Goal: Transaction & Acquisition: Purchase product/service

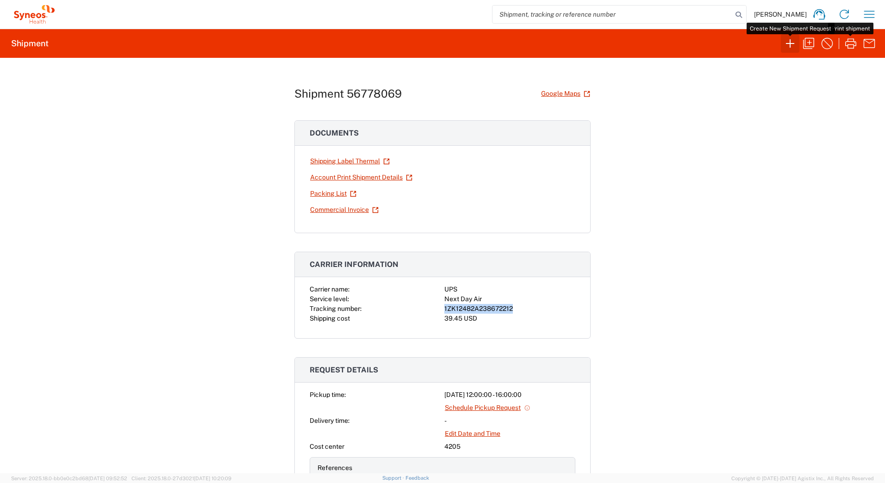
click at [785, 44] on icon "button" at bounding box center [790, 43] width 15 height 15
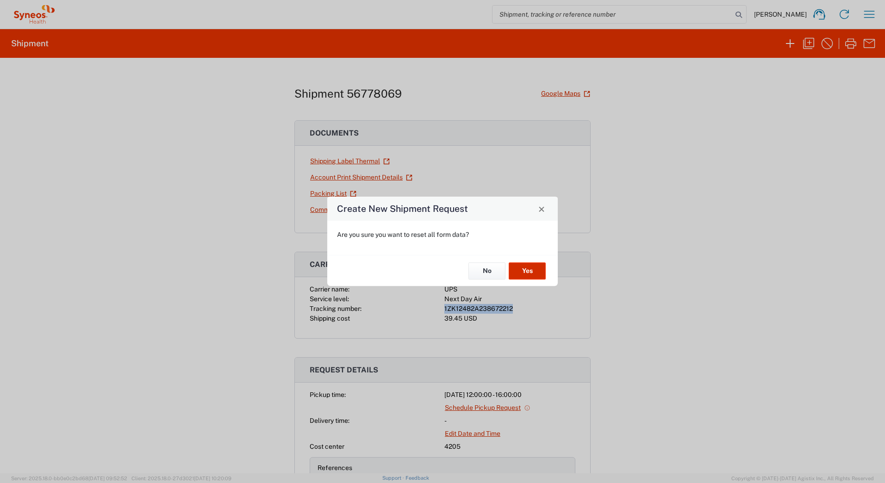
click at [521, 275] on button "Yes" at bounding box center [527, 270] width 37 height 17
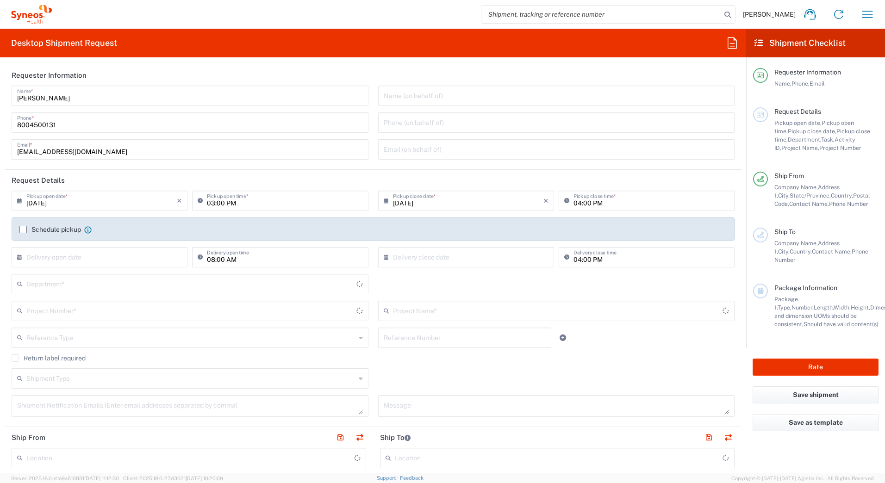
type input "[US_STATE]"
type input "[GEOGRAPHIC_DATA]"
type input "Syneos Health Commercial Servi- [GEOGRAPHIC_DATA] [GEOGRAPHIC_DATA]"
type input "4205"
drag, startPoint x: 71, startPoint y: 95, endPoint x: -2, endPoint y: 95, distance: 73.1
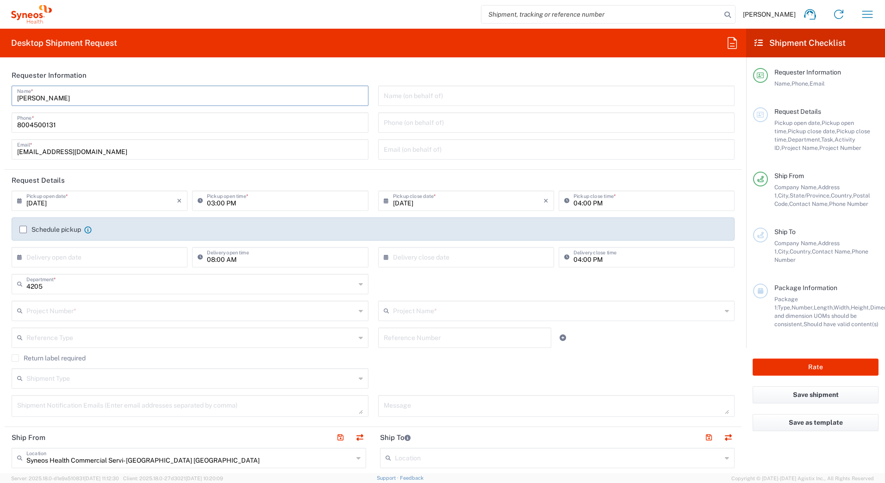
click at [0, 95] on html "[PERSON_NAME] Home Shipment estimator Shipment tracking Desktop shipment reques…" at bounding box center [442, 241] width 885 height 483
paste input "Syneos Deployments"
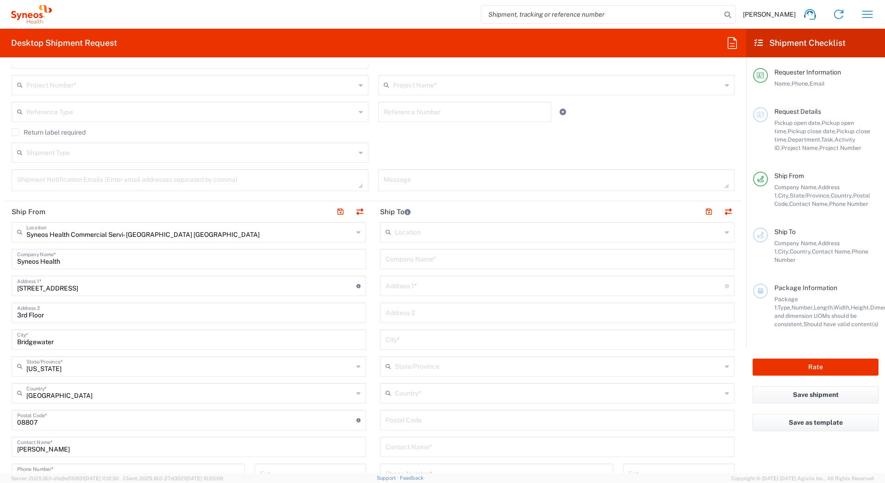
scroll to position [278, 0]
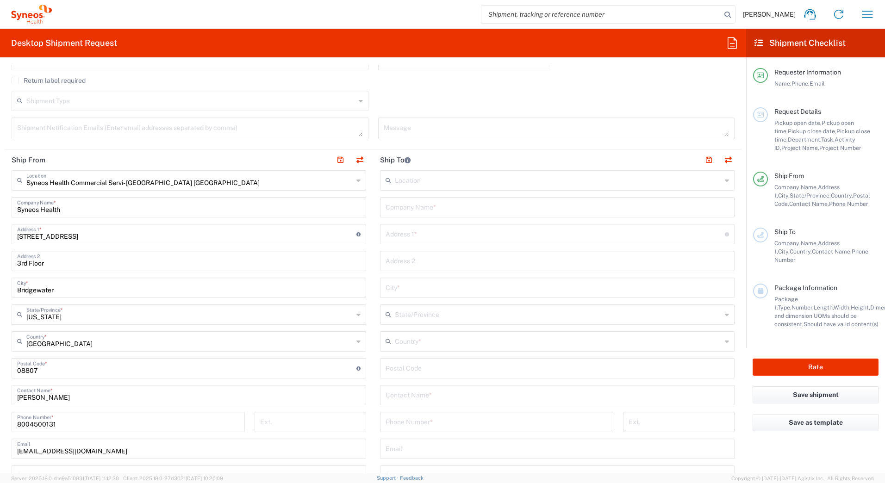
type input "Syneos Deployments"
drag, startPoint x: 63, startPoint y: 400, endPoint x: 7, endPoint y: 397, distance: 56.1
click at [7, 397] on main "Syneos Health Commercial Servi- [GEOGRAPHIC_DATA] [GEOGRAPHIC_DATA] Location Sy…" at bounding box center [189, 364] width 368 height 389
paste input "Syneos Deployments"
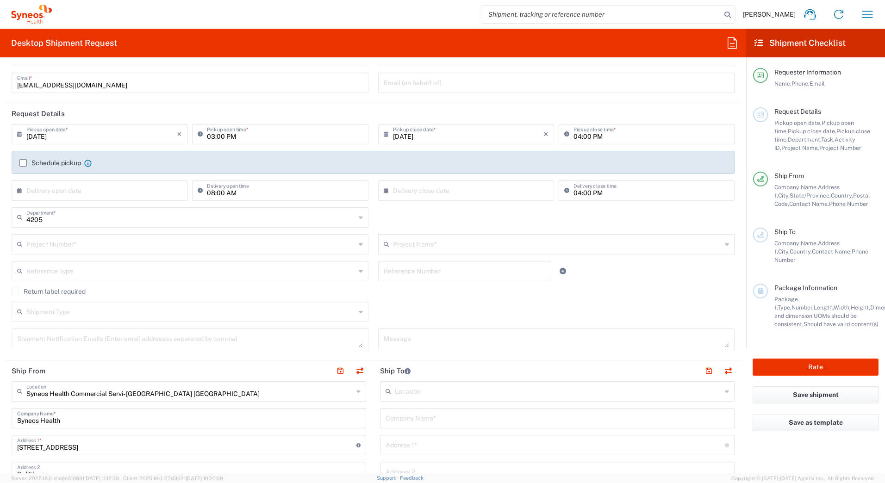
scroll to position [185, 0]
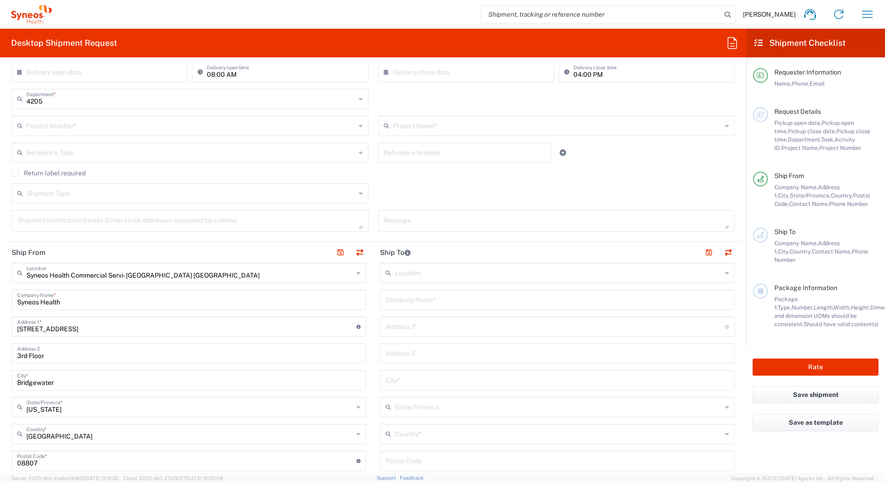
type input "Syneos Deployments"
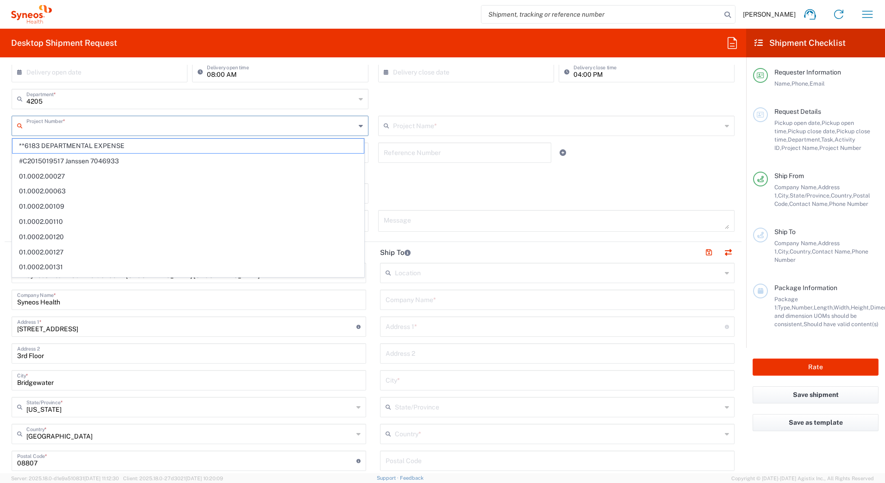
click at [112, 126] on input "text" at bounding box center [190, 125] width 329 height 16
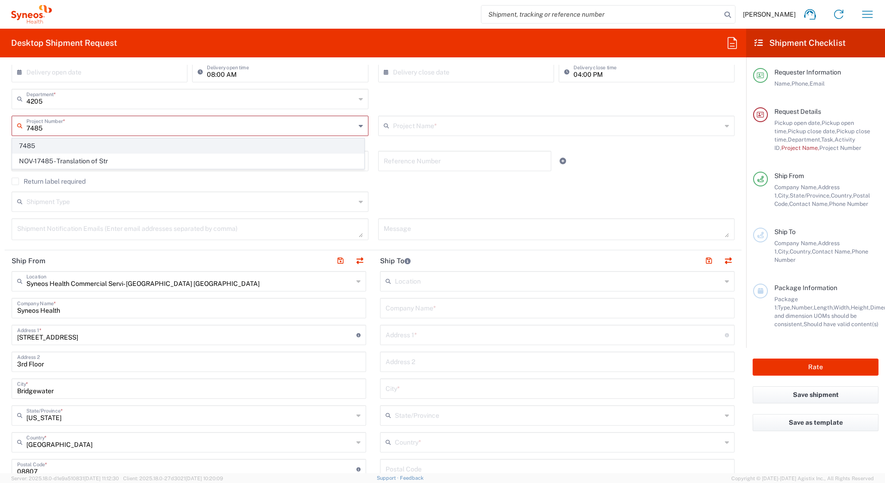
type input "7485"
click at [83, 144] on span "7485" at bounding box center [187, 146] width 351 height 14
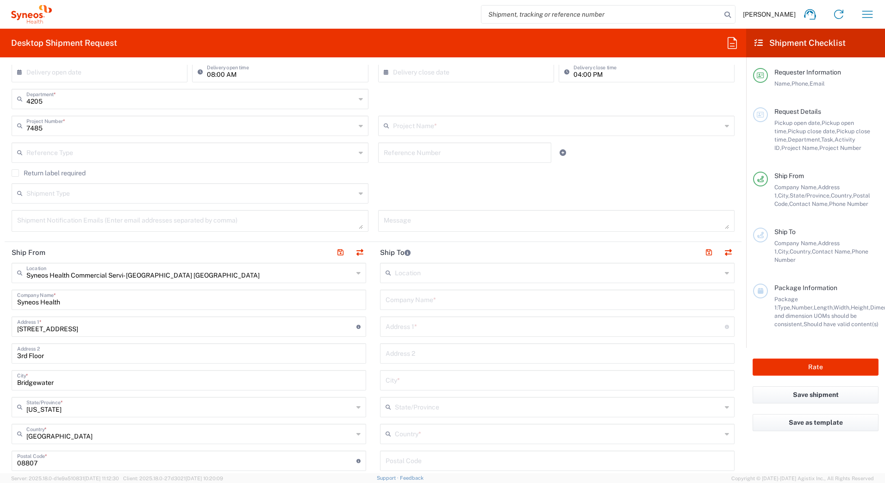
type input "EC-US-Novo Nordisk Tele Tm"
click at [394, 300] on input "text" at bounding box center [557, 299] width 343 height 16
paste input "[PERSON_NAME] II"
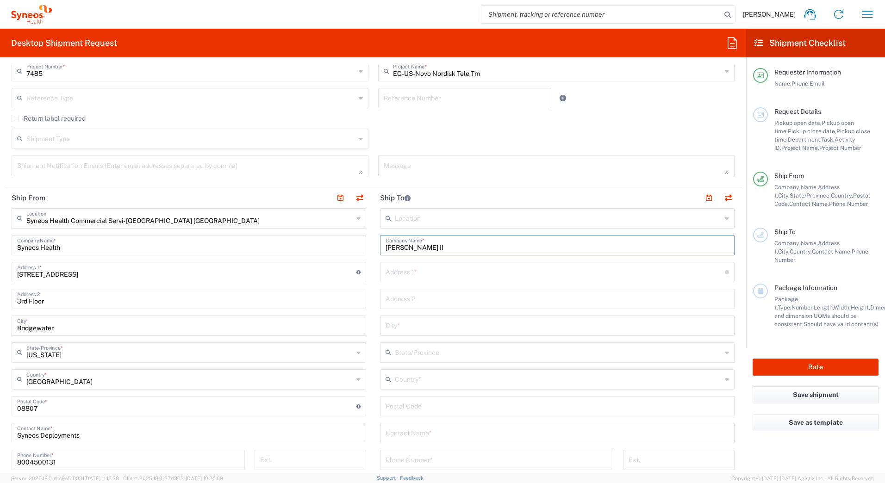
scroll to position [324, 0]
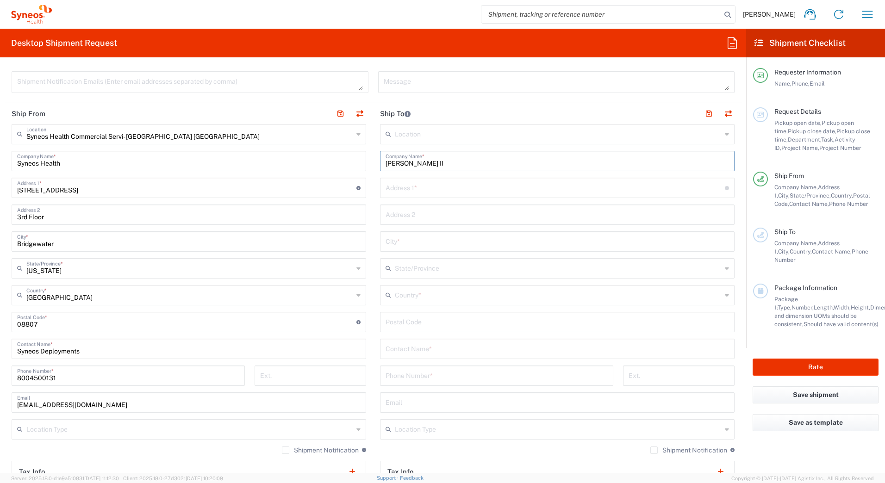
type input "[PERSON_NAME] II"
click at [400, 353] on input "text" at bounding box center [557, 348] width 343 height 16
paste input "[PERSON_NAME] II"
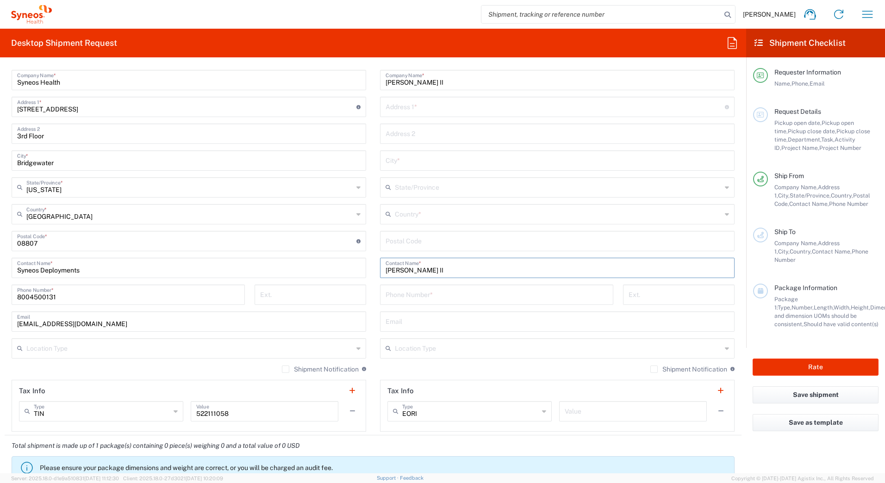
scroll to position [417, 0]
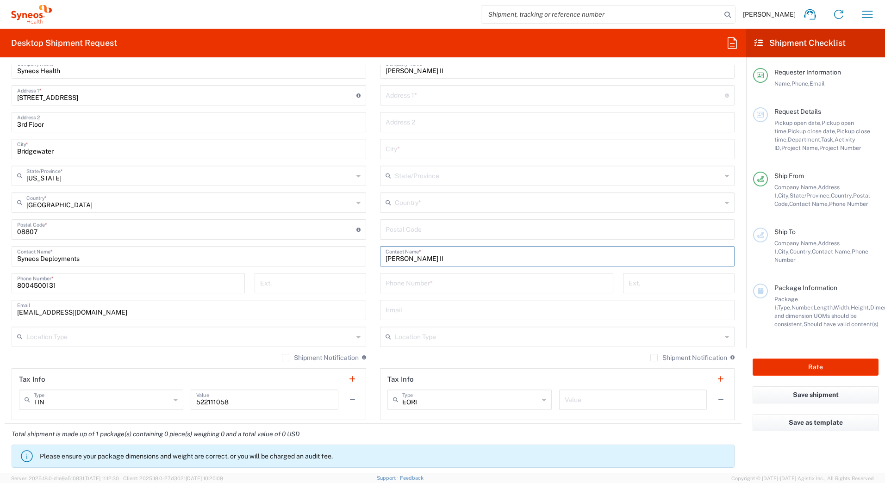
type input "[PERSON_NAME] II"
click at [397, 97] on input "text" at bounding box center [555, 95] width 339 height 16
paste input "[STREET_ADDRESS]"
type input "[STREET_ADDRESS]"
click at [407, 205] on input "text" at bounding box center [558, 202] width 327 height 16
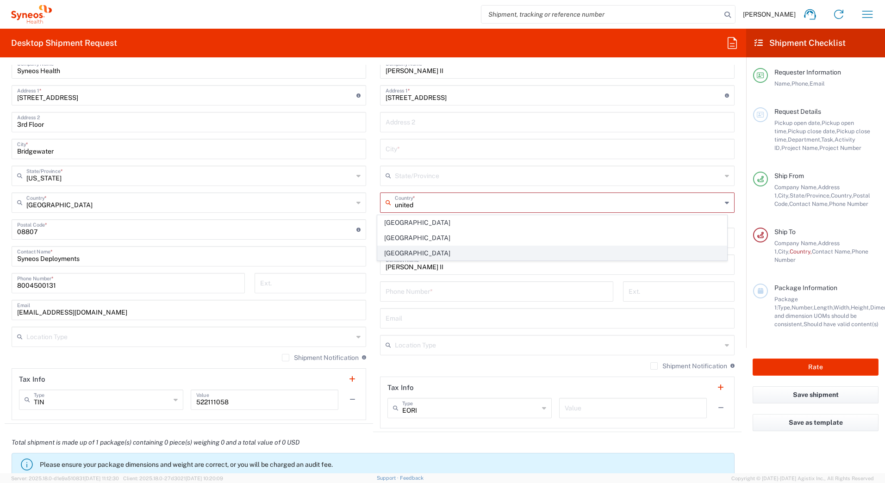
click at [412, 249] on span "[GEOGRAPHIC_DATA]" at bounding box center [552, 253] width 349 height 14
type input "[GEOGRAPHIC_DATA]"
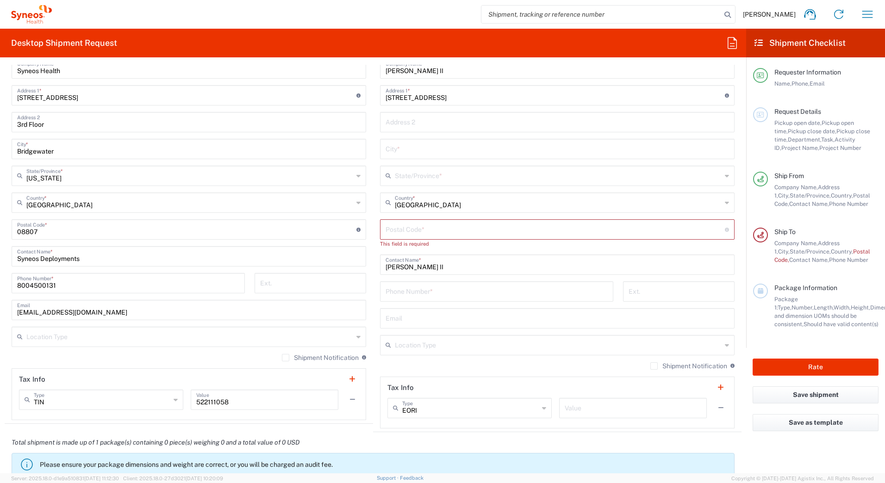
click at [401, 178] on input "text" at bounding box center [558, 175] width 327 height 16
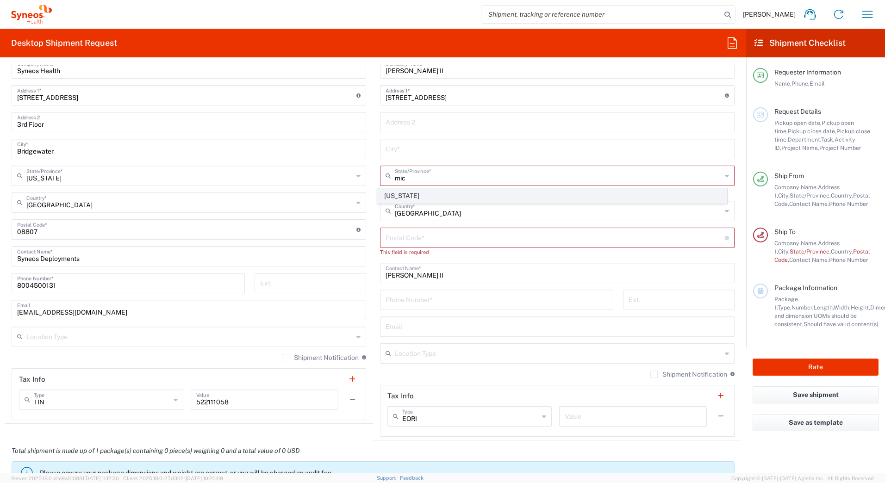
click at [401, 191] on span "[US_STATE]" at bounding box center [552, 196] width 349 height 14
type input "[US_STATE]"
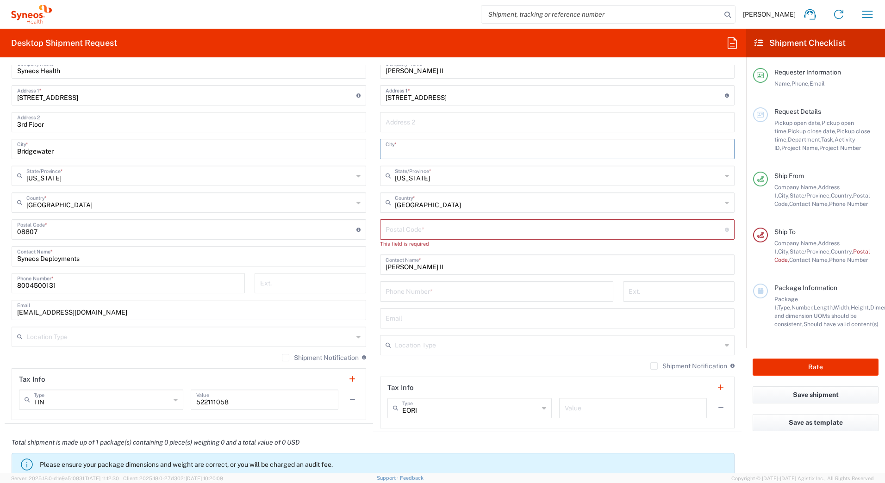
click at [388, 149] on input "text" at bounding box center [557, 148] width 343 height 16
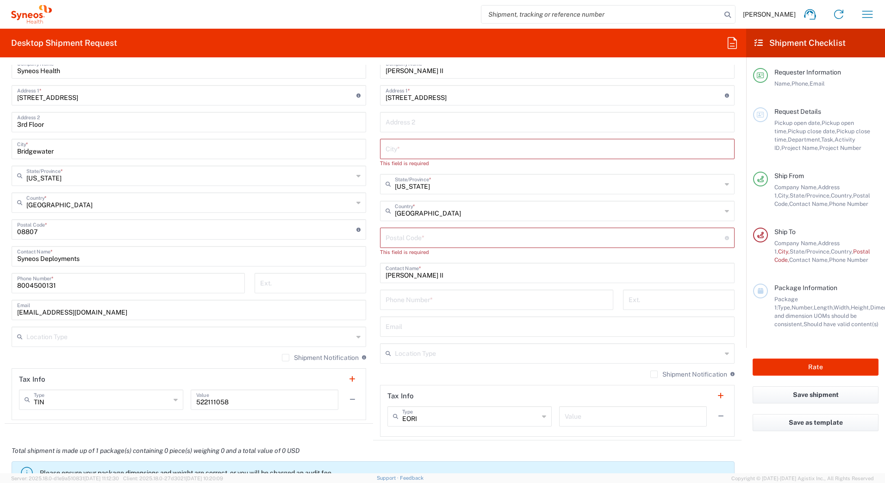
click at [416, 152] on input "text" at bounding box center [557, 148] width 343 height 16
paste input "[GEOGRAPHIC_DATA]"
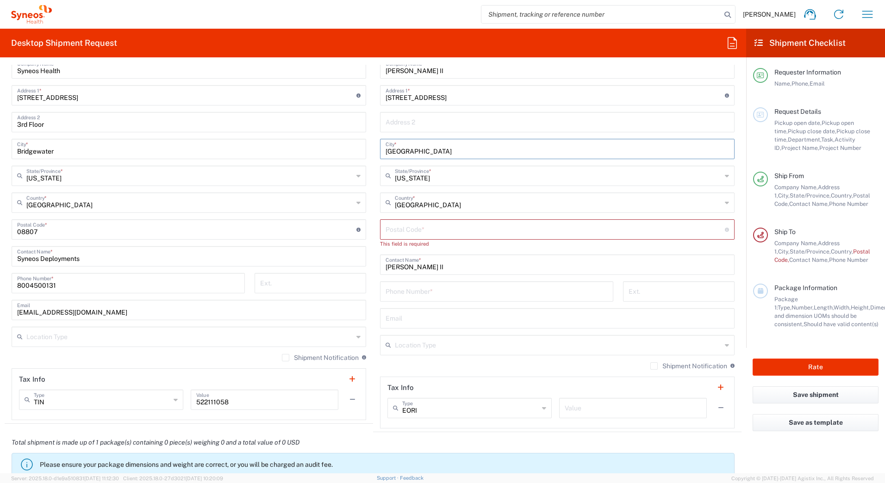
type input "[GEOGRAPHIC_DATA]"
click at [399, 227] on input "undefined" at bounding box center [555, 229] width 339 height 16
paste input "48205"
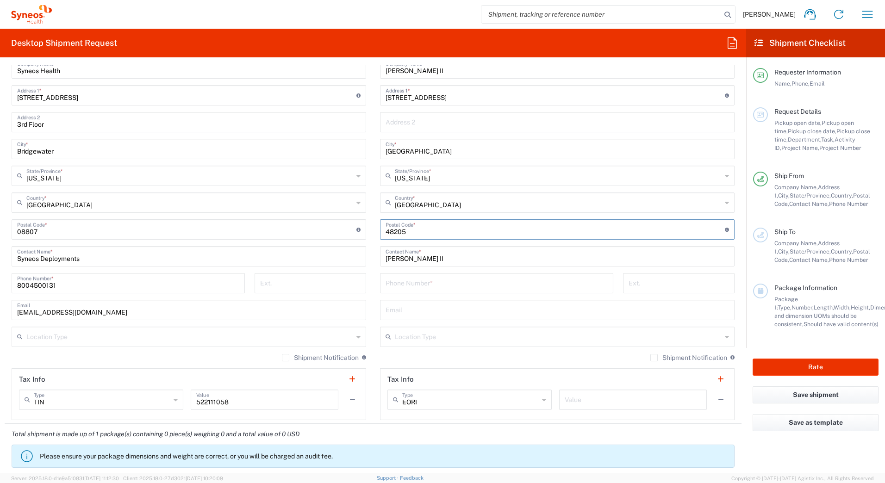
type input "48205"
click at [399, 284] on input "tel" at bounding box center [497, 282] width 222 height 16
paste input "[PHONE_NUMBER]"
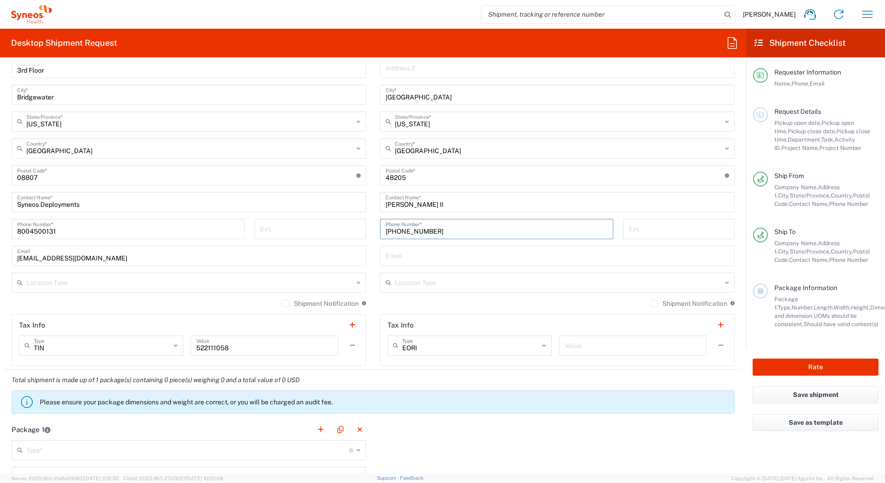
scroll to position [555, 0]
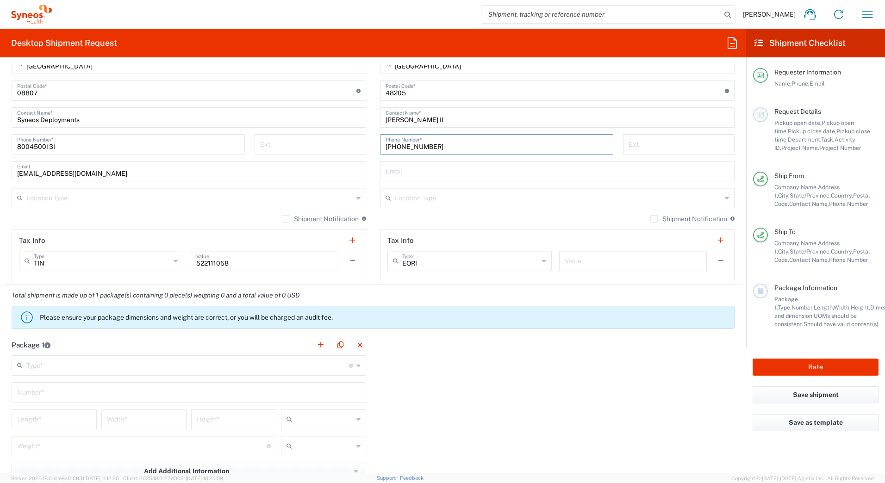
type input "[PHONE_NUMBER]"
click at [81, 368] on input "text" at bounding box center [187, 365] width 323 height 16
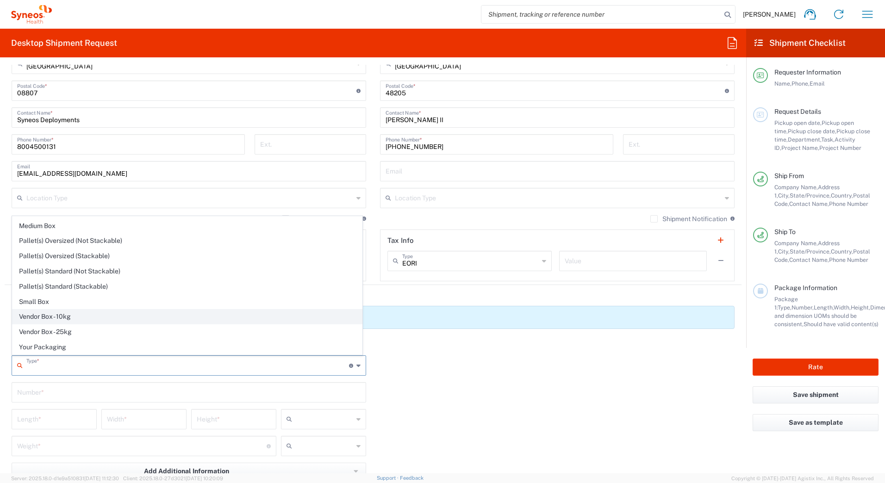
scroll to position [0, 0]
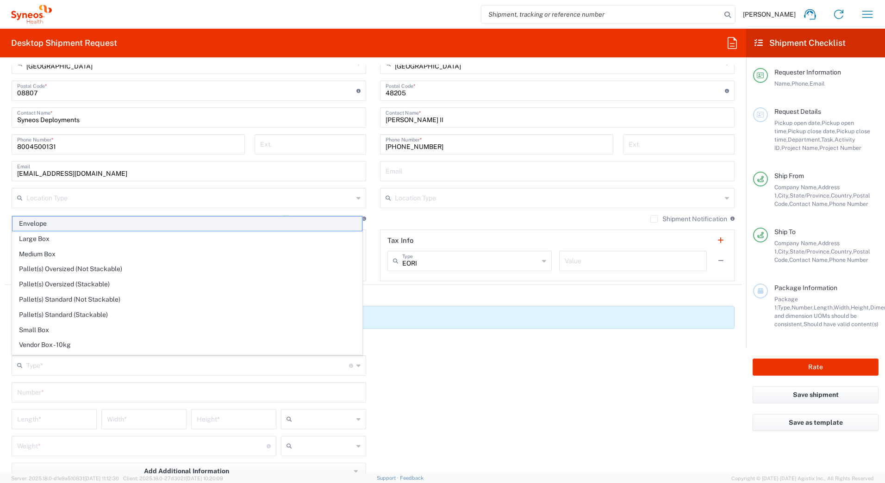
click at [47, 224] on span "Envelope" at bounding box center [186, 224] width 349 height 14
type input "Envelope"
type input "1"
type input "9.5"
type input "12.5"
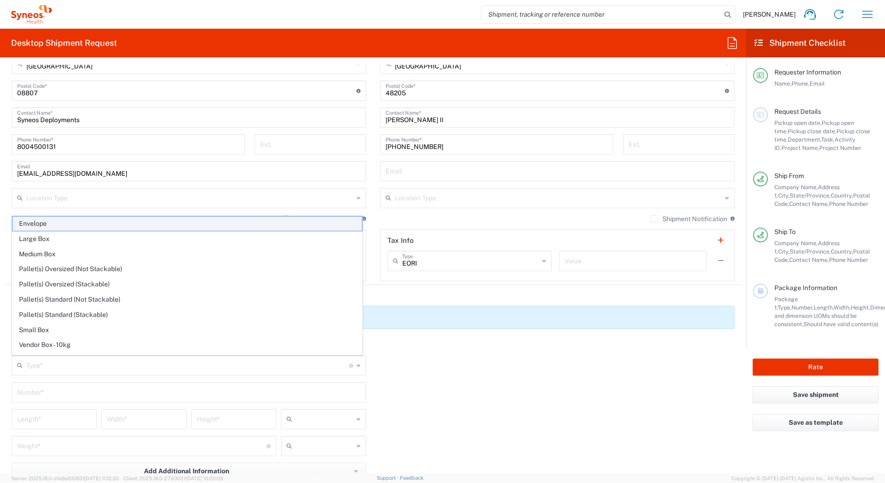
type input "0.25"
type input "in"
type input "0.45"
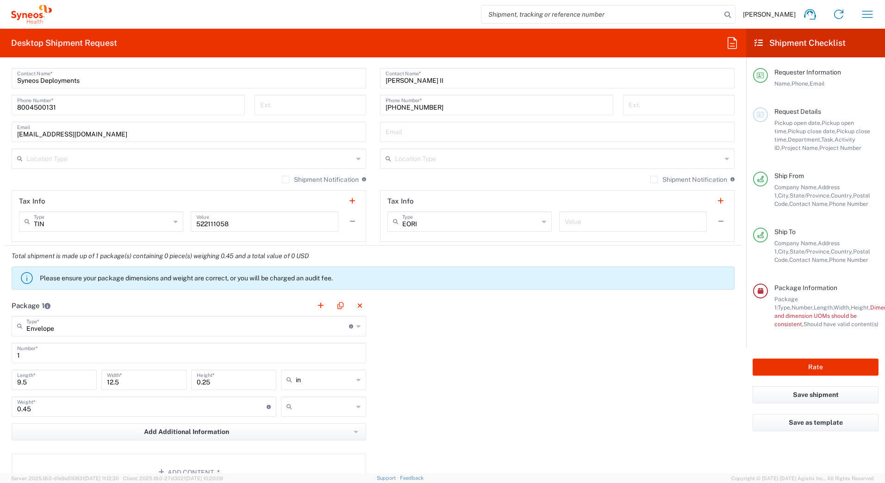
scroll to position [648, 0]
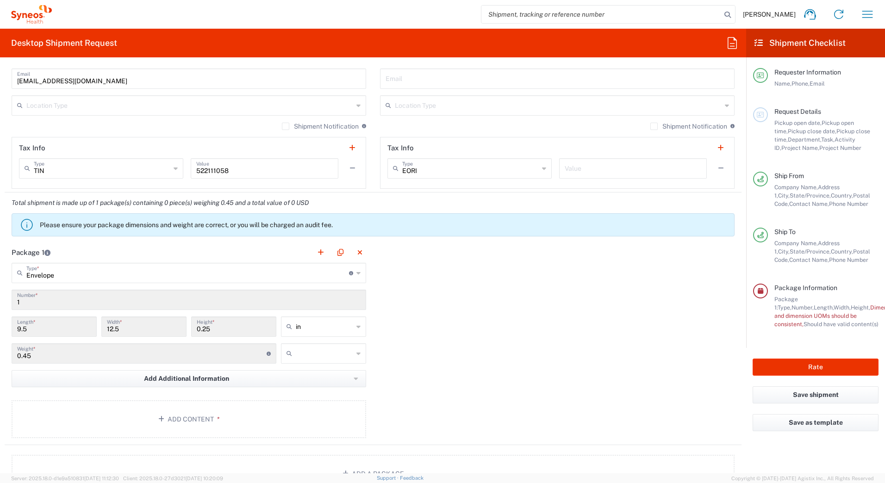
click at [344, 356] on input "text" at bounding box center [324, 353] width 57 height 15
click at [313, 389] on span "lbs" at bounding box center [320, 389] width 82 height 14
type input "lbs"
click at [186, 423] on button "Add Content *" at bounding box center [189, 419] width 355 height 38
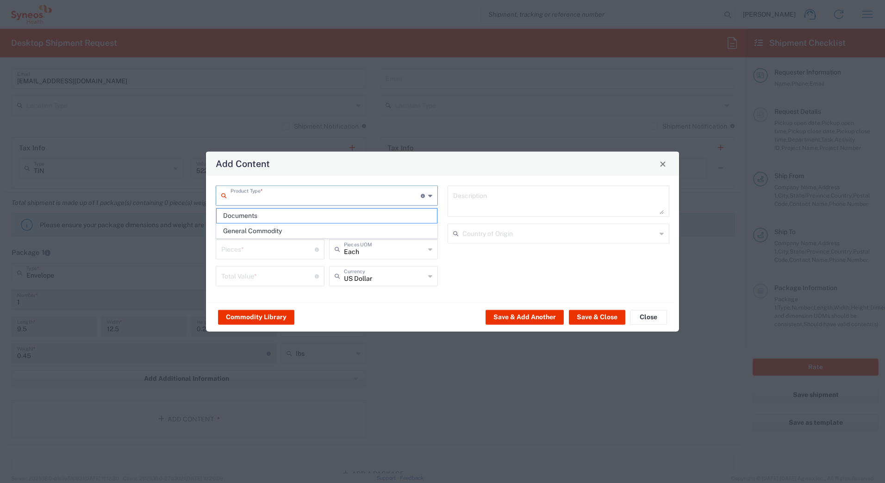
click at [240, 199] on input "text" at bounding box center [325, 195] width 190 height 16
click at [245, 231] on span "General Commodity" at bounding box center [327, 231] width 220 height 14
type input "General Commodity"
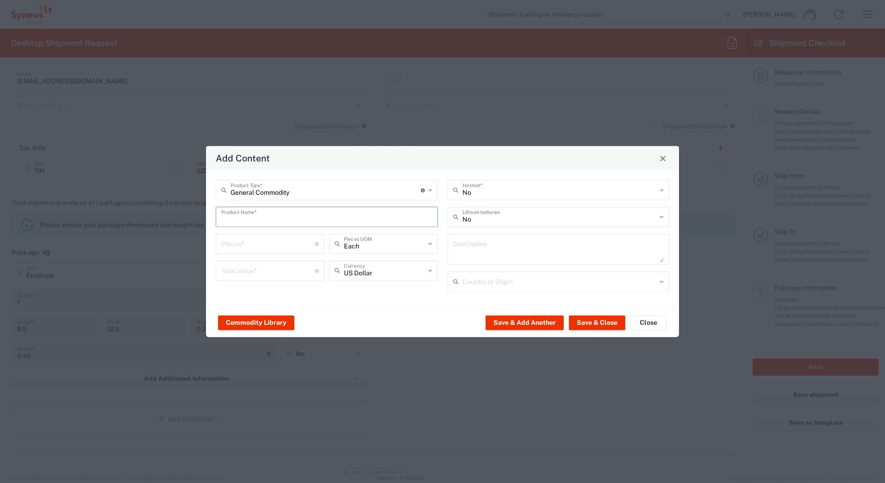
click at [243, 216] on input "text" at bounding box center [326, 216] width 211 height 16
click at [243, 237] on div "iPad Charge Cable" at bounding box center [327, 239] width 220 height 16
type input "iPad Charge Cable"
type input "1"
type textarea "iPad Charge Cable"
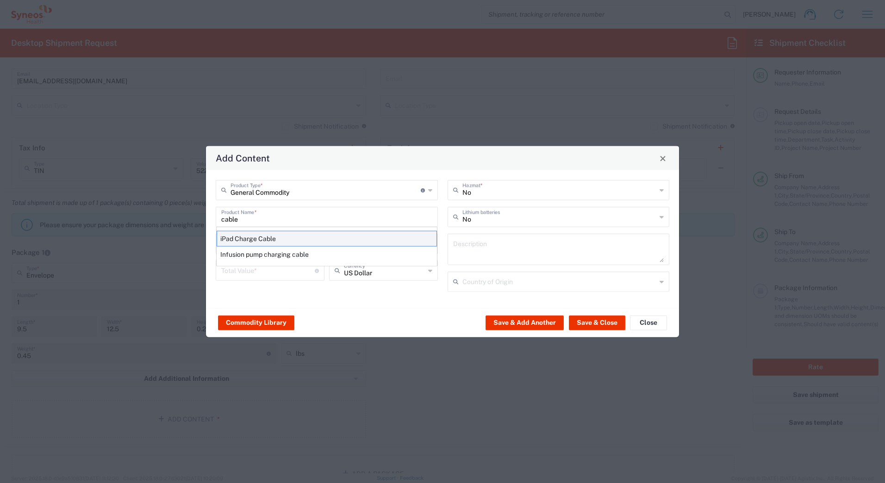
type input "[GEOGRAPHIC_DATA]"
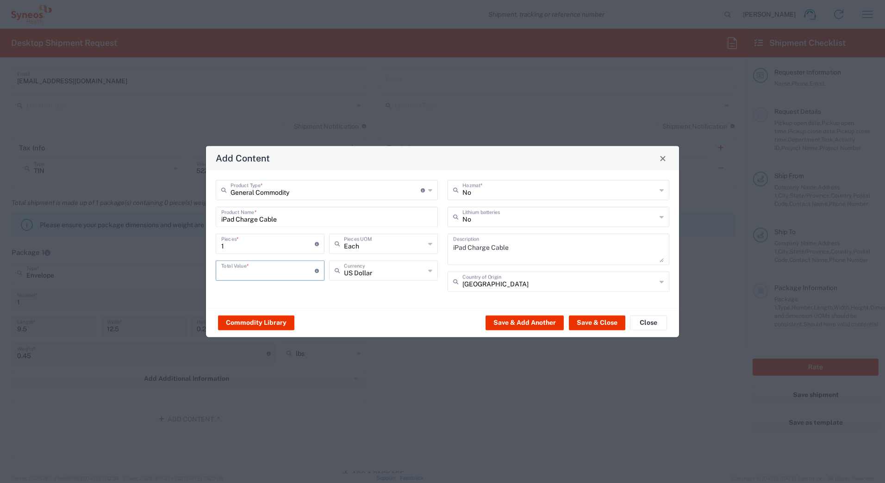
click at [244, 267] on input "number" at bounding box center [267, 270] width 93 height 16
type input "25"
click at [594, 320] on button "Save & Close" at bounding box center [597, 322] width 56 height 15
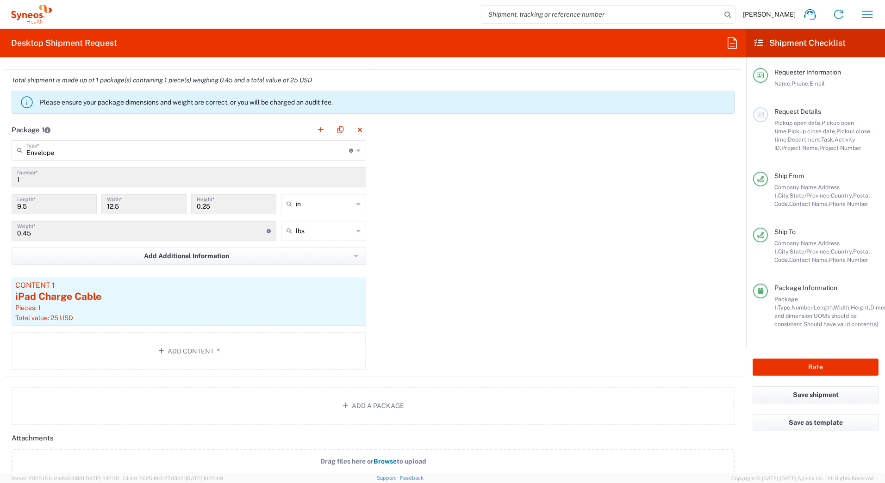
scroll to position [787, 0]
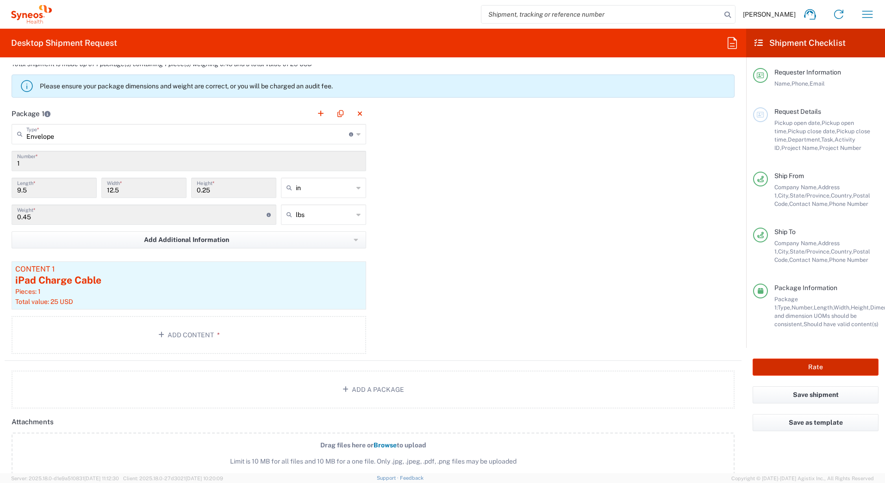
click at [812, 368] on button "Rate" at bounding box center [816, 367] width 126 height 17
type input "7485"
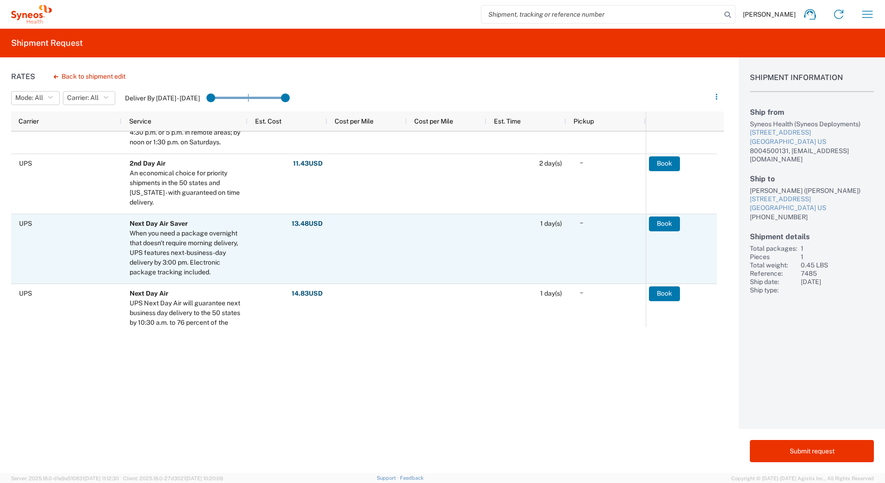
scroll to position [231, 0]
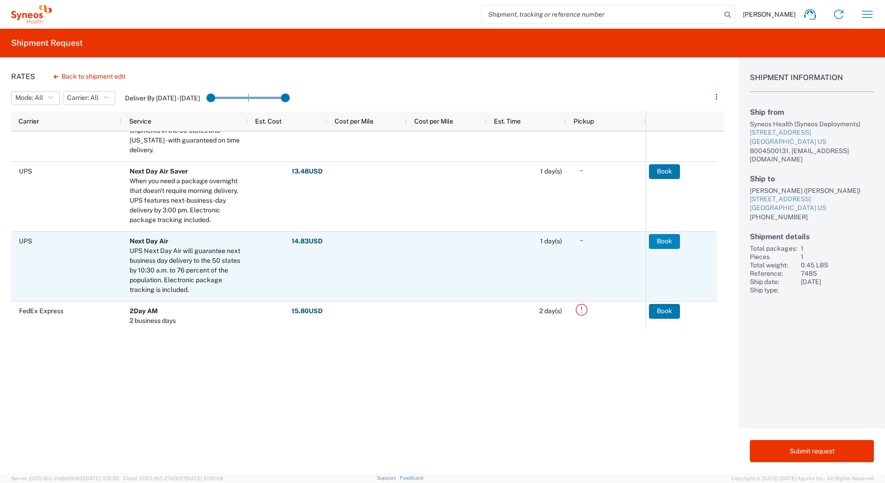
click at [655, 240] on button "Book" at bounding box center [664, 241] width 31 height 15
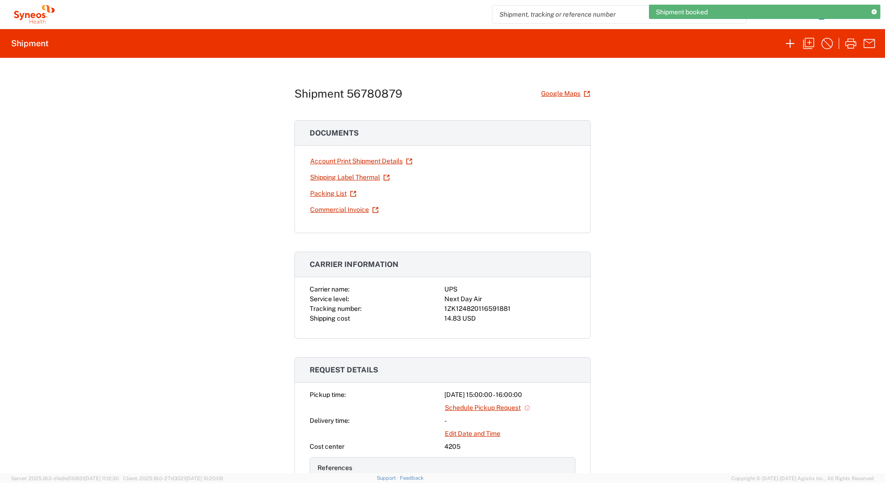
click at [463, 308] on div "1ZK124820116591881" at bounding box center [509, 309] width 131 height 10
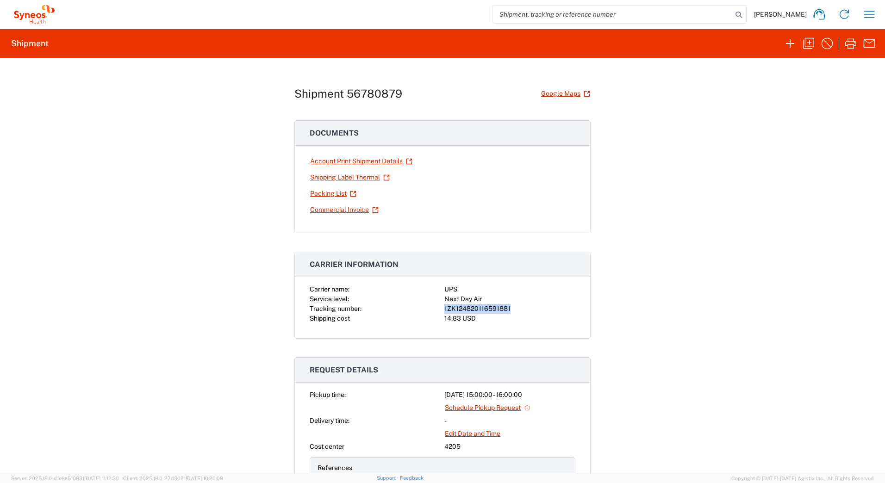
copy div "1ZK124820116591881"
click at [326, 178] on link "Shipping Label Thermal" at bounding box center [350, 177] width 81 height 16
click at [805, 40] on icon "button" at bounding box center [808, 43] width 11 height 11
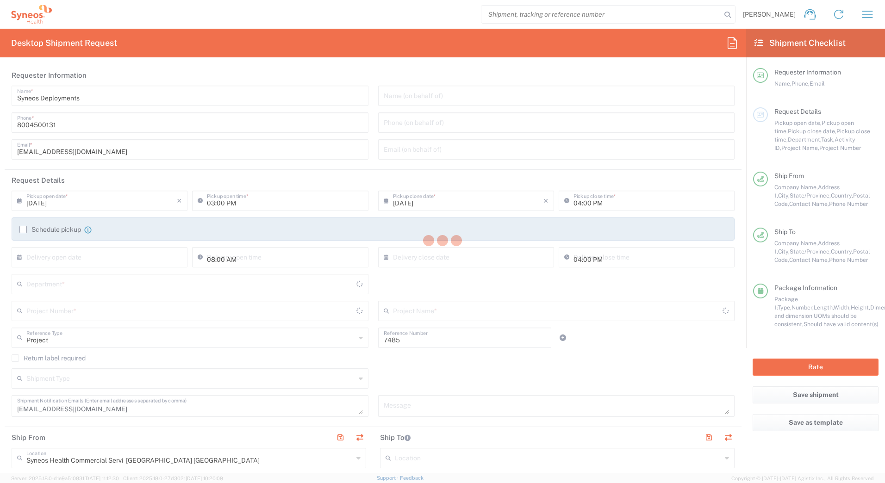
type input "[US_STATE]"
type input "Envelope"
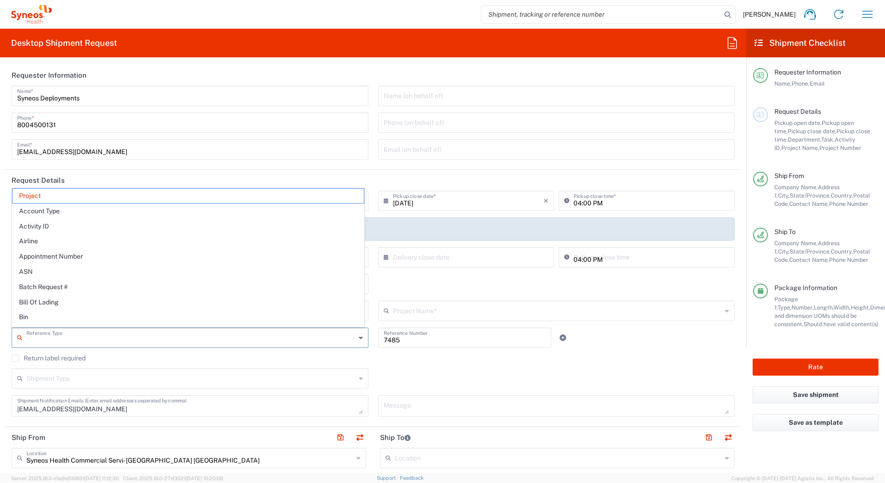
drag, startPoint x: 56, startPoint y: 339, endPoint x: 35, endPoint y: 339, distance: 20.4
click at [35, 339] on input "text" at bounding box center [190, 337] width 329 height 16
click at [435, 360] on agx-checkbox-control "Return label required" at bounding box center [373, 358] width 723 height 7
type input "Project"
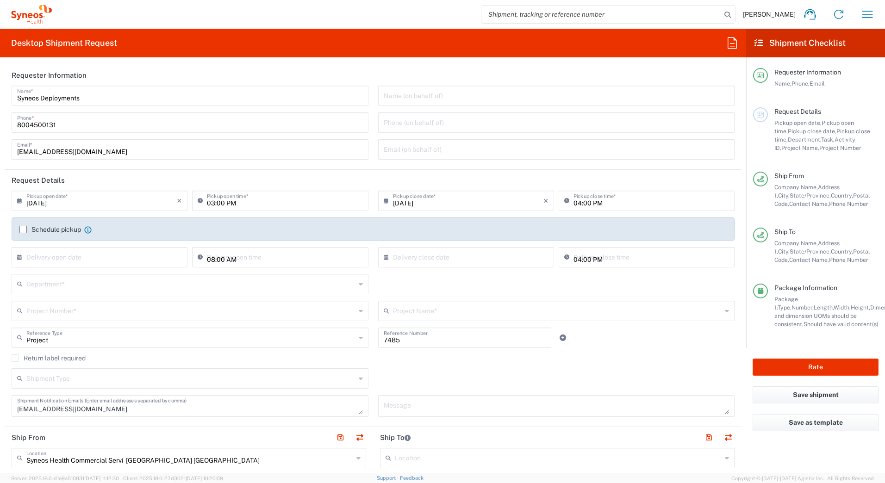
click at [126, 313] on input "text" at bounding box center [190, 310] width 329 height 16
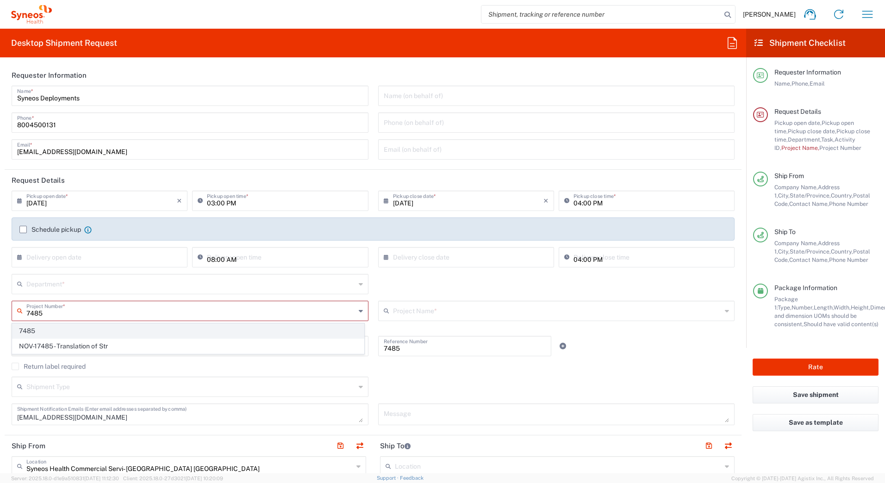
type input "7485"
click at [53, 335] on span "7485" at bounding box center [187, 331] width 351 height 14
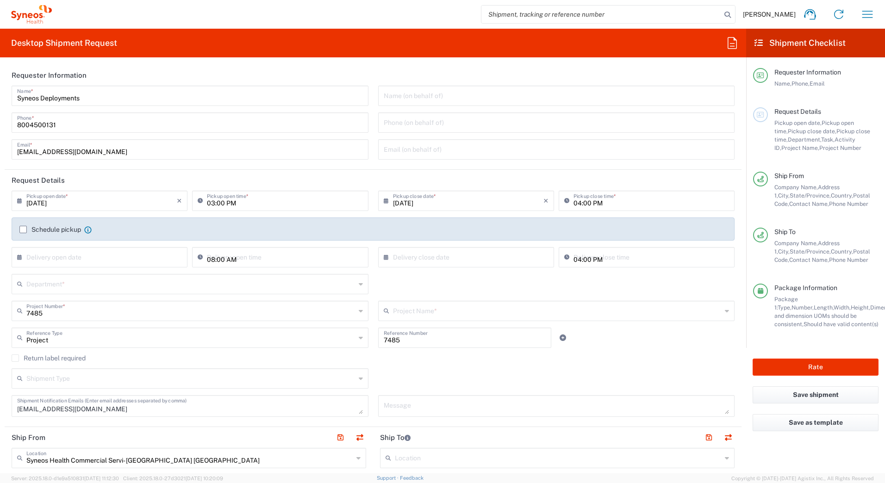
type input "EC-US-Novo Nordisk Tele Tm"
click at [416, 336] on input "7485" at bounding box center [465, 337] width 162 height 16
type input "7"
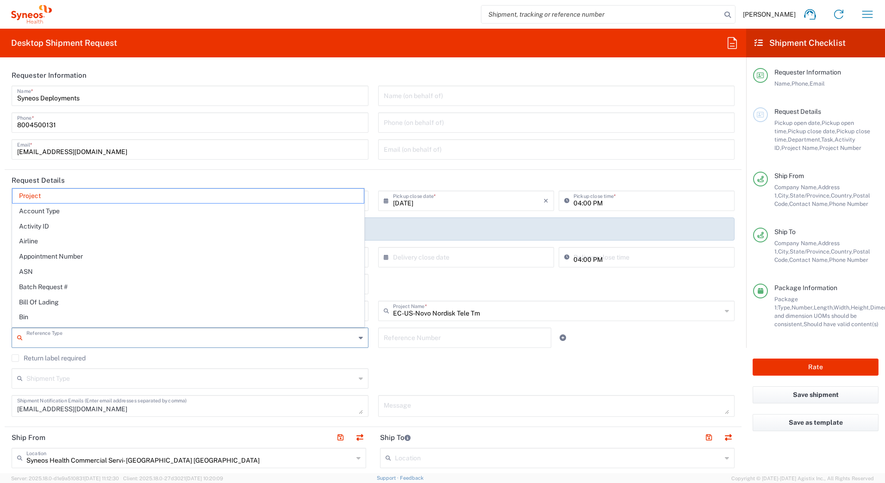
click at [313, 338] on input "text" at bounding box center [190, 337] width 329 height 16
click at [142, 198] on span "Project" at bounding box center [187, 196] width 351 height 14
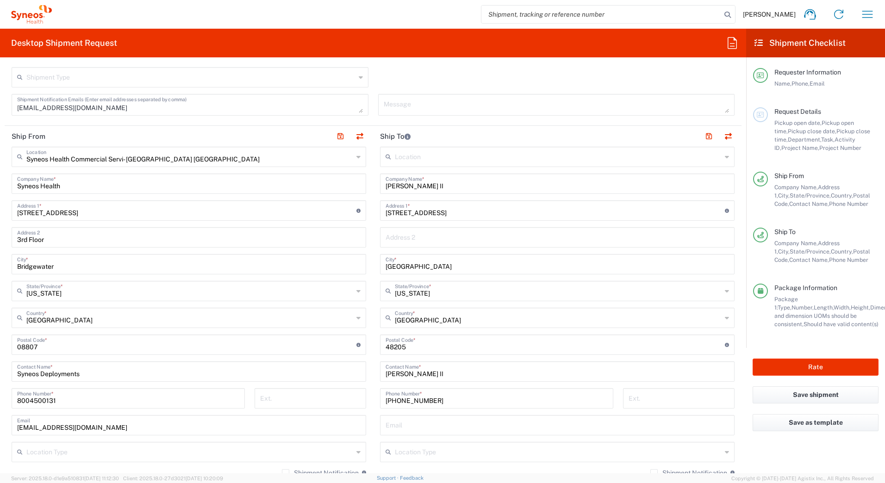
scroll to position [324, 0]
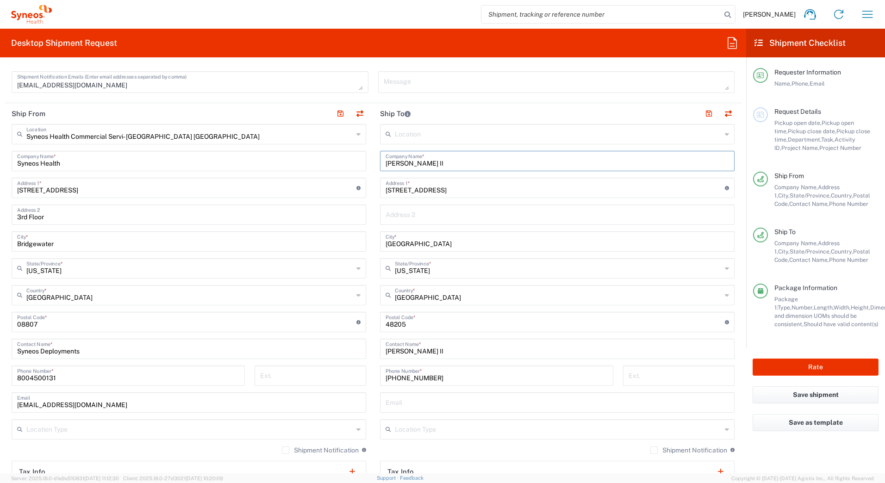
drag, startPoint x: 450, startPoint y: 163, endPoint x: 356, endPoint y: 158, distance: 93.6
click at [357, 158] on div "Ship From Syneos Health Commercial Servi- [GEOGRAPHIC_DATA] [GEOGRAPHIC_DATA] L…" at bounding box center [373, 309] width 737 height 413
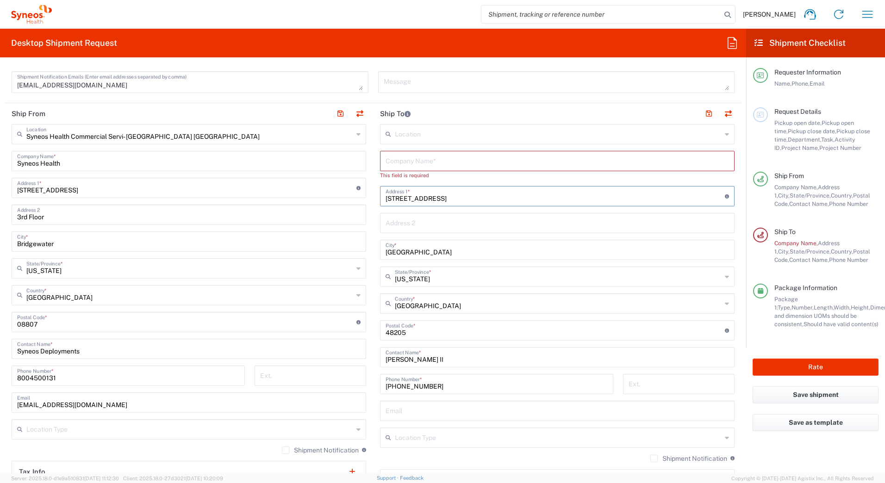
drag, startPoint x: 451, startPoint y: 188, endPoint x: 396, endPoint y: 218, distance: 62.8
click at [329, 208] on div "Ship From Syneos Health Commercial Servi- [GEOGRAPHIC_DATA] [GEOGRAPHIC_DATA] L…" at bounding box center [373, 314] width 737 height 422
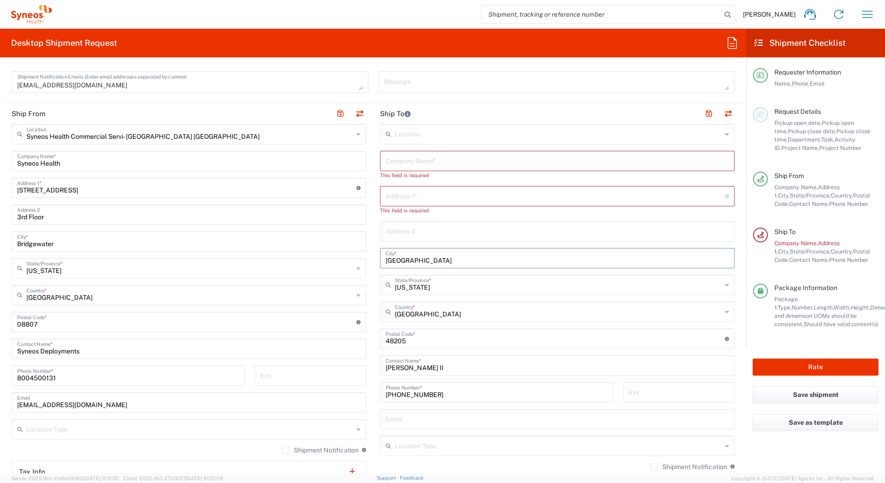
drag, startPoint x: 409, startPoint y: 253, endPoint x: 341, endPoint y: 264, distance: 69.4
click at [336, 258] on div "Ship From Syneos Health Commercial Servi- [GEOGRAPHIC_DATA] [GEOGRAPHIC_DATA] L…" at bounding box center [373, 318] width 737 height 430
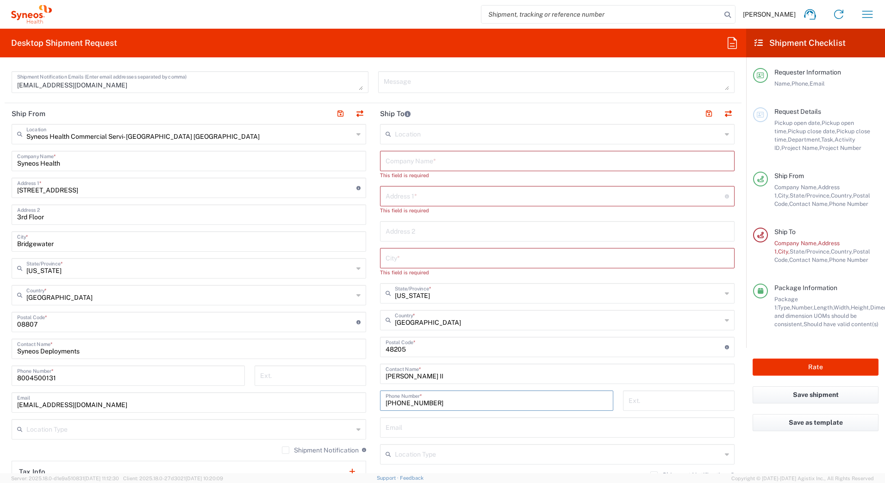
drag, startPoint x: 440, startPoint y: 399, endPoint x: 339, endPoint y: 405, distance: 101.5
click at [320, 409] on div "Ship From Syneos Health Commercial Servi- [GEOGRAPHIC_DATA] [GEOGRAPHIC_DATA] L…" at bounding box center [373, 322] width 737 height 438
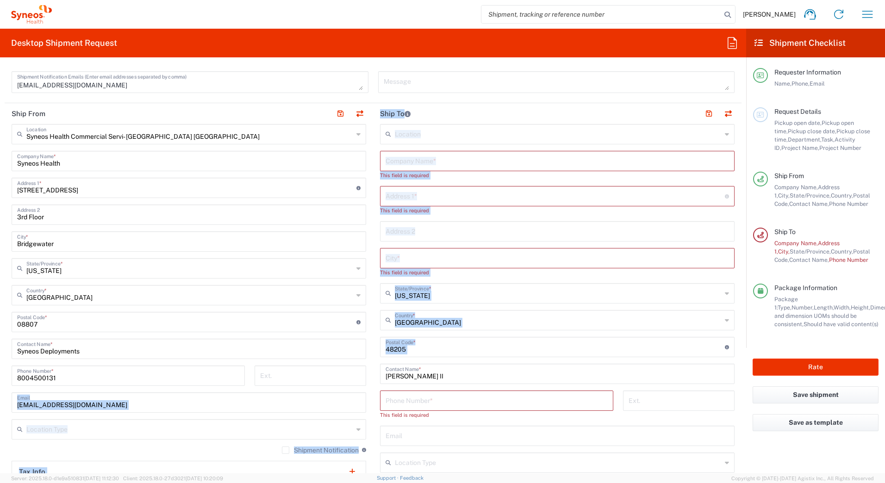
drag, startPoint x: 459, startPoint y: 381, endPoint x: 336, endPoint y: 383, distance: 122.7
click at [325, 395] on div "Ship From Syneos Health Commercial Servi- [GEOGRAPHIC_DATA] [GEOGRAPHIC_DATA] L…" at bounding box center [373, 326] width 737 height 447
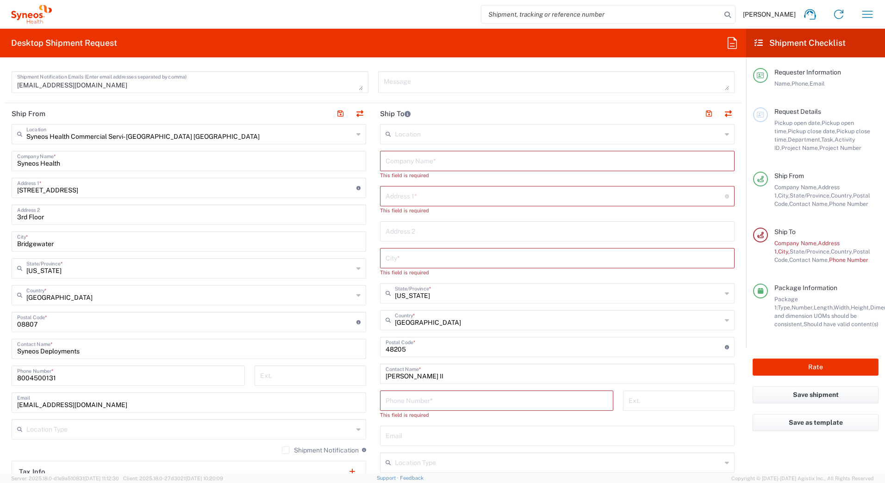
click at [450, 382] on div "[PERSON_NAME] II Contact Name *" at bounding box center [557, 374] width 355 height 20
drag, startPoint x: 447, startPoint y: 377, endPoint x: 317, endPoint y: 388, distance: 131.0
click at [318, 388] on div "Ship From Syneos Health Commercial Servi- [GEOGRAPHIC_DATA] [GEOGRAPHIC_DATA] L…" at bounding box center [373, 326] width 737 height 447
drag, startPoint x: 407, startPoint y: 353, endPoint x: 331, endPoint y: 355, distance: 75.9
click at [336, 359] on div "Ship From Syneos Health Commercial Servi- [GEOGRAPHIC_DATA] [GEOGRAPHIC_DATA] L…" at bounding box center [373, 330] width 737 height 455
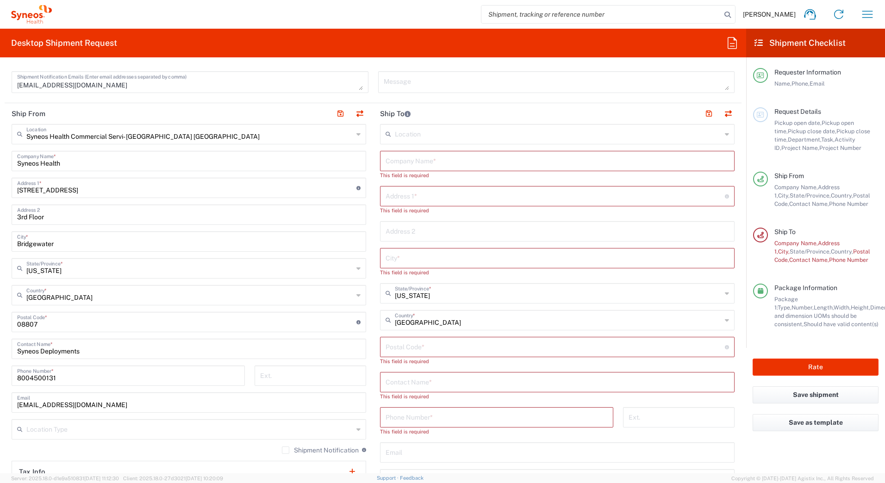
click at [399, 160] on input "text" at bounding box center [557, 160] width 343 height 16
paste input "[PERSON_NAME]"
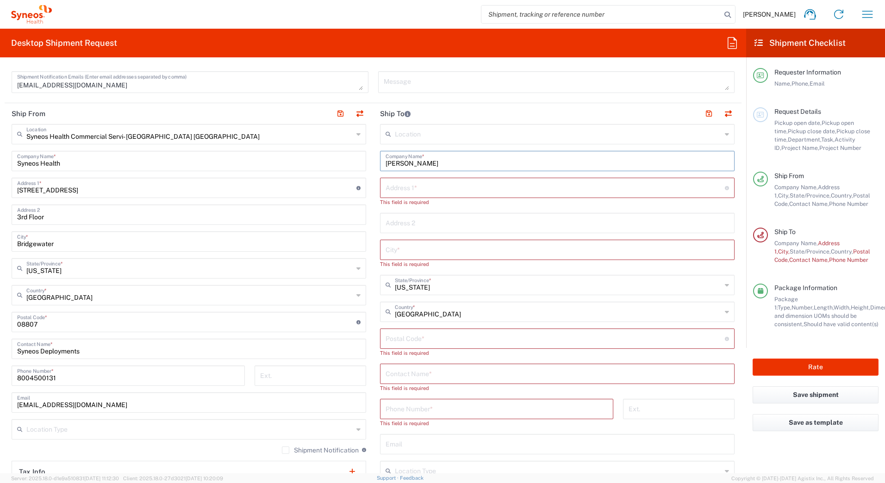
type input "[PERSON_NAME]"
click at [401, 373] on input "text" at bounding box center [557, 373] width 343 height 16
paste input "[PERSON_NAME]"
type input "[PERSON_NAME]"
click at [403, 189] on input "text" at bounding box center [555, 187] width 339 height 16
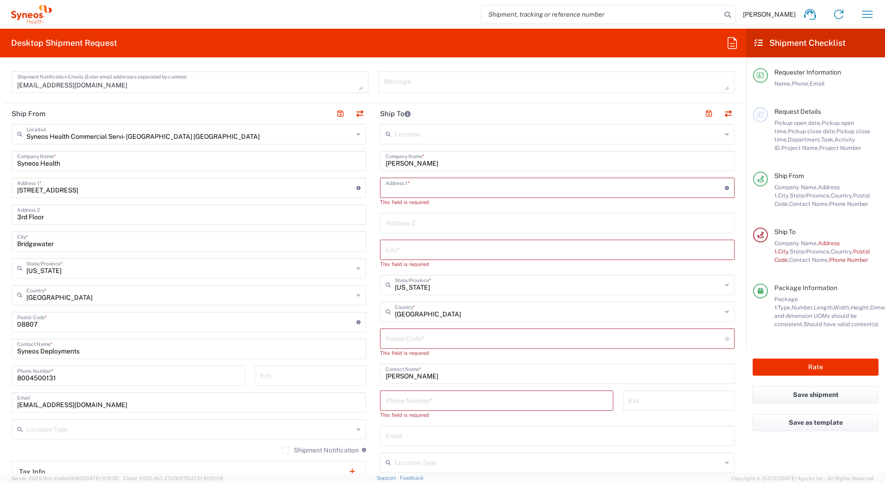
paste input "[STREET_ADDRESS][PERSON_NAME]"
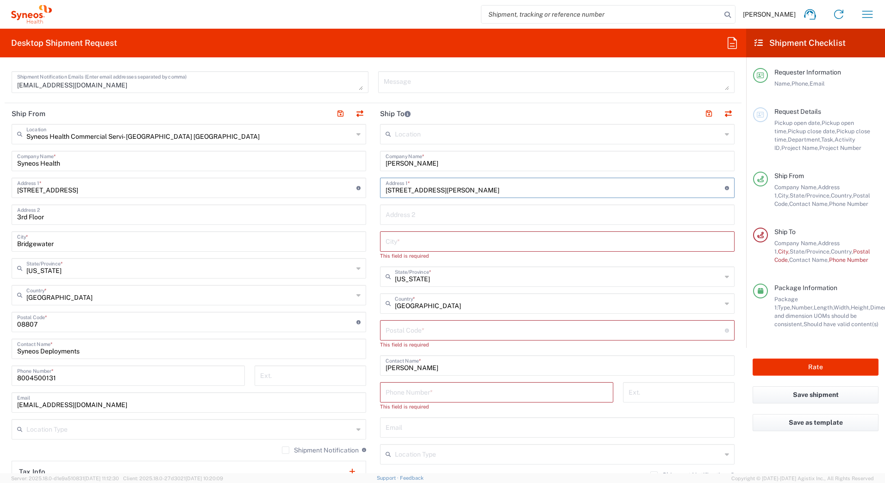
type input "[STREET_ADDRESS][PERSON_NAME]"
click at [434, 240] on input "text" at bounding box center [557, 241] width 343 height 16
paste input "[GEOGRAPHIC_DATA]"
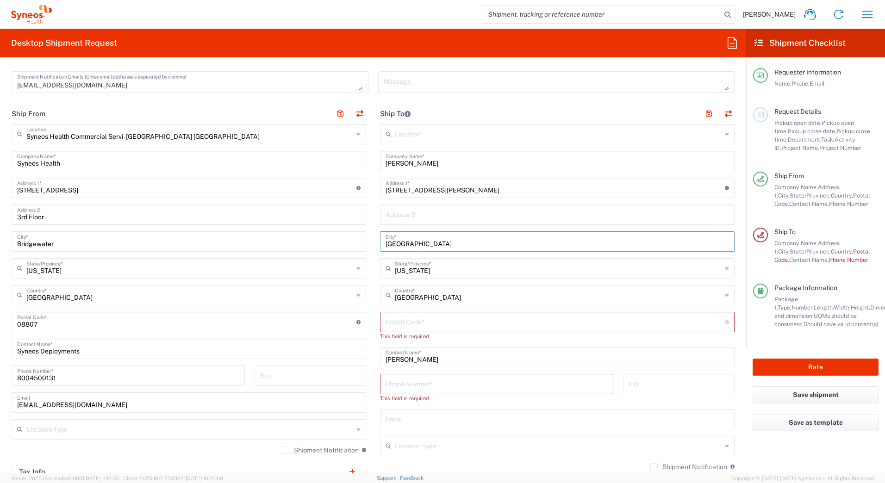
type input "[GEOGRAPHIC_DATA]"
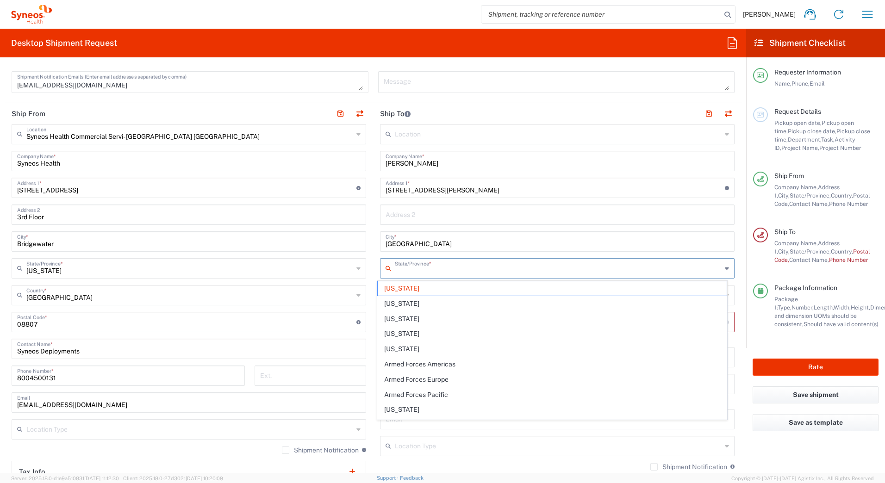
click at [439, 268] on input "text" at bounding box center [558, 268] width 327 height 16
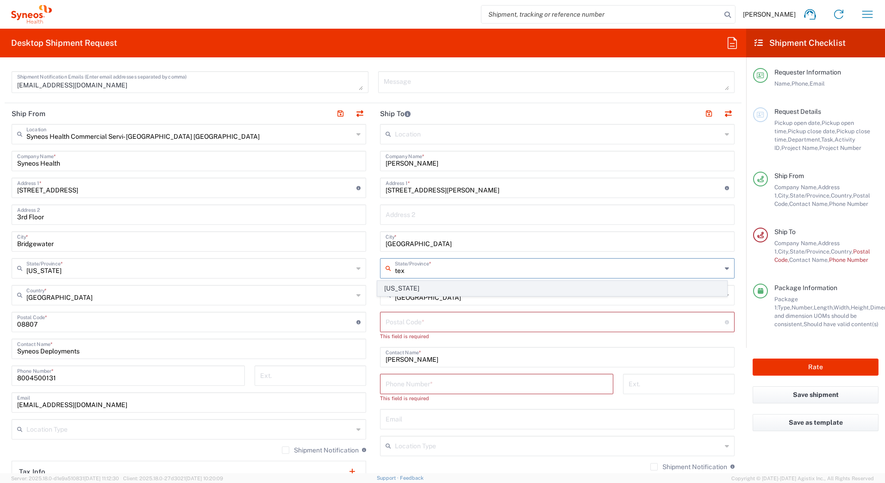
click at [394, 288] on span "[US_STATE]" at bounding box center [552, 288] width 349 height 14
type input "[US_STATE]"
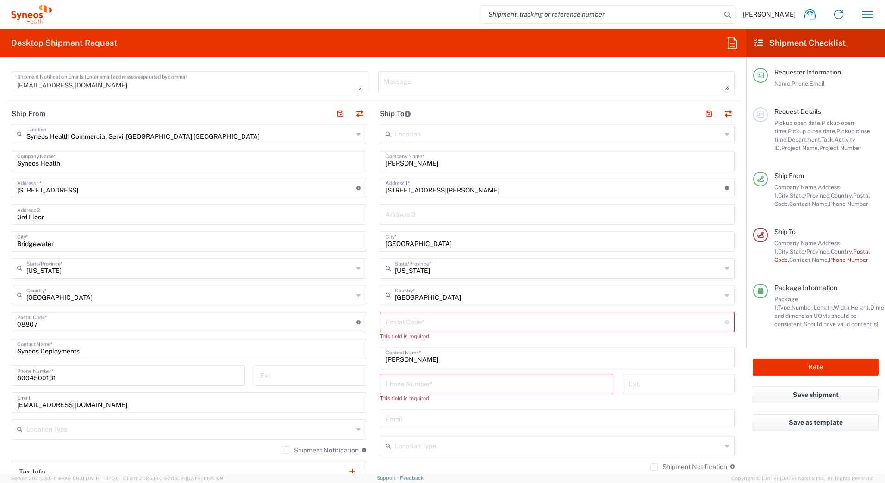
click at [419, 323] on input "undefined" at bounding box center [555, 321] width 339 height 16
paste input "78520"
type input "78520"
click at [492, 376] on input "tel" at bounding box center [497, 375] width 222 height 16
paste input "9562549099"
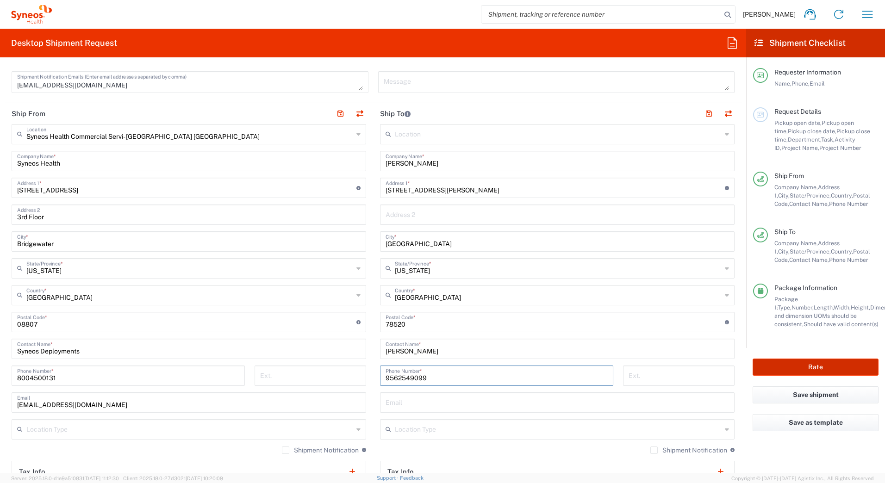
type input "9562549099"
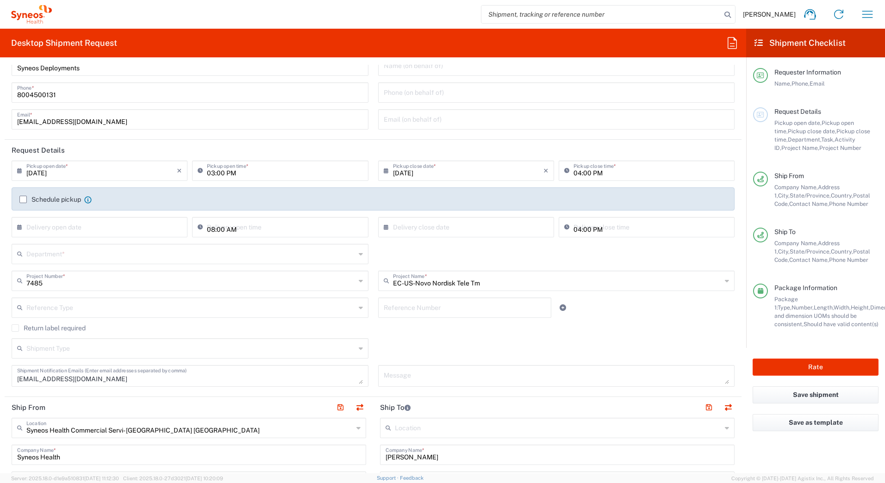
scroll to position [0, 0]
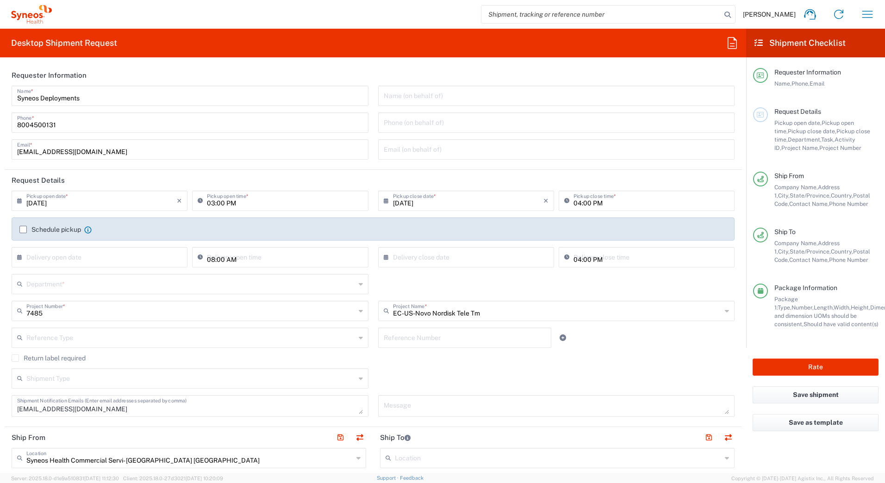
click at [83, 280] on input "text" at bounding box center [190, 283] width 329 height 16
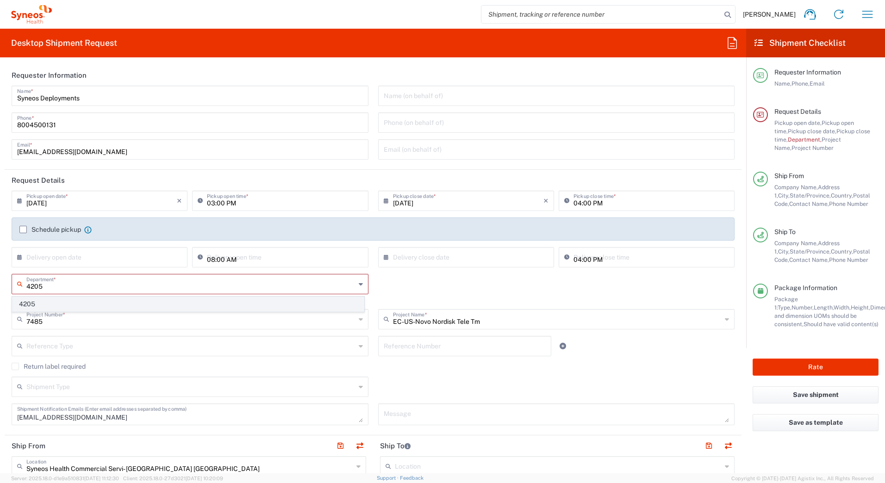
type input "4205"
click at [61, 301] on span "4205" at bounding box center [187, 304] width 351 height 14
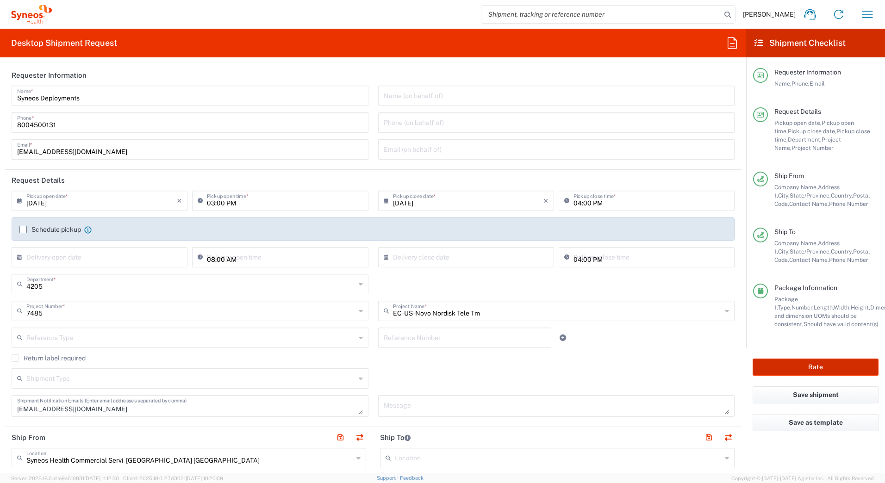
click at [799, 365] on button "Rate" at bounding box center [816, 367] width 126 height 17
type input "7485"
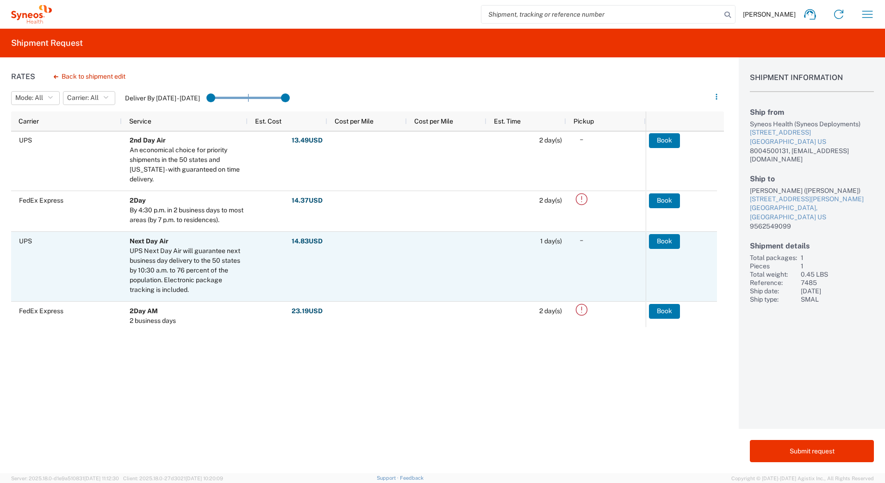
scroll to position [278, 0]
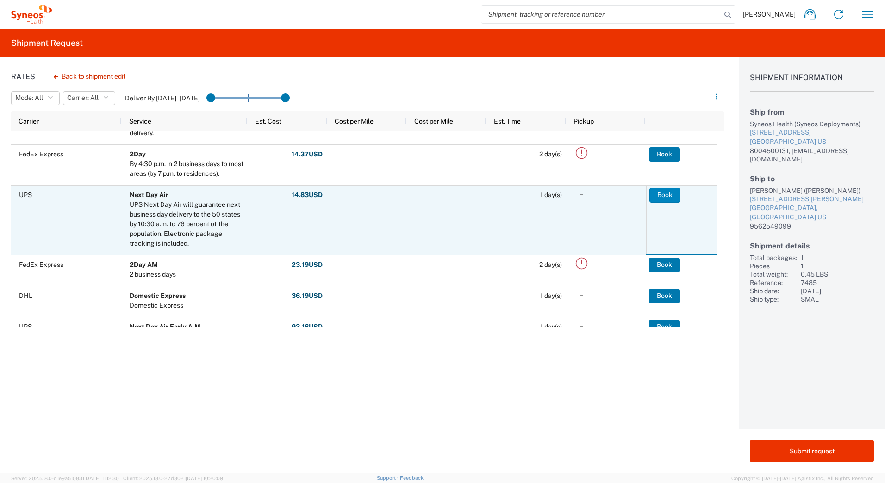
click at [661, 198] on button "Book" at bounding box center [664, 195] width 31 height 15
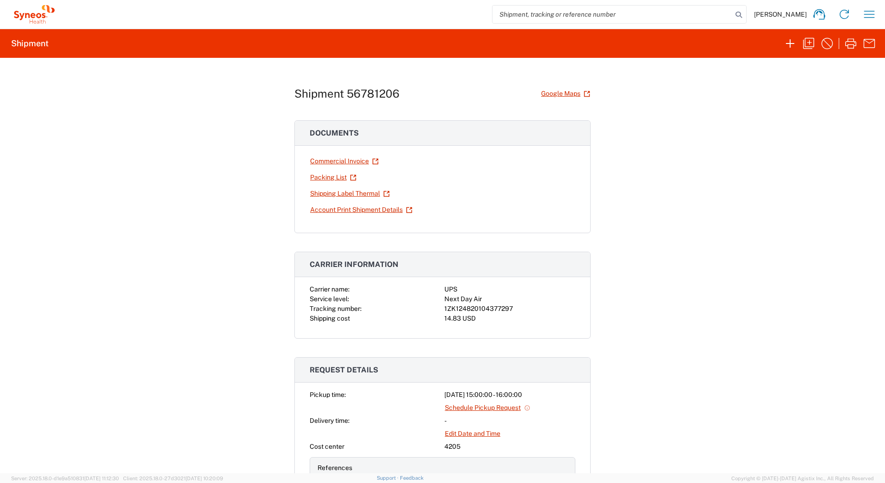
click at [491, 310] on div "1ZK124820104377297" at bounding box center [509, 309] width 131 height 10
copy div "1ZK124820104377297"
click at [344, 196] on link "Shipping Label Thermal" at bounding box center [350, 194] width 81 height 16
click at [810, 41] on icon "button" at bounding box center [808, 43] width 11 height 11
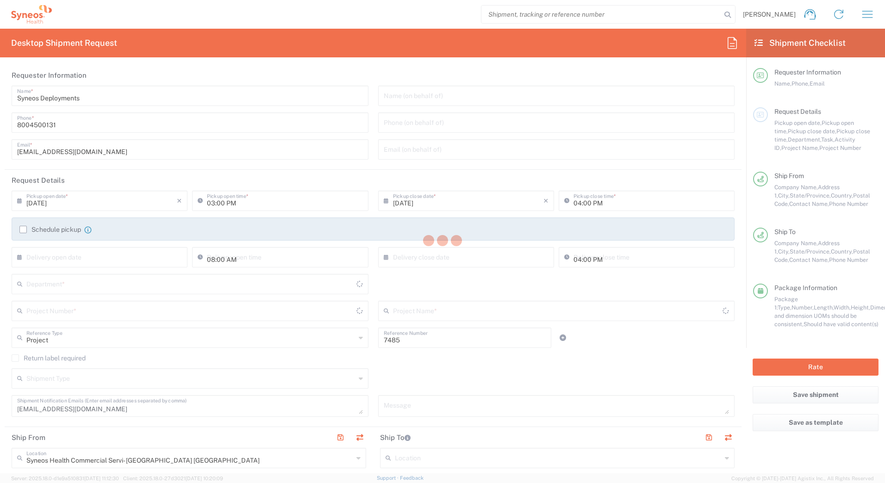
type input "[US_STATE]"
type input "Envelope"
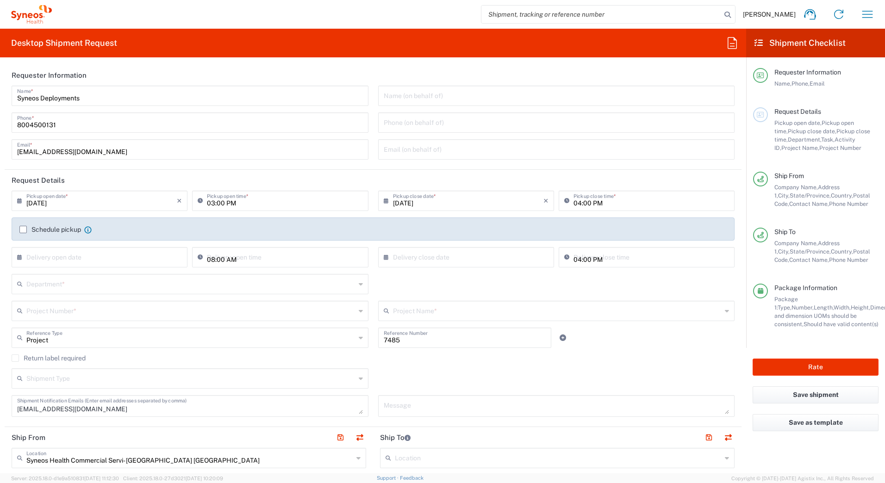
click at [57, 283] on input "text" at bounding box center [190, 283] width 329 height 16
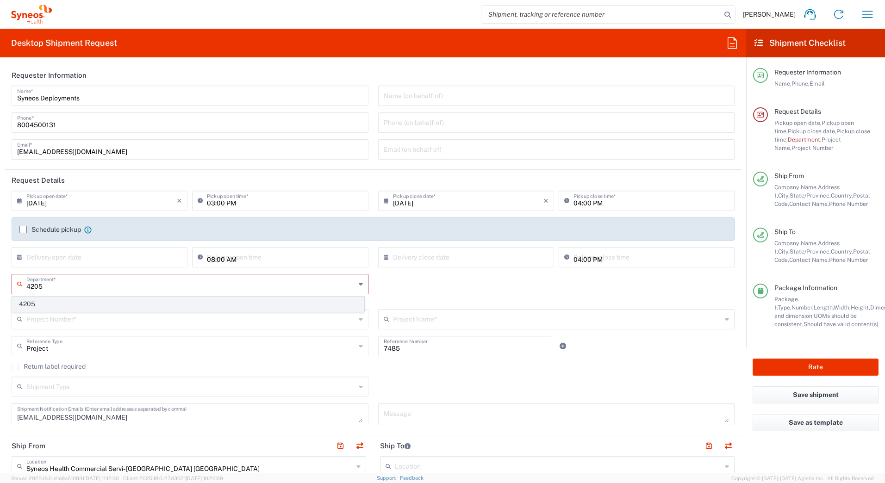
type input "4205"
click at [39, 305] on span "4205" at bounding box center [187, 304] width 351 height 14
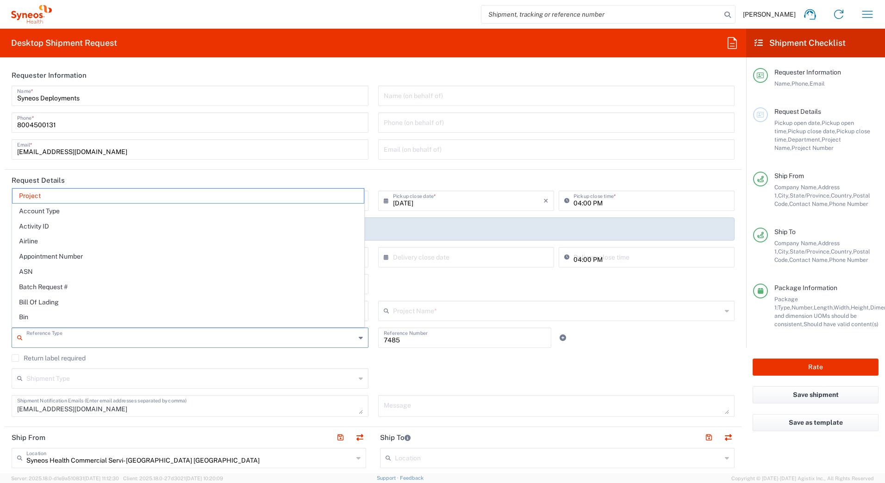
click at [134, 342] on input "text" at bounding box center [190, 337] width 329 height 16
click at [60, 193] on span "Project" at bounding box center [187, 196] width 351 height 14
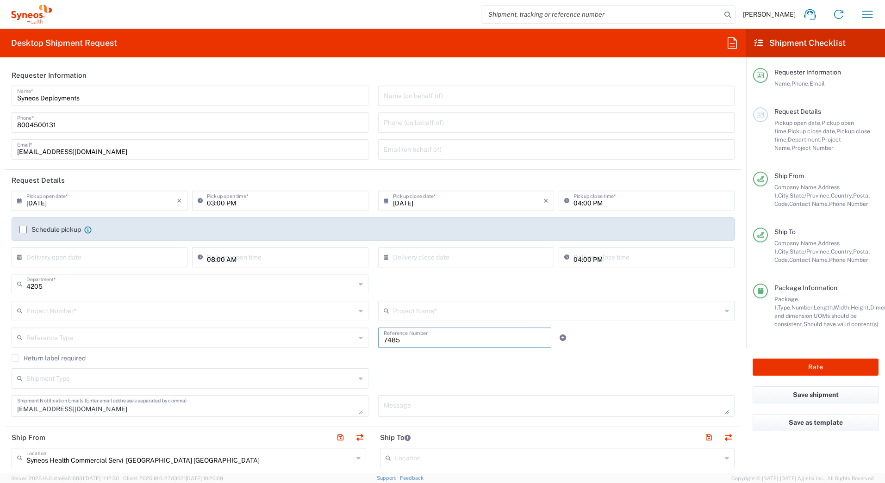
click at [456, 340] on input "7485" at bounding box center [465, 337] width 162 height 16
type input "7"
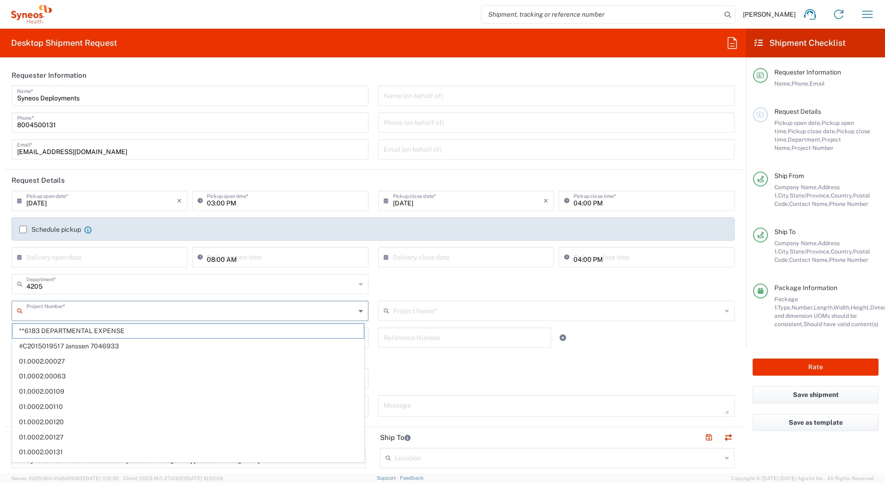
click at [41, 314] on input "text" at bounding box center [190, 310] width 329 height 16
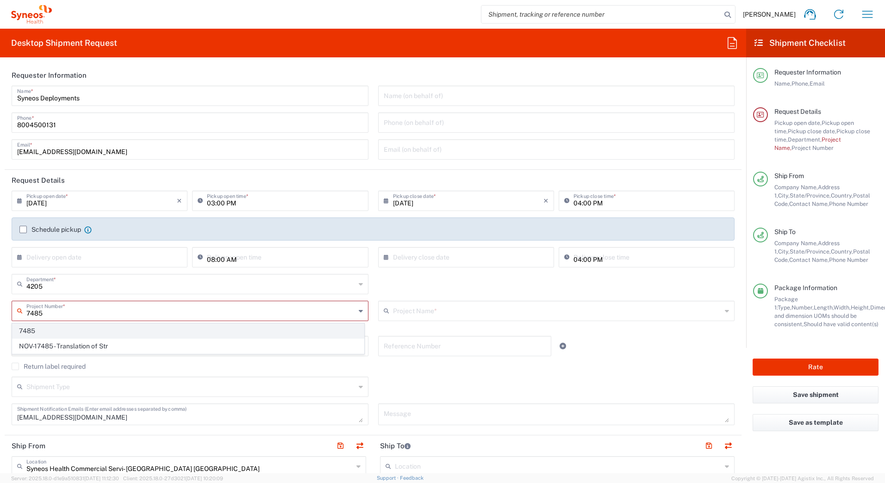
type input "7485"
click at [37, 334] on span "7485" at bounding box center [187, 331] width 351 height 14
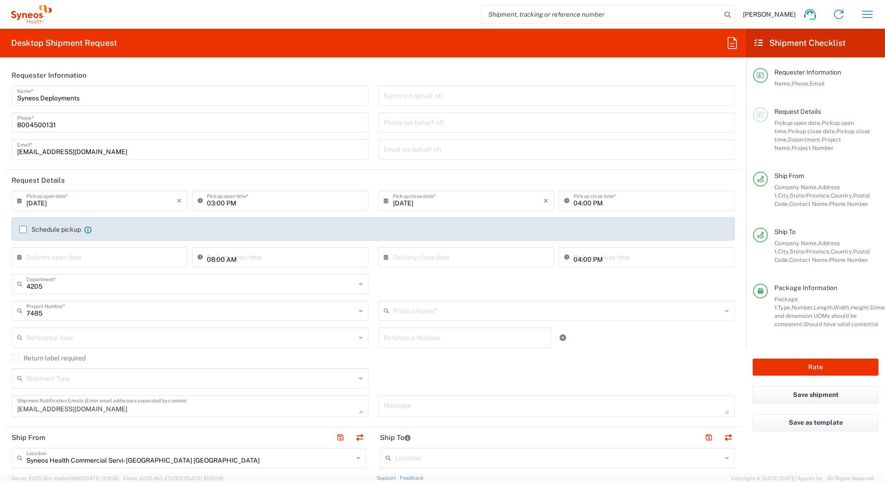
type input "EC-US-Novo Nordisk Tele Tm"
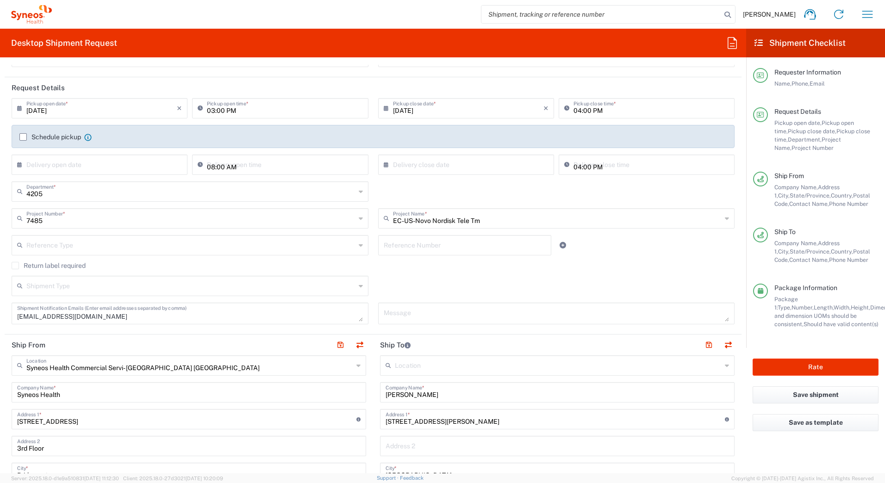
scroll to position [185, 0]
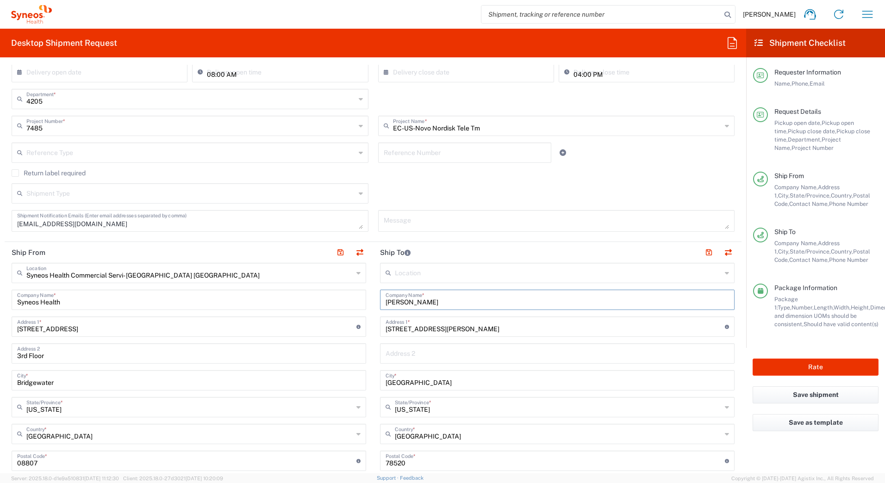
drag, startPoint x: 444, startPoint y: 304, endPoint x: 360, endPoint y: 306, distance: 84.3
click at [360, 306] on div "Ship From Syneos Health Commercial Servi- [GEOGRAPHIC_DATA] [GEOGRAPHIC_DATA] L…" at bounding box center [373, 448] width 737 height 413
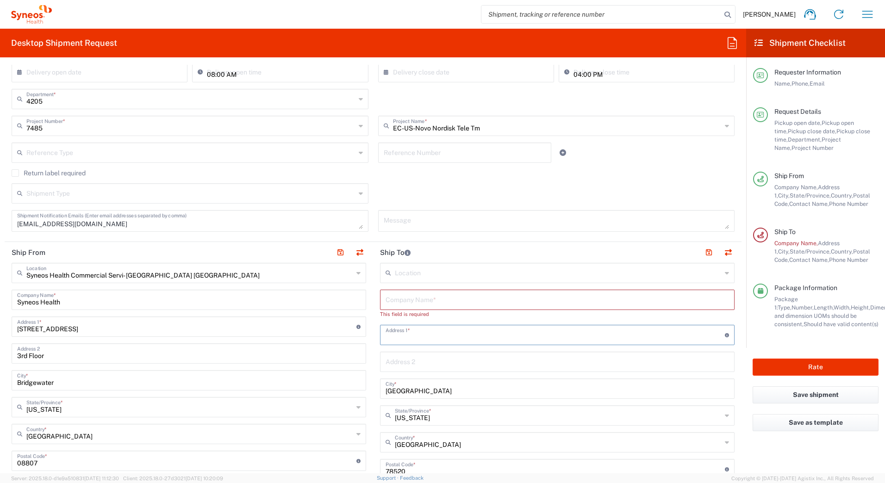
drag, startPoint x: 434, startPoint y: 329, endPoint x: 344, endPoint y: 335, distance: 90.0
click at [346, 335] on div "Ship From Syneos Health Commercial Servi- [GEOGRAPHIC_DATA] [GEOGRAPHIC_DATA] L…" at bounding box center [373, 453] width 737 height 422
drag, startPoint x: 426, startPoint y: 392, endPoint x: 330, endPoint y: 395, distance: 95.9
click at [332, 399] on div "Ship From Syneos Health Commercial Servi- [GEOGRAPHIC_DATA] [GEOGRAPHIC_DATA] L…" at bounding box center [373, 457] width 737 height 430
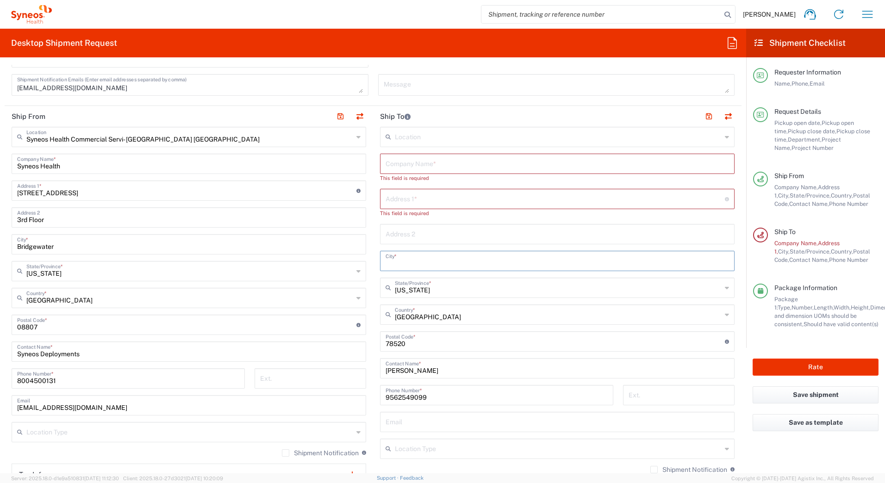
scroll to position [324, 0]
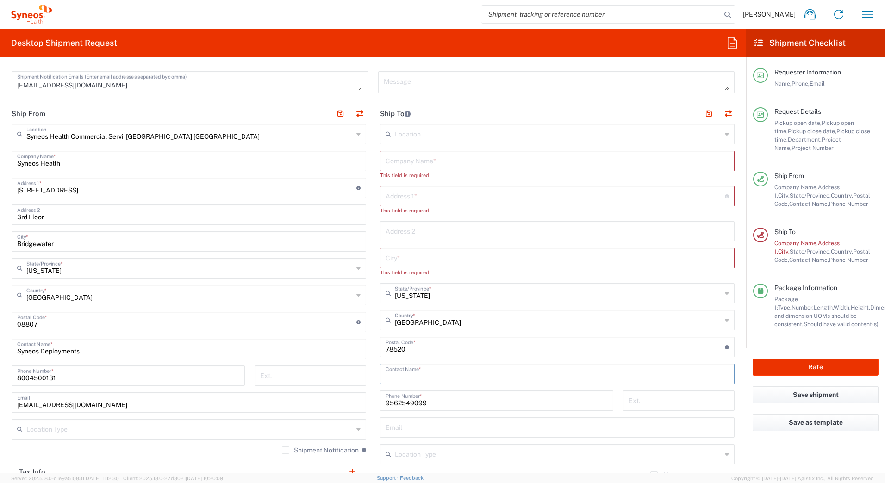
drag, startPoint x: 444, startPoint y: 369, endPoint x: 306, endPoint y: 379, distance: 138.3
click at [306, 375] on div "Ship From Syneos Health Commercial Servi- [GEOGRAPHIC_DATA] [GEOGRAPHIC_DATA] L…" at bounding box center [373, 322] width 737 height 438
drag, startPoint x: 432, startPoint y: 405, endPoint x: 323, endPoint y: 386, distance: 110.3
click at [298, 404] on div "Ship From Syneos Health Commercial Servi- [GEOGRAPHIC_DATA] [GEOGRAPHIC_DATA] L…" at bounding box center [373, 326] width 737 height 447
drag, startPoint x: 417, startPoint y: 345, endPoint x: 308, endPoint y: 351, distance: 108.9
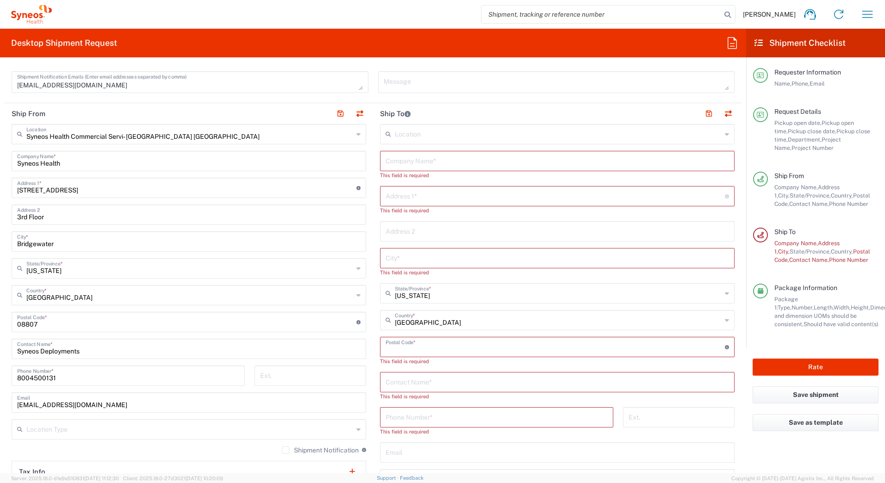
click at [309, 351] on div "Ship From Syneos Health Commercial Servi- [GEOGRAPHIC_DATA] [GEOGRAPHIC_DATA] L…" at bounding box center [373, 334] width 737 height 463
click at [392, 161] on input "text" at bounding box center [557, 160] width 343 height 16
paste input "[PERSON_NAME]"
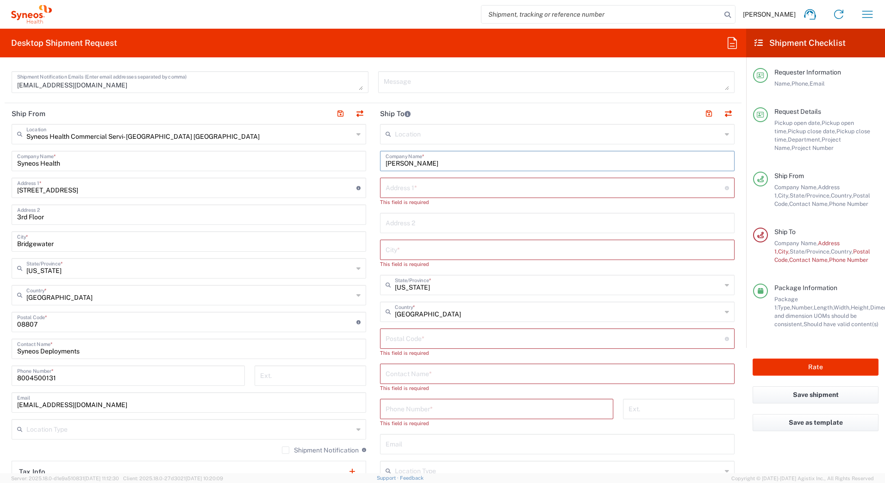
type input "[PERSON_NAME]"
click at [391, 370] on input "text" at bounding box center [557, 373] width 343 height 16
paste input "[PERSON_NAME]"
type input "[PERSON_NAME]"
click at [429, 184] on input "text" at bounding box center [555, 187] width 339 height 16
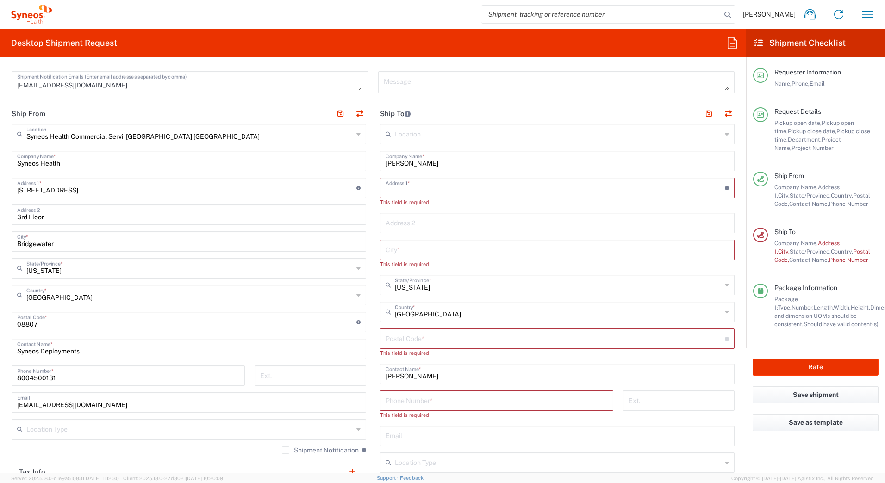
paste input "[STREET_ADDRESS]"
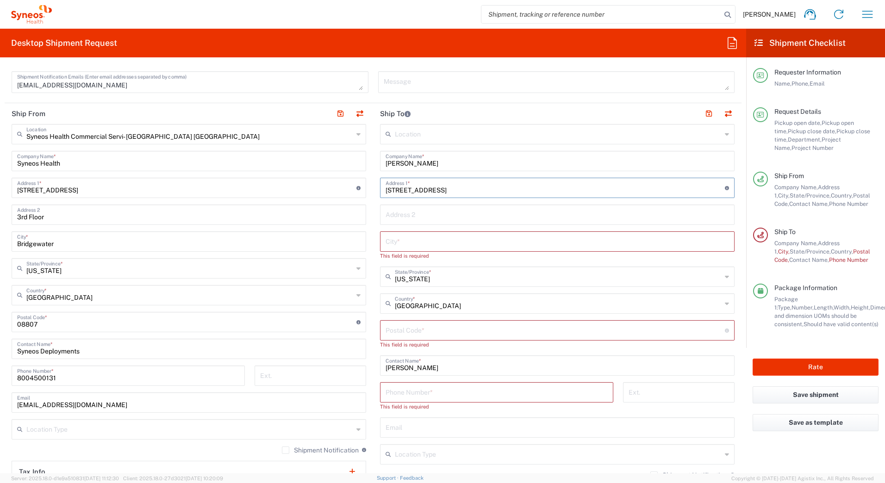
type input "[STREET_ADDRESS]"
click at [386, 242] on input "text" at bounding box center [557, 241] width 343 height 16
paste input "[GEOGRAPHIC_DATA]"
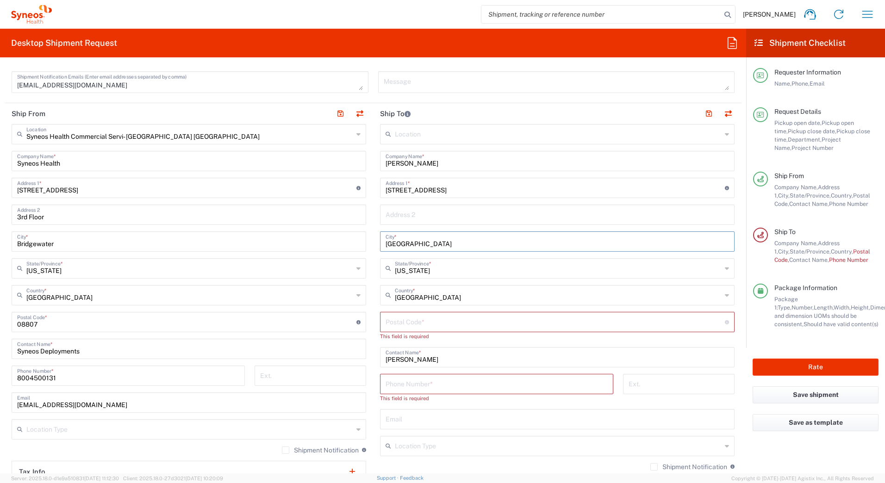
type input "[GEOGRAPHIC_DATA]"
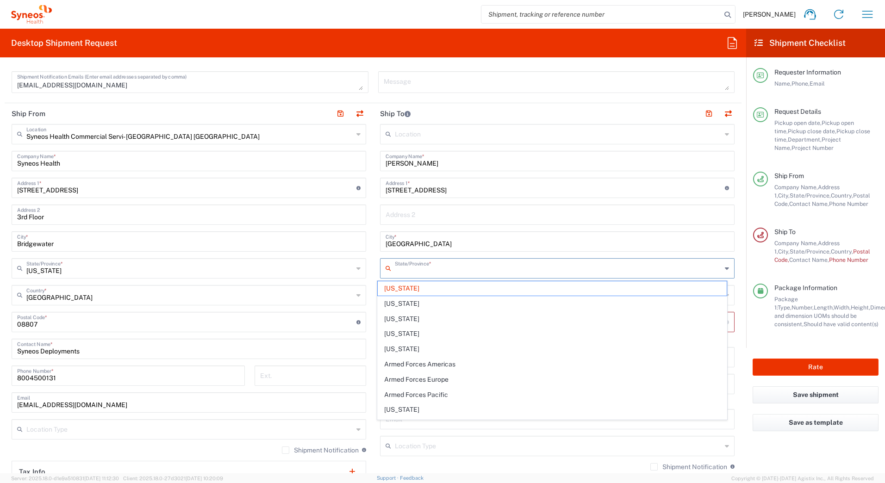
click at [424, 270] on input "text" at bounding box center [558, 268] width 327 height 16
click at [395, 286] on span "[US_STATE]" at bounding box center [552, 288] width 349 height 14
type input "[US_STATE]"
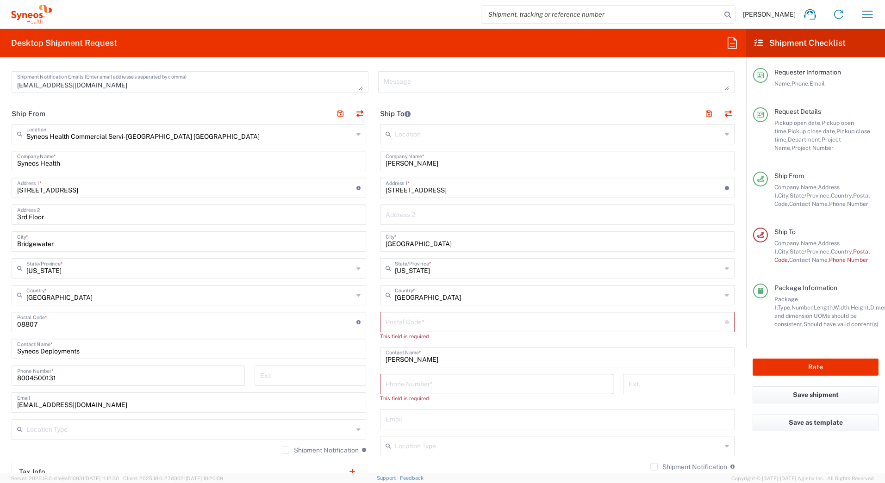
click at [428, 322] on input "undefined" at bounding box center [555, 321] width 339 height 16
paste input "49079"
type input "49079"
click at [482, 377] on input "tel" at bounding box center [497, 375] width 222 height 16
paste input "[PHONE_NUMBER]"
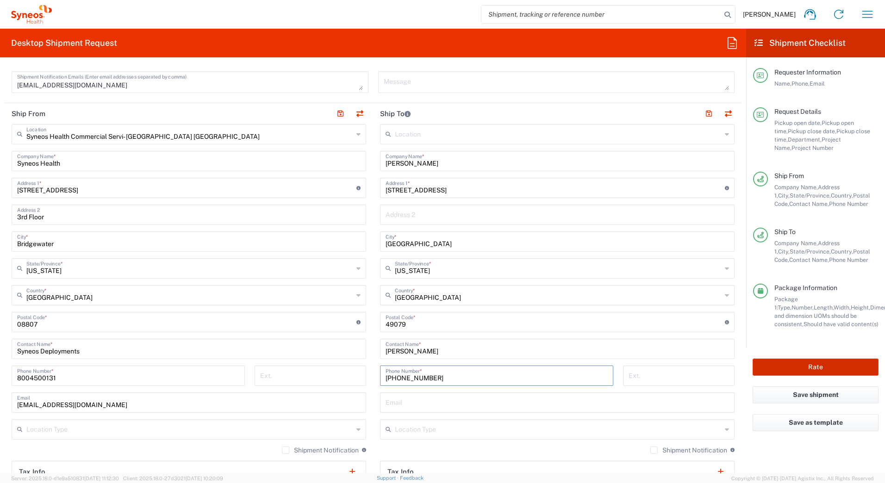
type input "[PHONE_NUMBER]"
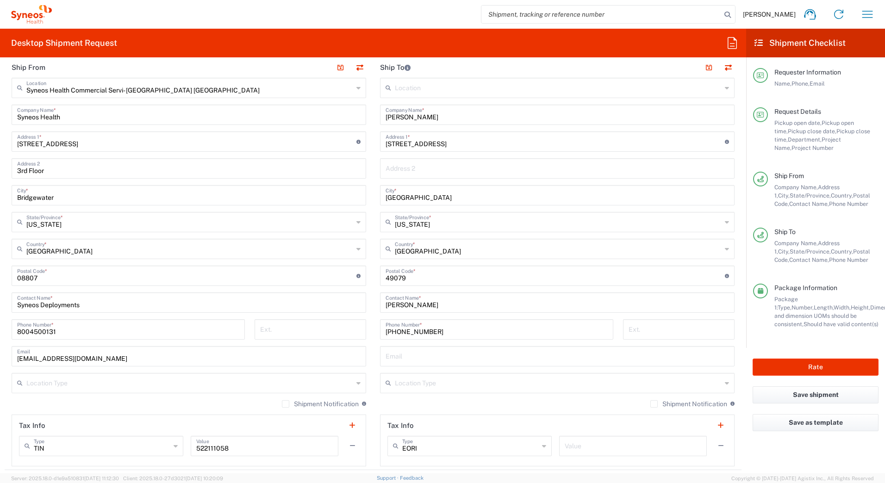
scroll to position [463, 0]
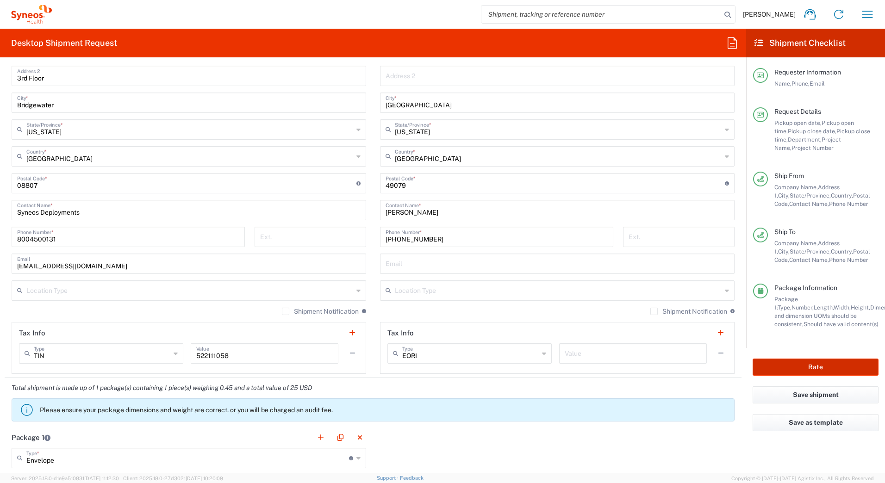
click at [787, 369] on button "Rate" at bounding box center [816, 367] width 126 height 17
type input "7485"
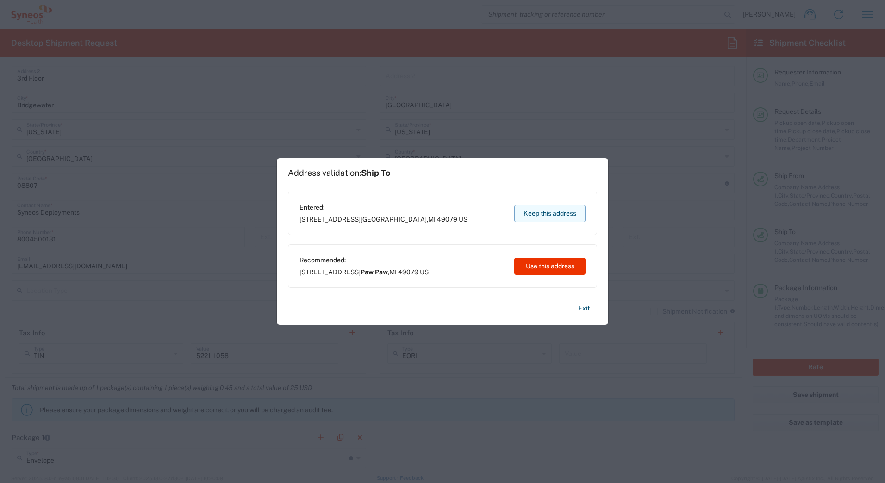
click at [522, 217] on button "Keep this address" at bounding box center [549, 213] width 71 height 17
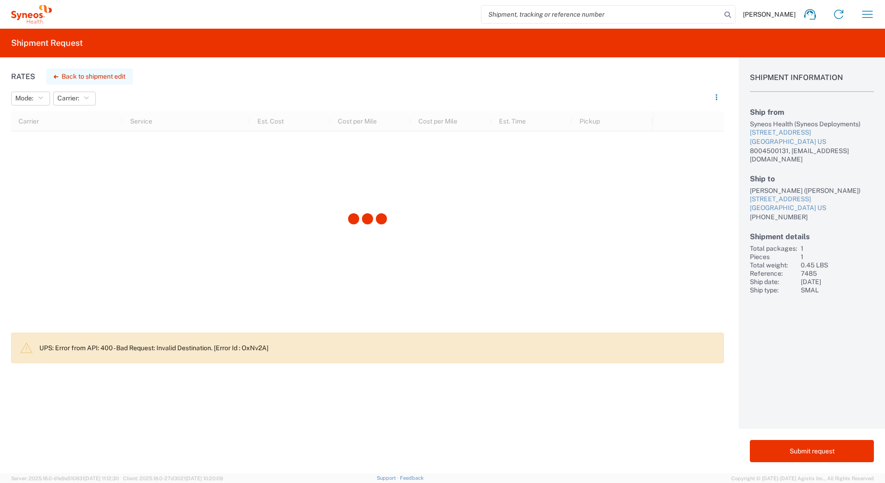
click at [91, 76] on button "Back to shipment edit" at bounding box center [89, 77] width 87 height 16
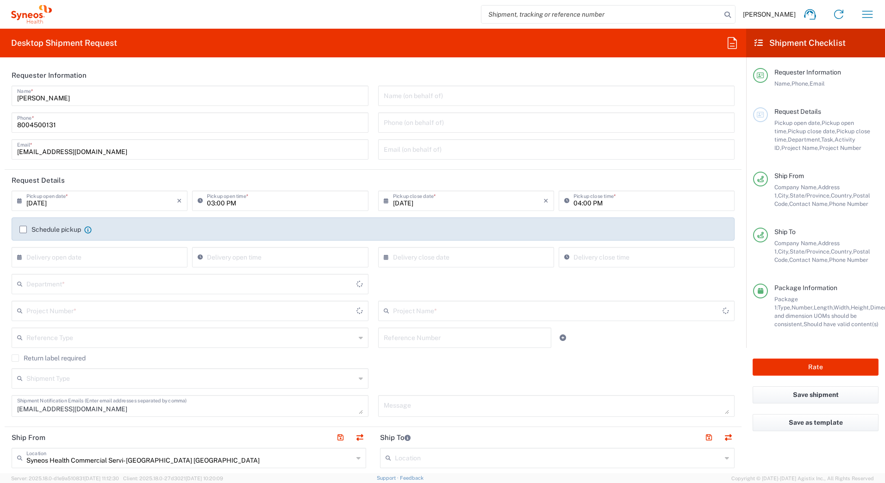
type input "[US_STATE]"
type input "Envelope"
type input "[US_STATE]"
type input "EC-US-Novo Nordisk Tele Tm"
type input "7485"
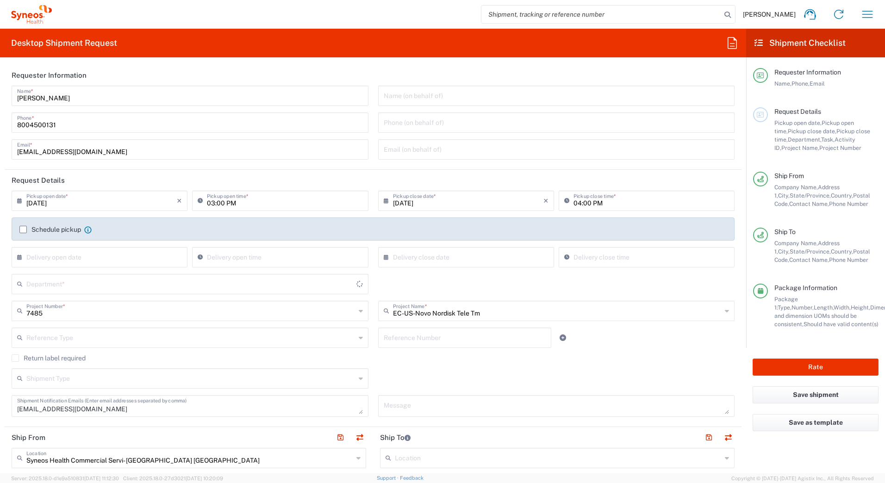
type input "4205"
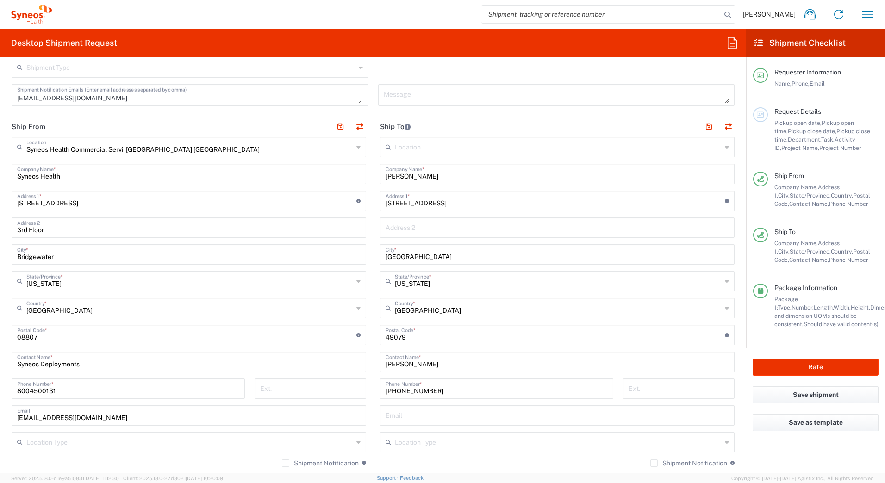
scroll to position [324, 0]
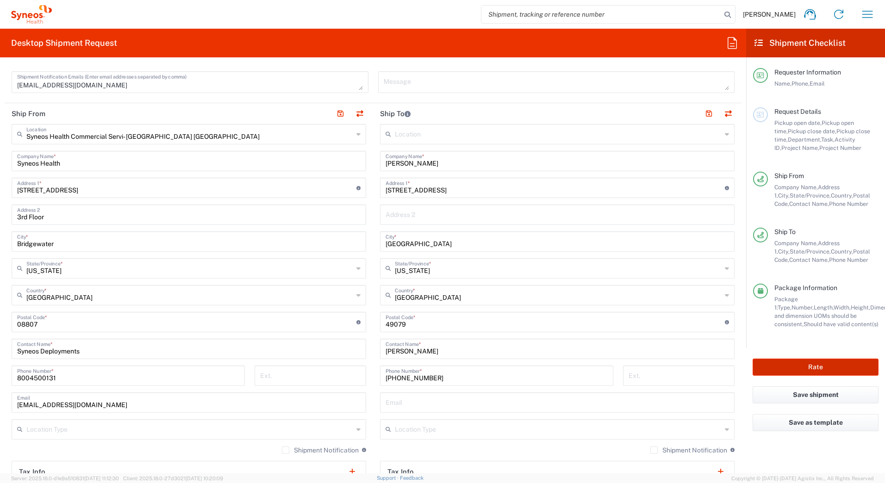
click at [786, 368] on button "Rate" at bounding box center [816, 367] width 126 height 17
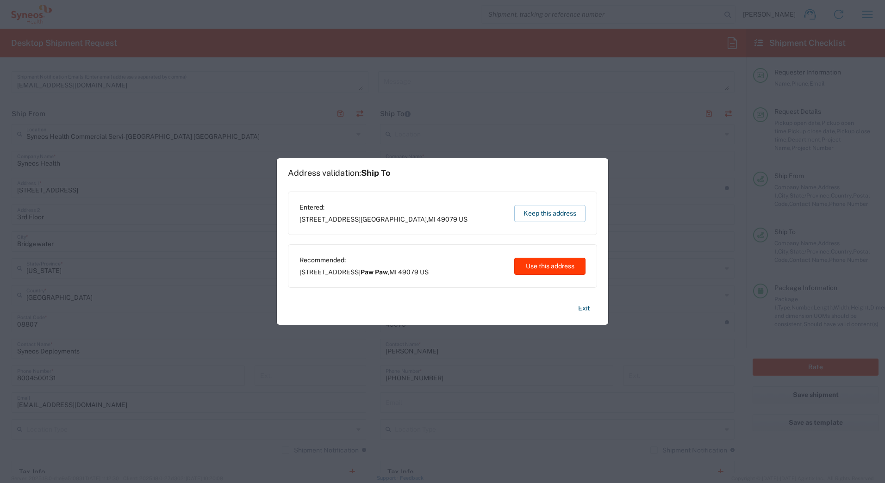
click at [529, 268] on button "Use this address" at bounding box center [549, 266] width 71 height 17
type input "Paw Paw"
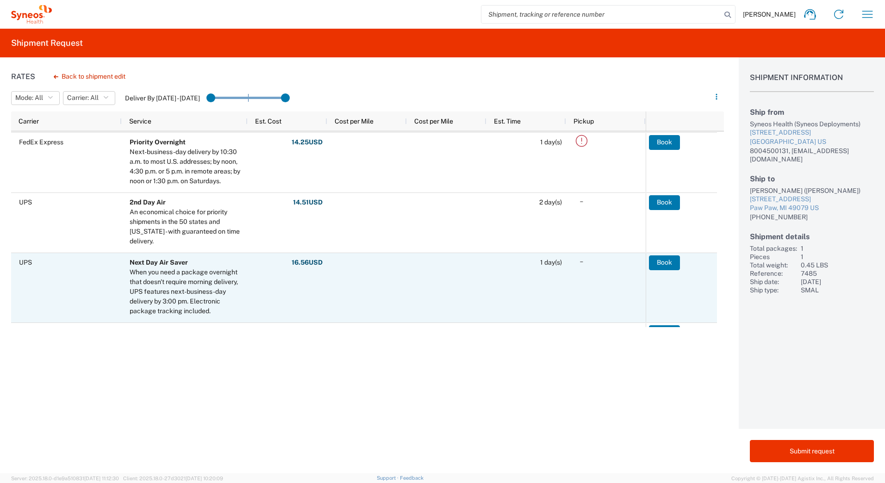
scroll to position [185, 0]
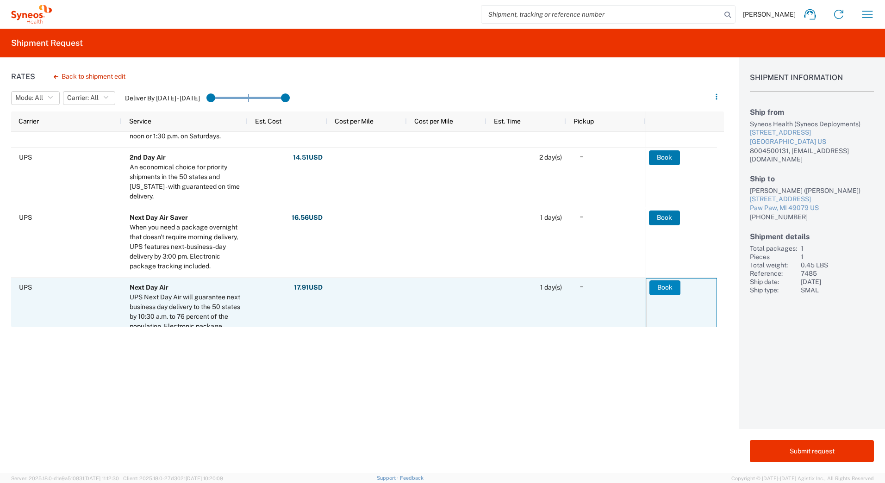
click at [657, 284] on button "Book" at bounding box center [664, 287] width 31 height 15
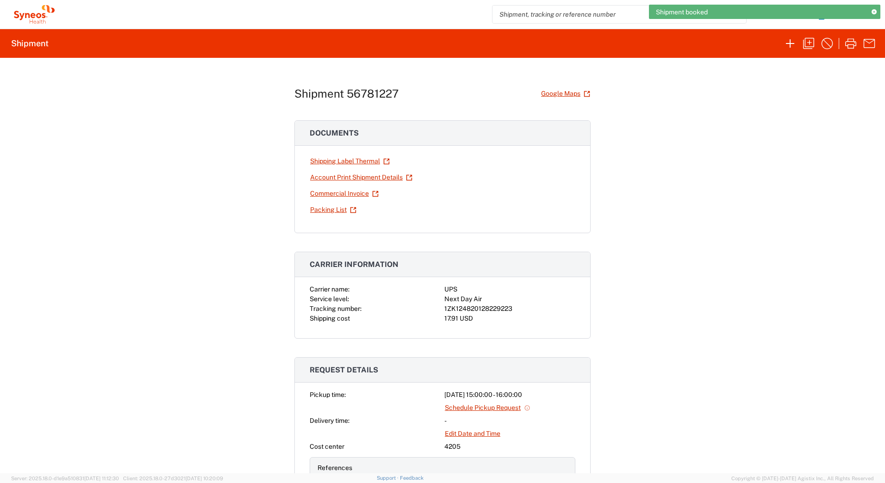
click at [480, 309] on div "1ZK124820128229223" at bounding box center [509, 309] width 131 height 10
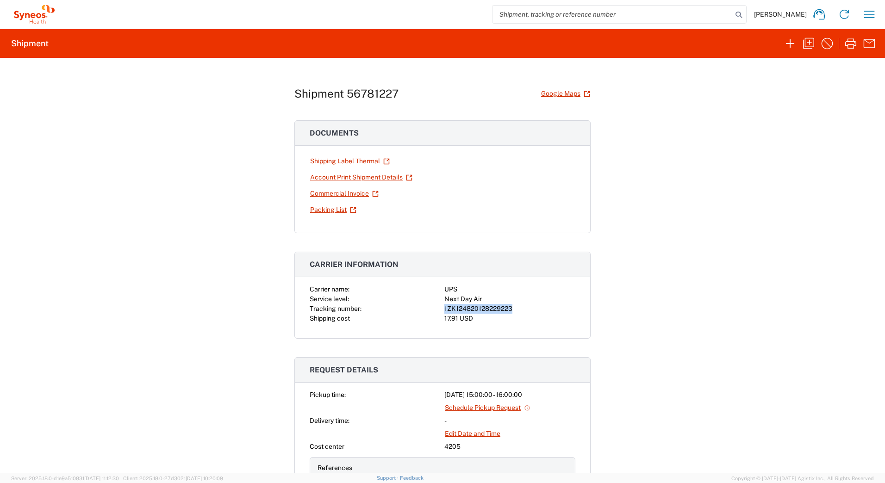
copy div "1ZK124820128229223"
click at [337, 161] on link "Shipping Label Thermal" at bounding box center [350, 161] width 81 height 16
click at [804, 44] on icon "button" at bounding box center [808, 43] width 15 height 15
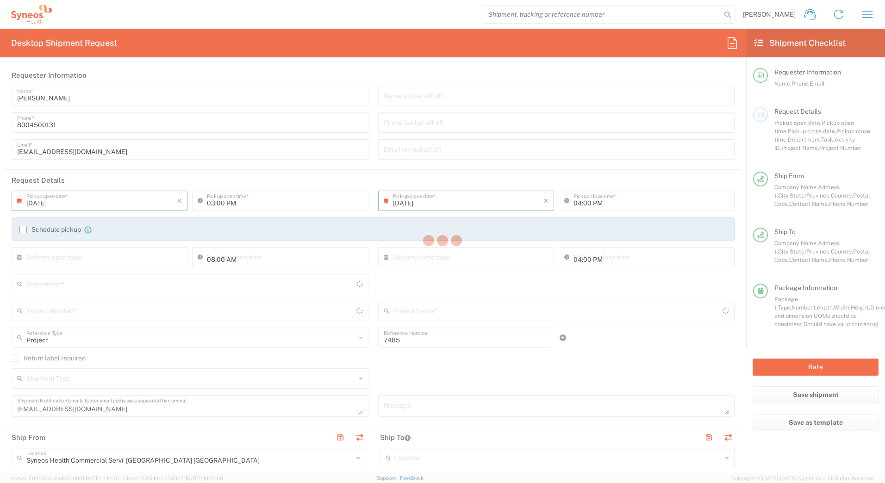
type input "[US_STATE]"
type input "Envelope"
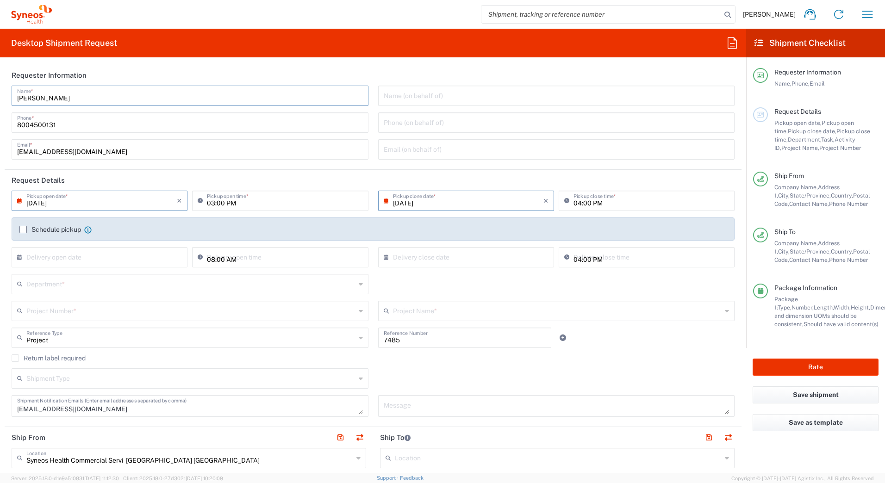
drag, startPoint x: 74, startPoint y: 101, endPoint x: -2, endPoint y: 98, distance: 75.5
click at [0, 98] on html "[PERSON_NAME] Home Shipment estimator Shipment tracking Desktop shipment reques…" at bounding box center [442, 241] width 885 height 483
paste input "Syneos Deployments"
type input "Syneos Deployments"
click at [257, 76] on header "Requester Information" at bounding box center [373, 75] width 737 height 21
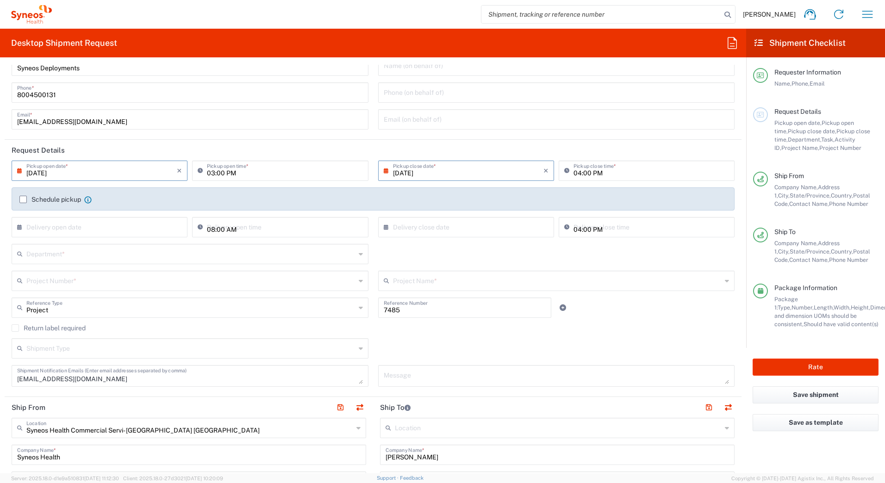
scroll to position [46, 0]
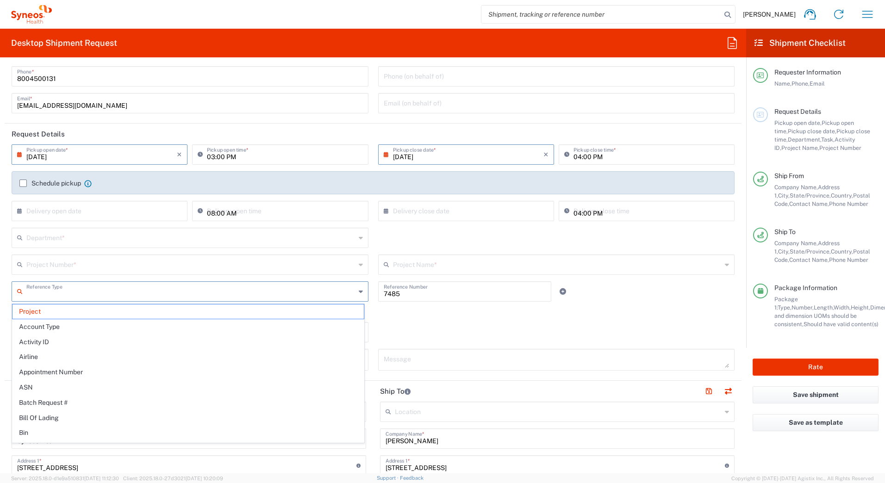
click at [85, 296] on input "text" at bounding box center [190, 291] width 329 height 16
click at [32, 309] on span "Project" at bounding box center [187, 312] width 351 height 14
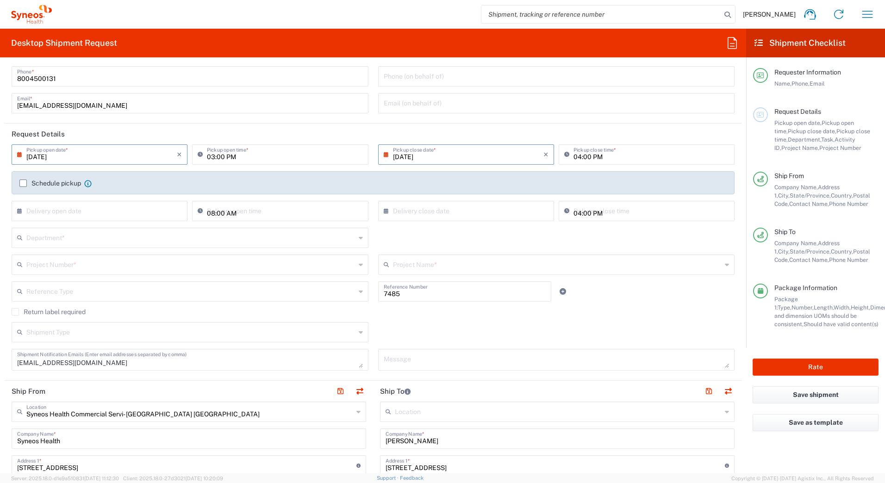
click at [402, 291] on input "7485" at bounding box center [465, 291] width 162 height 16
type input "7"
click at [77, 265] on input "text" at bounding box center [190, 264] width 329 height 16
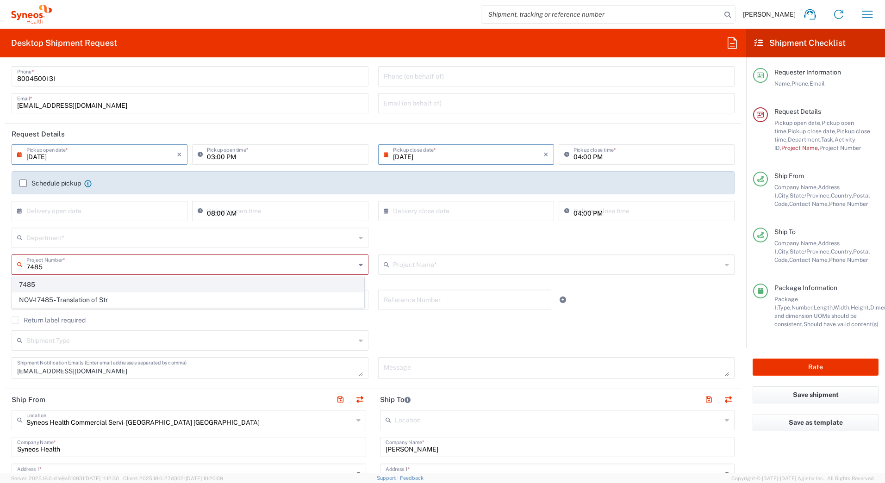
type input "7485"
click at [60, 283] on span "7485" at bounding box center [187, 285] width 351 height 14
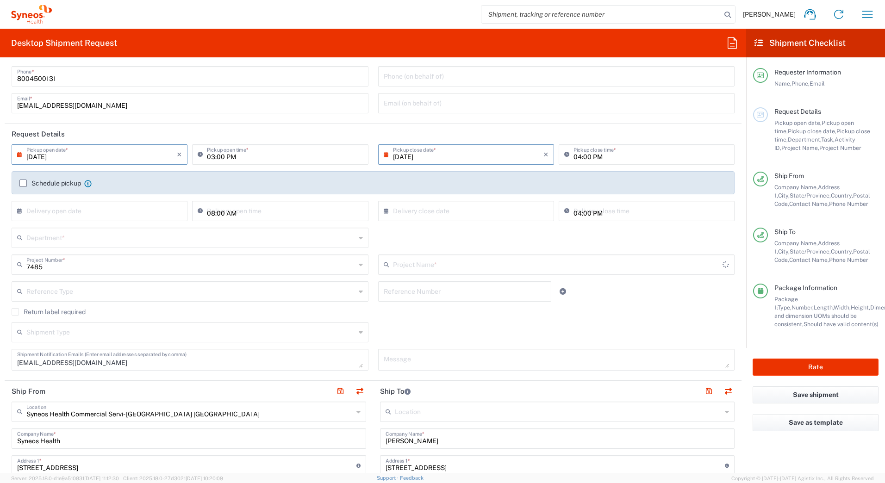
type input "EC-US-Novo Nordisk Tele Tm"
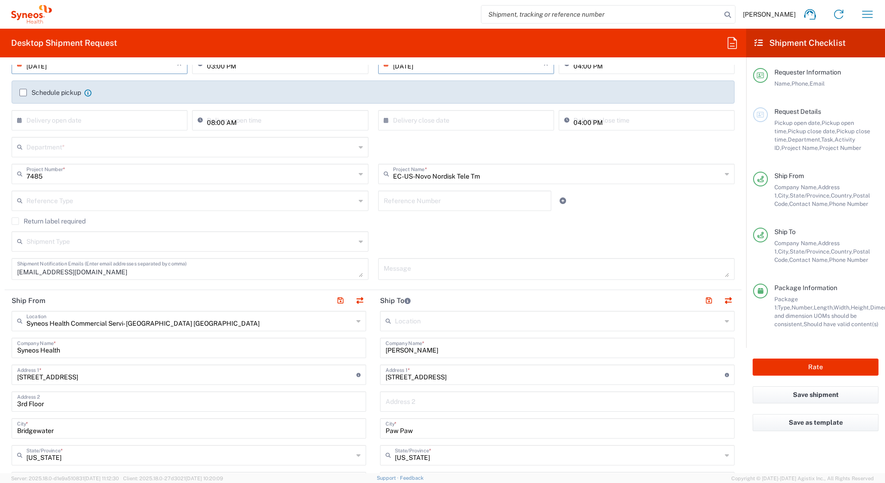
scroll to position [185, 0]
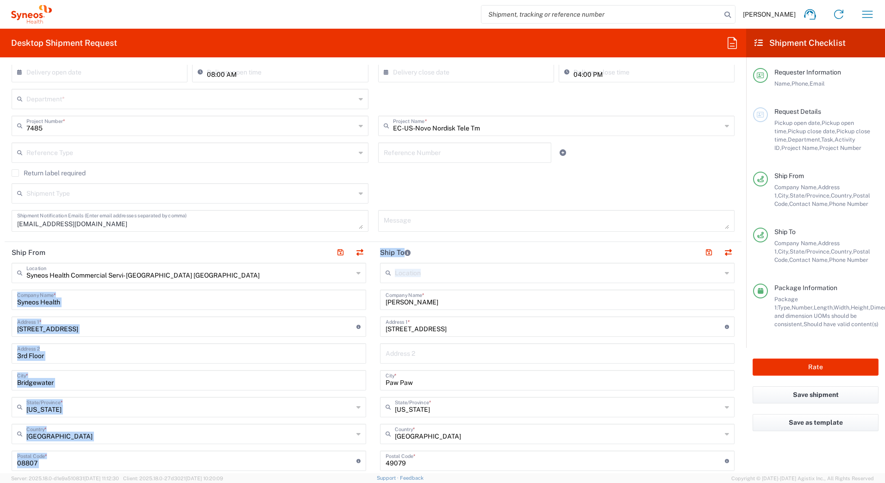
drag, startPoint x: 446, startPoint y: 308, endPoint x: 384, endPoint y: 301, distance: 62.4
click at [359, 304] on div "Ship From Syneos Health Commercial Servi- [GEOGRAPHIC_DATA] [GEOGRAPHIC_DATA] L…" at bounding box center [373, 448] width 737 height 413
drag, startPoint x: 384, startPoint y: 301, endPoint x: 453, endPoint y: 315, distance: 69.9
click at [454, 318] on input "[STREET_ADDRESS]" at bounding box center [555, 326] width 339 height 16
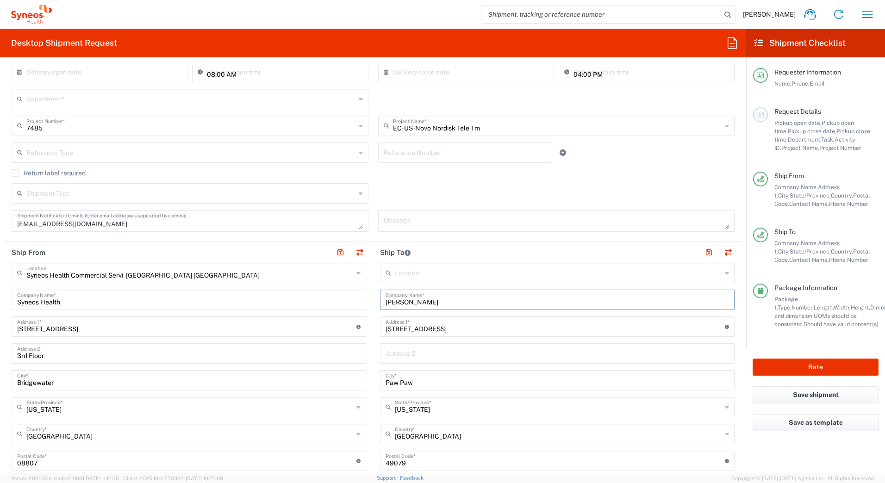
drag, startPoint x: 416, startPoint y: 302, endPoint x: 371, endPoint y: 303, distance: 44.4
click at [373, 303] on main "Location [PERSON_NAME] LLC-[GEOGRAPHIC_DATA] [GEOGRAPHIC_DATA] [GEOGRAPHIC_DATA…" at bounding box center [557, 457] width 368 height 389
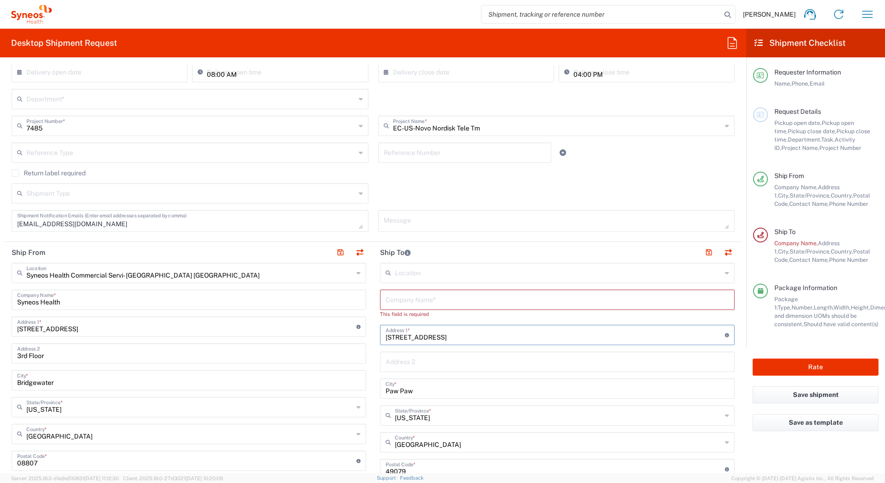
drag, startPoint x: 445, startPoint y: 328, endPoint x: 387, endPoint y: 339, distance: 59.4
click at [351, 333] on div "Ship From Syneos Health Commercial Servi- [GEOGRAPHIC_DATA] [GEOGRAPHIC_DATA] L…" at bounding box center [373, 453] width 737 height 422
drag, startPoint x: 420, startPoint y: 404, endPoint x: 372, endPoint y: 402, distance: 48.2
click at [374, 403] on main "Location [PERSON_NAME] LLC-[GEOGRAPHIC_DATA] [GEOGRAPHIC_DATA] [GEOGRAPHIC_DATA…" at bounding box center [557, 465] width 368 height 405
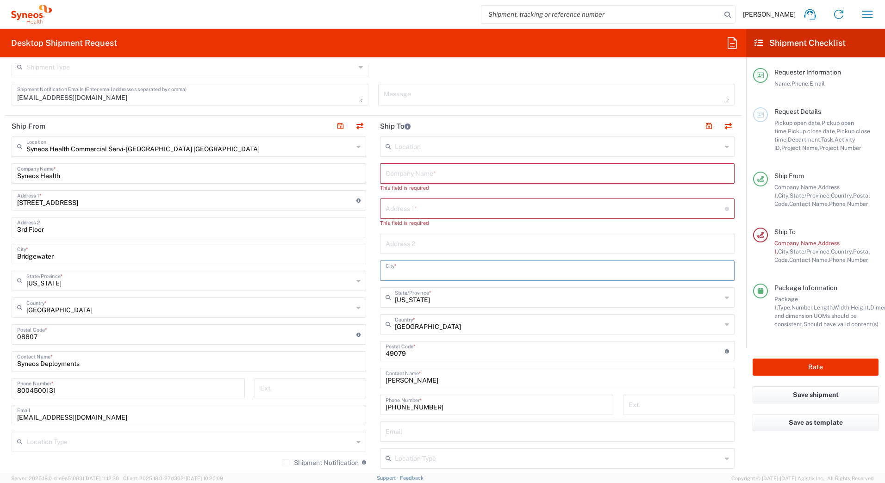
scroll to position [324, 0]
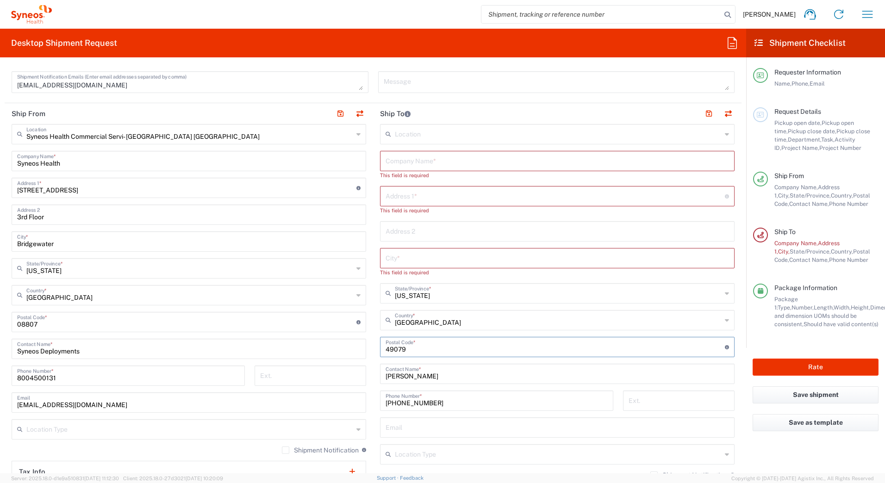
drag, startPoint x: 407, startPoint y: 343, endPoint x: 346, endPoint y: 348, distance: 61.3
click at [350, 347] on div "Ship From Syneos Health Commercial Servi- [GEOGRAPHIC_DATA] [GEOGRAPHIC_DATA] L…" at bounding box center [373, 322] width 737 height 438
drag, startPoint x: 441, startPoint y: 386, endPoint x: 329, endPoint y: 398, distance: 112.6
click at [325, 394] on div "Ship From Syneos Health Commercial Servi- [GEOGRAPHIC_DATA] [GEOGRAPHIC_DATA] L…" at bounding box center [373, 326] width 737 height 447
drag, startPoint x: 424, startPoint y: 409, endPoint x: 302, endPoint y: 408, distance: 121.7
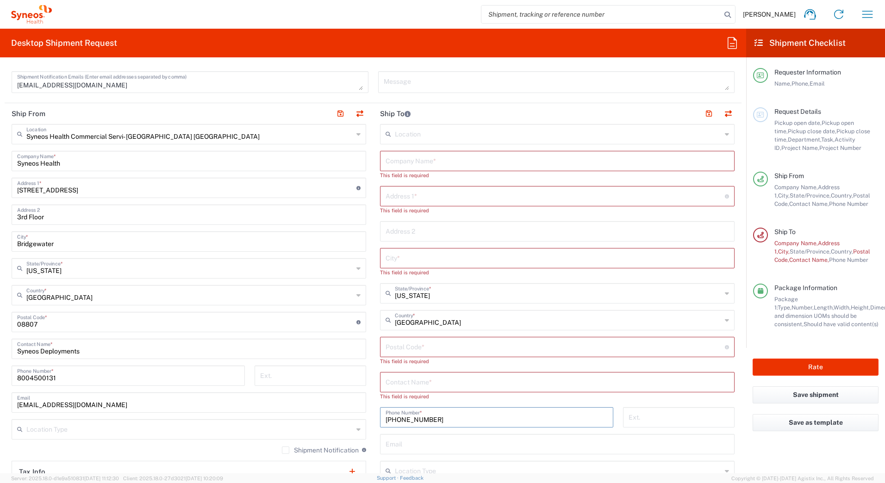
click at [315, 417] on div "Ship From Syneos Health Commercial Servi- [GEOGRAPHIC_DATA] [GEOGRAPHIC_DATA] L…" at bounding box center [373, 330] width 737 height 455
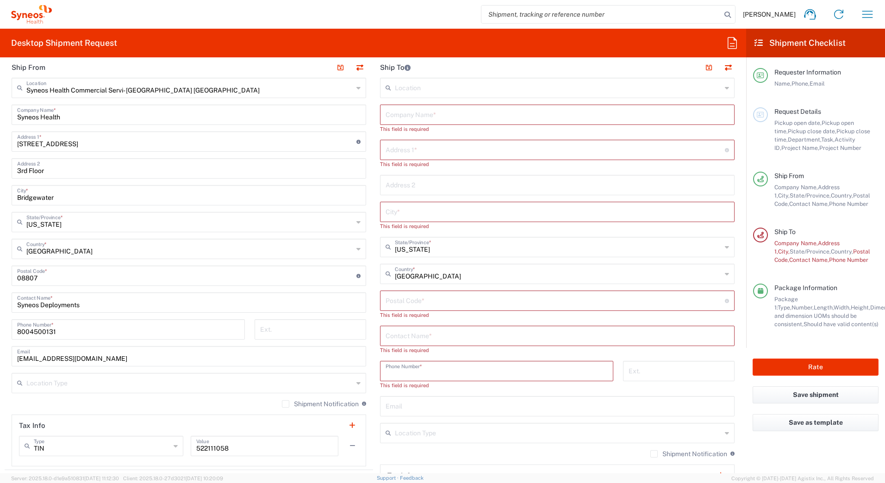
scroll to position [139, 0]
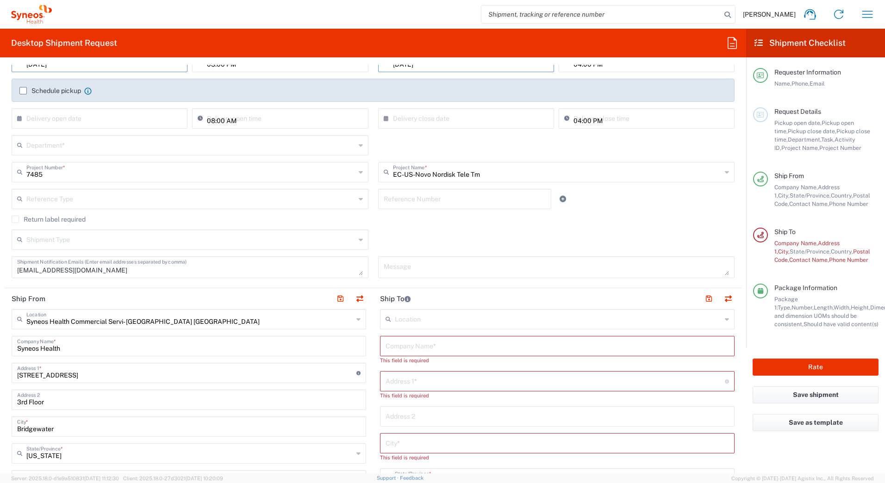
click at [449, 347] on input "text" at bounding box center [557, 345] width 343 height 16
paste input "[PERSON_NAME]"
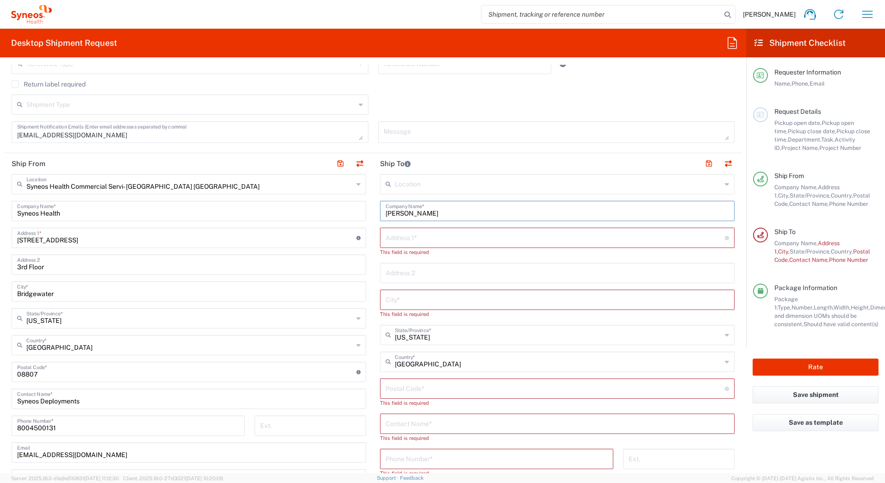
scroll to position [324, 0]
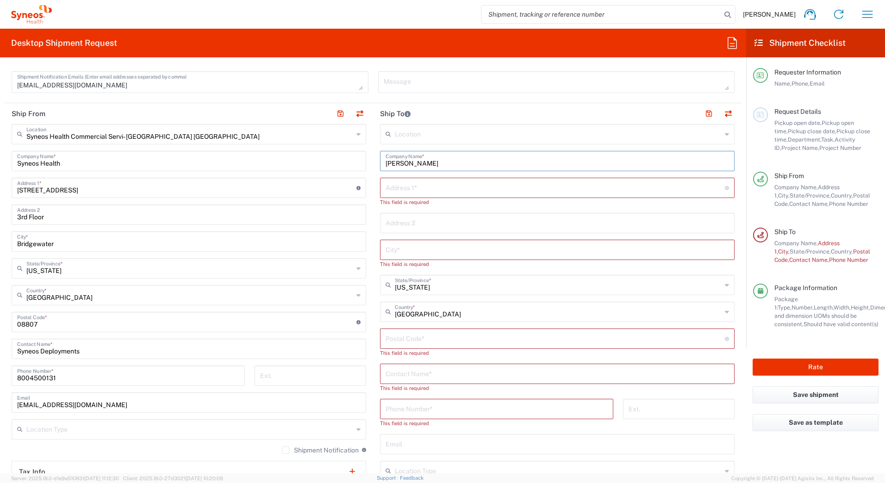
type input "[PERSON_NAME]"
click at [420, 376] on input "text" at bounding box center [557, 373] width 343 height 16
paste input "[PERSON_NAME]"
type input "[PERSON_NAME]"
click at [404, 190] on input "text" at bounding box center [555, 187] width 339 height 16
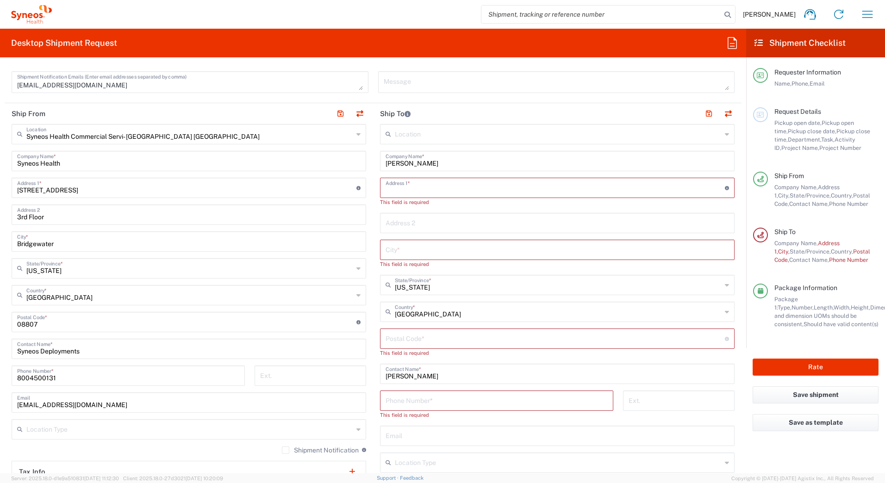
paste input "[STREET_ADDRESS]"
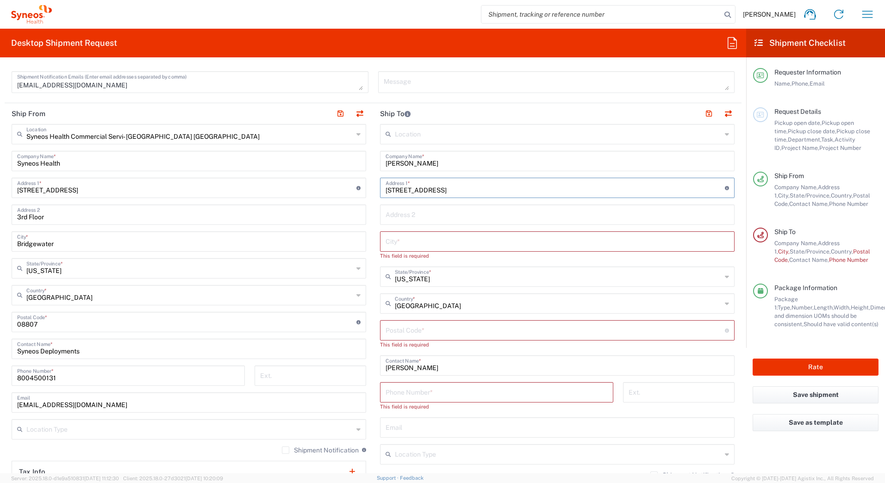
type input "[STREET_ADDRESS]"
click at [402, 214] on input "text" at bounding box center [557, 214] width 343 height 16
paste input "Apt 1"
type input "Apt 1"
click at [423, 241] on input "text" at bounding box center [557, 241] width 343 height 16
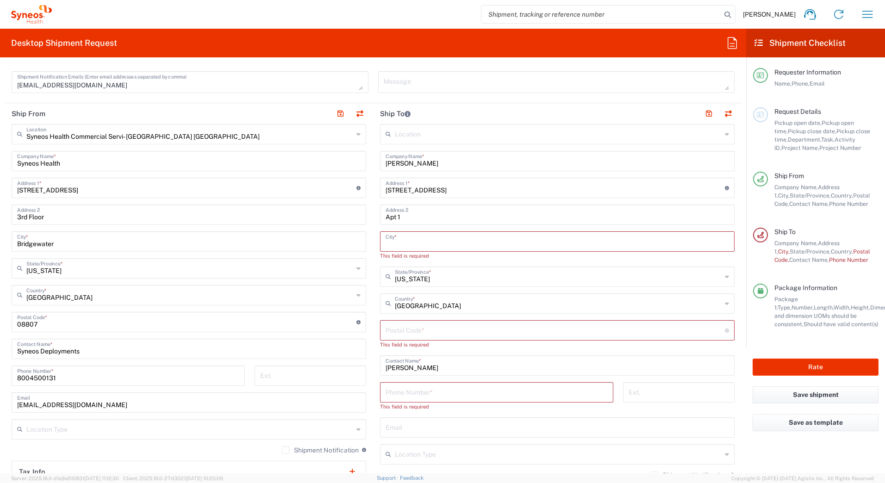
paste input "[GEOGRAPHIC_DATA]"
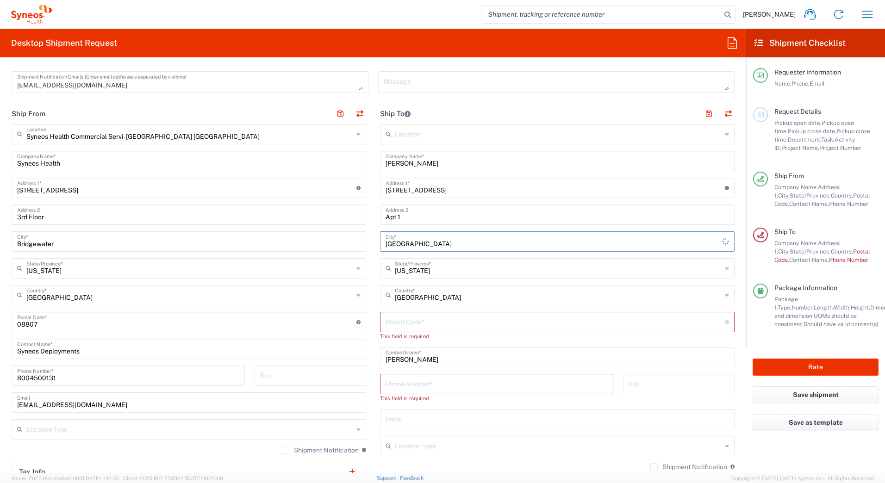
type input "[GEOGRAPHIC_DATA]"
click at [421, 274] on input "text" at bounding box center [558, 268] width 327 height 16
click at [401, 286] on span "[US_STATE]" at bounding box center [552, 288] width 349 height 14
type input "[US_STATE]"
click at [414, 326] on input "undefined" at bounding box center [555, 321] width 339 height 16
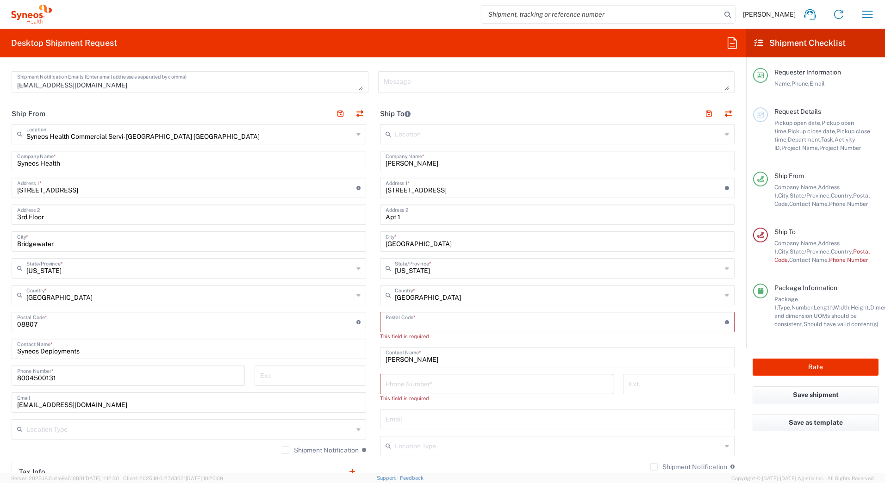
paste input "85118"
type input "85118"
click at [392, 374] on input "tel" at bounding box center [497, 375] width 222 height 16
paste input "6029070966"
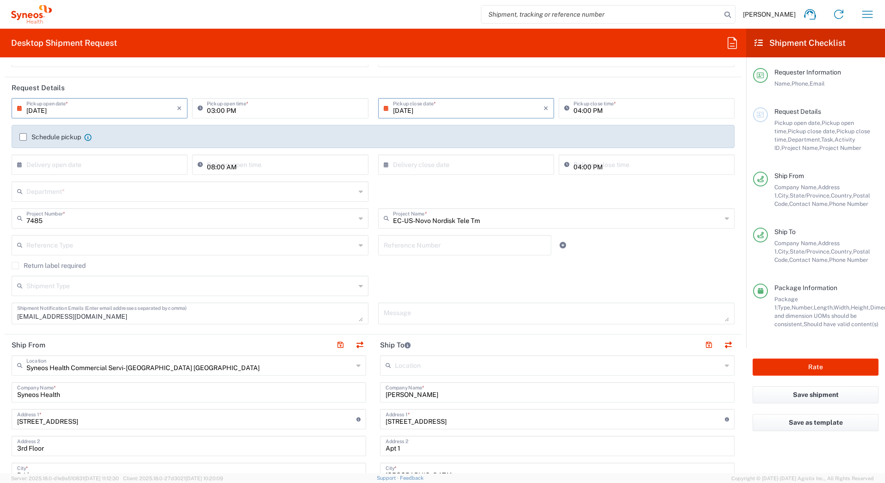
scroll to position [0, 0]
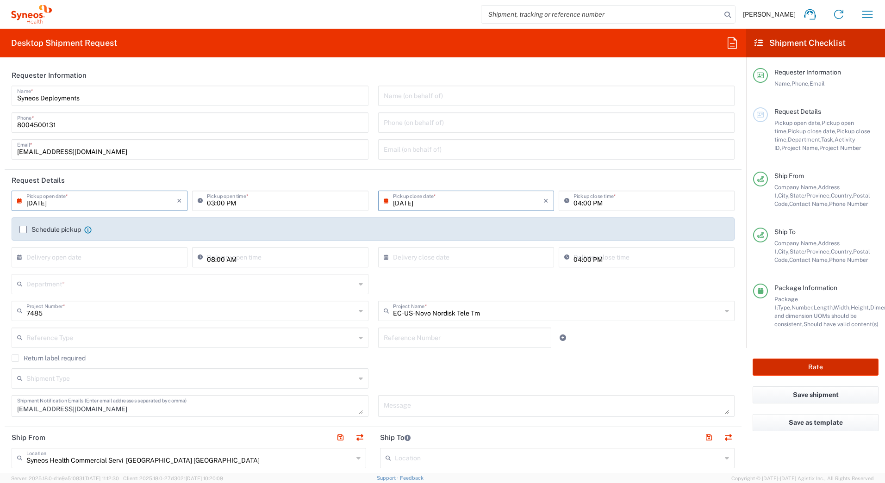
type input "6029070966"
click at [799, 365] on button "Rate" at bounding box center [816, 367] width 126 height 17
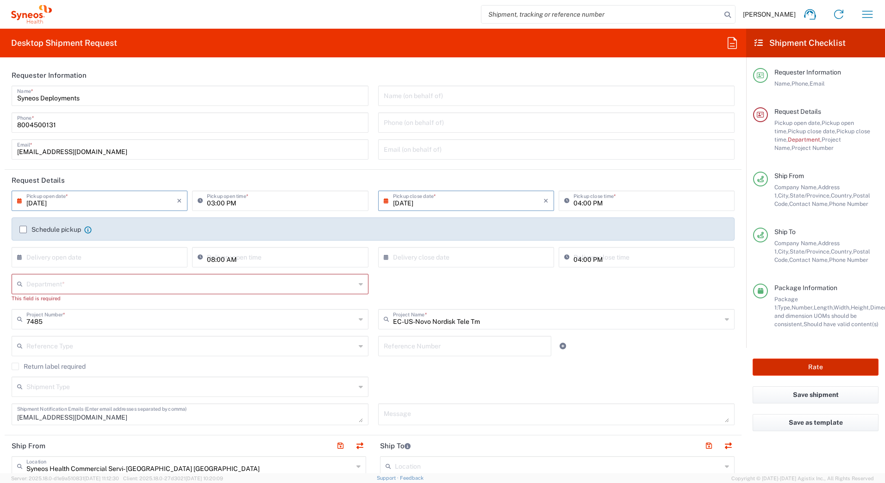
type input "7485"
click at [69, 284] on input "text" at bounding box center [190, 283] width 329 height 16
type input "5"
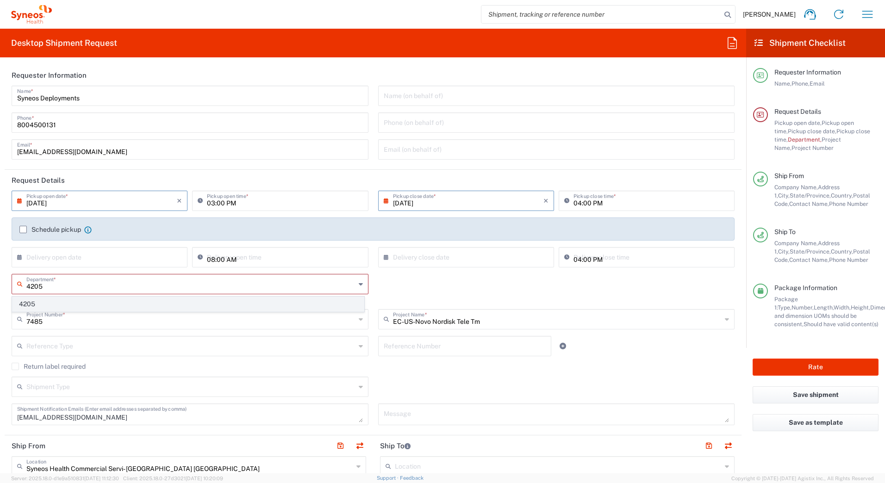
type input "4205"
click at [16, 301] on span "4205" at bounding box center [187, 304] width 351 height 14
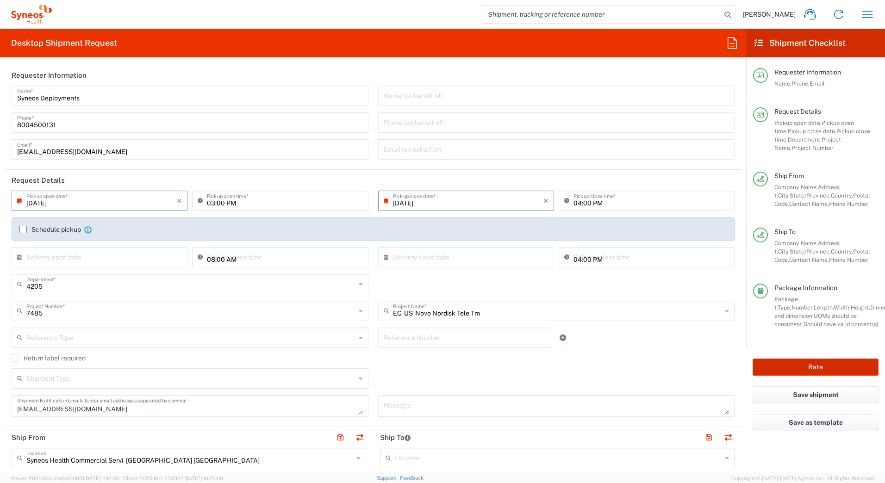
click at [797, 365] on button "Rate" at bounding box center [816, 367] width 126 height 17
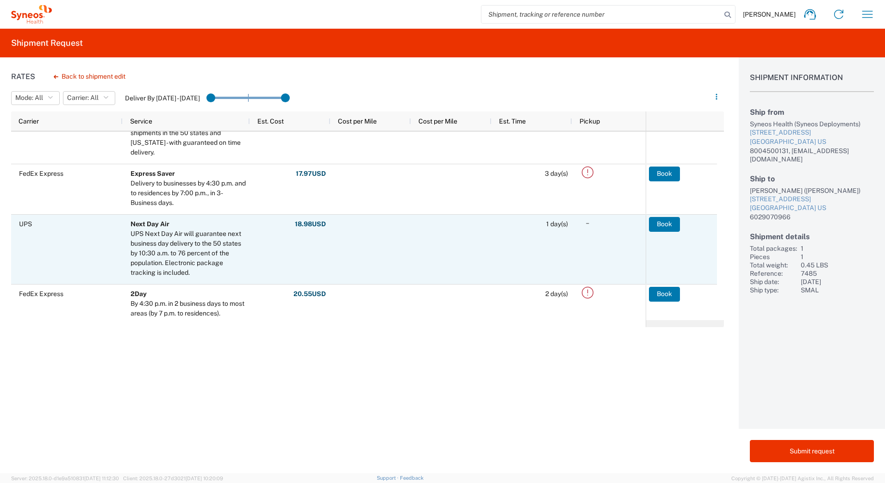
scroll to position [93, 0]
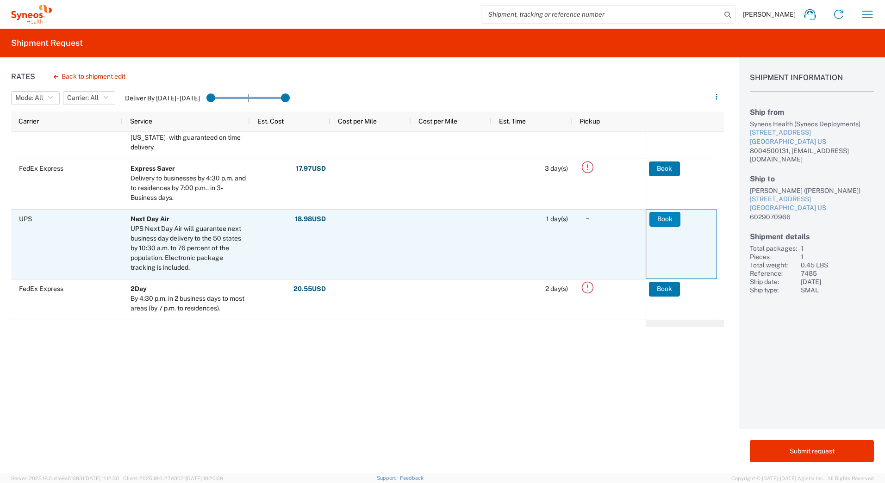
click at [668, 218] on button "Book" at bounding box center [664, 219] width 31 height 15
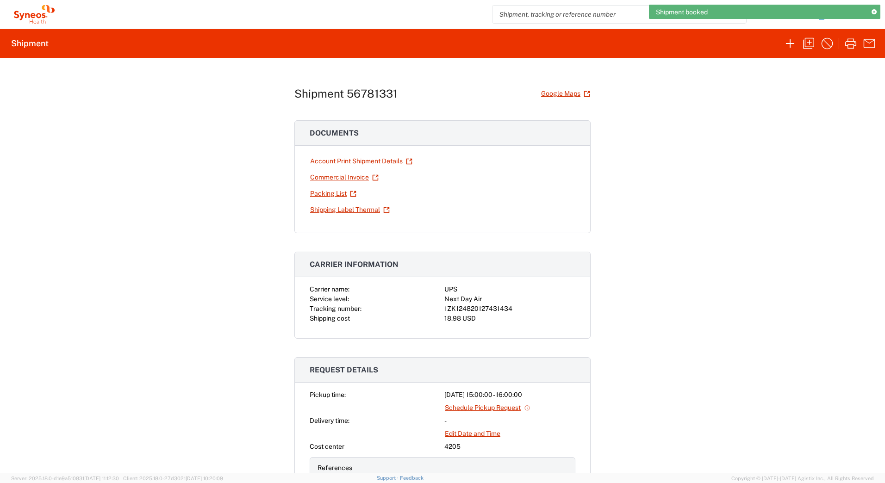
click at [490, 307] on div "1ZK124820127431434" at bounding box center [509, 309] width 131 height 10
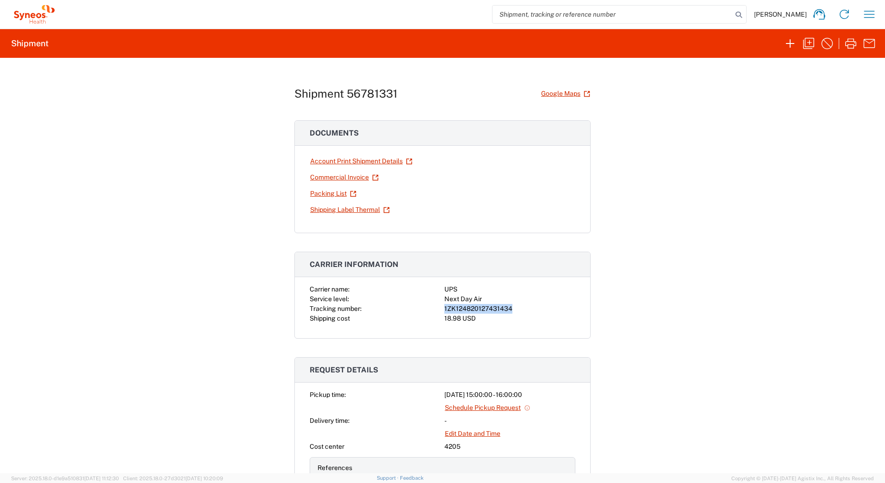
click at [490, 307] on div "1ZK124820127431434" at bounding box center [509, 309] width 131 height 10
copy div "1ZK124820127431434"
click at [331, 210] on link "Shipping Label Thermal" at bounding box center [350, 210] width 81 height 16
click at [806, 43] on icon "button" at bounding box center [808, 43] width 15 height 15
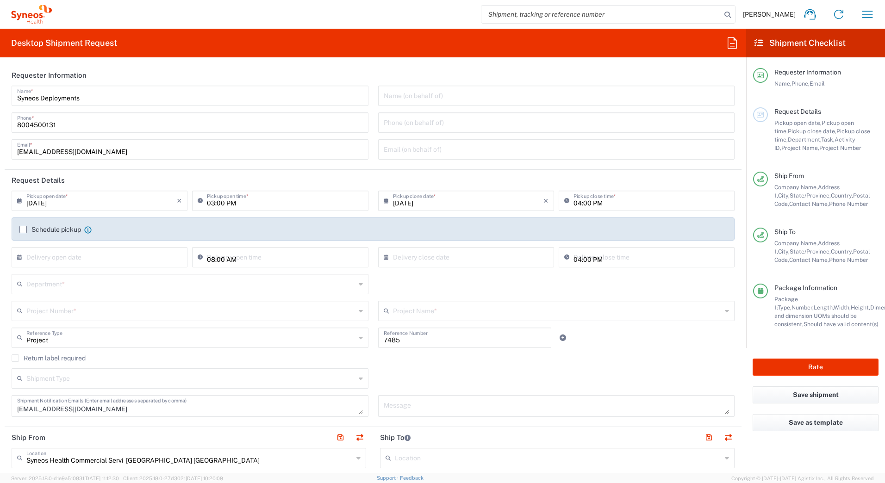
type input "[US_STATE]"
type input "Envelope"
click at [66, 342] on input "text" at bounding box center [190, 337] width 329 height 16
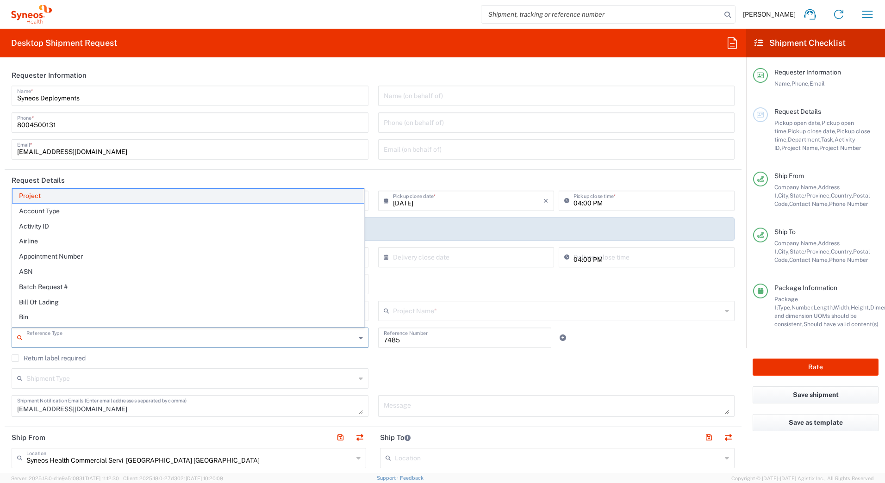
click at [38, 193] on span "Project" at bounding box center [187, 196] width 351 height 14
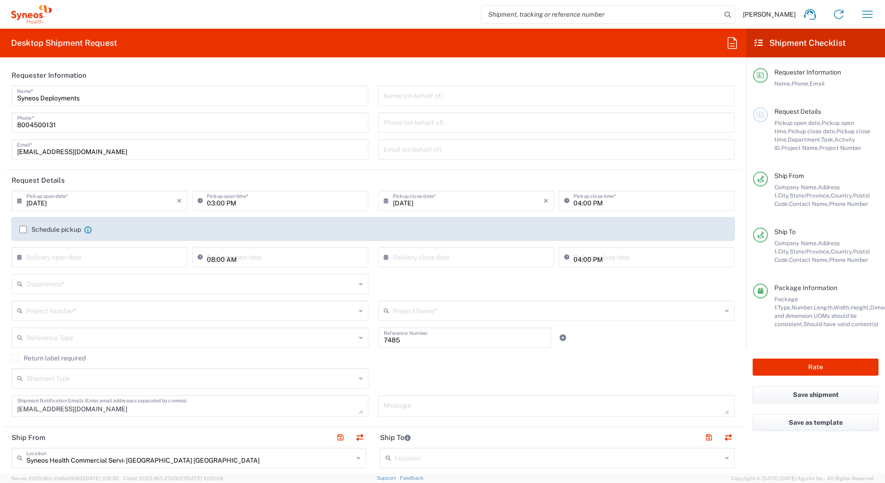
click at [403, 336] on input "7485" at bounding box center [465, 337] width 162 height 16
drag, startPoint x: 403, startPoint y: 336, endPoint x: 383, endPoint y: 335, distance: 20.0
click at [384, 336] on input "7485" at bounding box center [465, 337] width 162 height 16
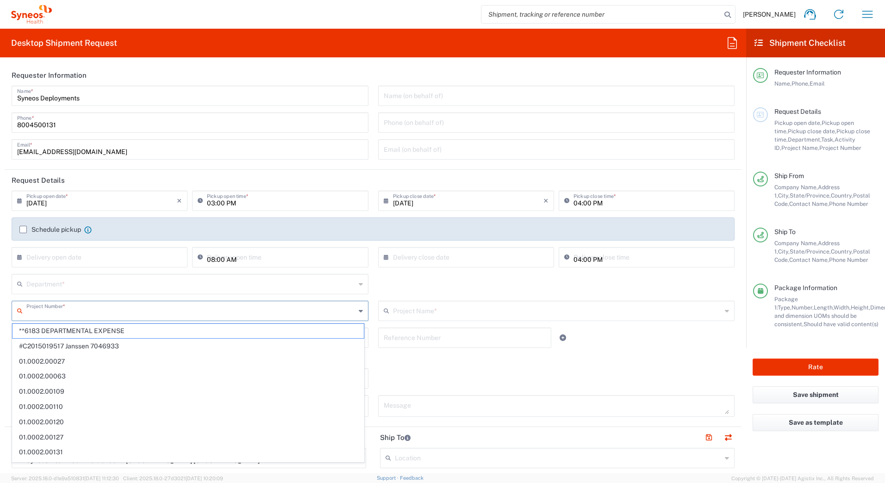
click at [36, 312] on input "text" at bounding box center [190, 310] width 329 height 16
paste input "7485"
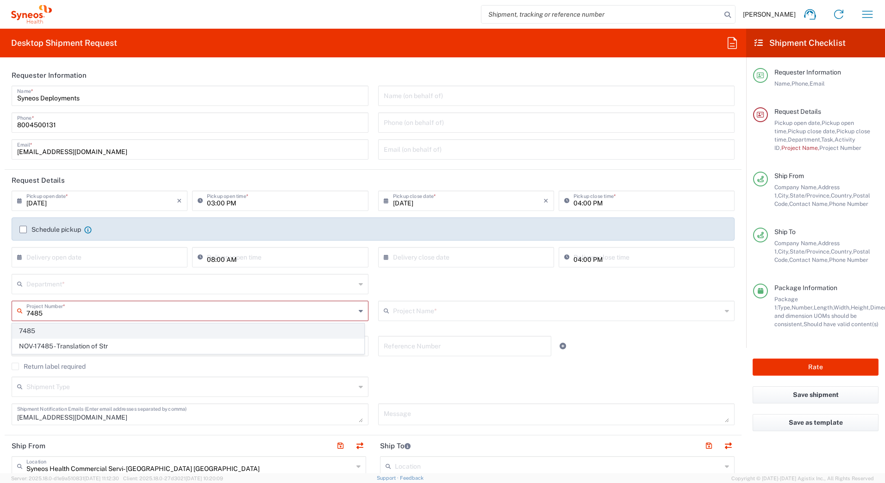
type input "7485"
click at [33, 327] on span "7485" at bounding box center [187, 331] width 351 height 14
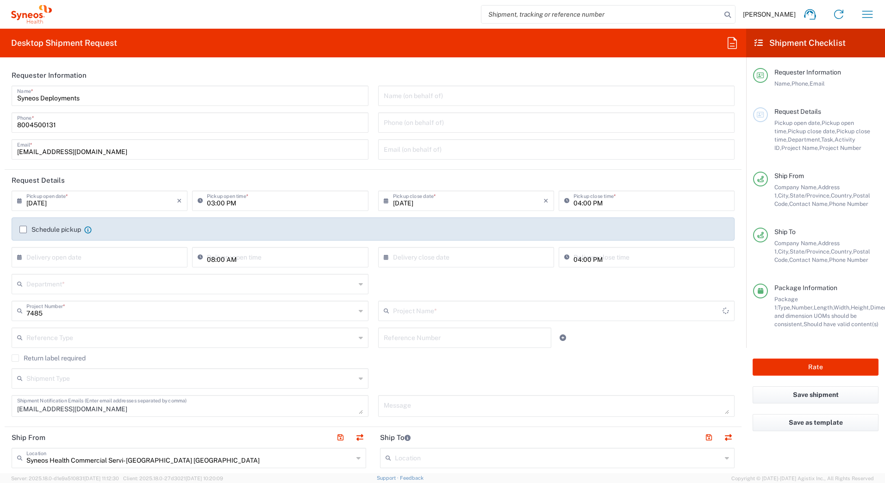
type input "EC-US-Novo Nordisk Tele Tm"
click at [41, 282] on input "text" at bounding box center [190, 283] width 329 height 16
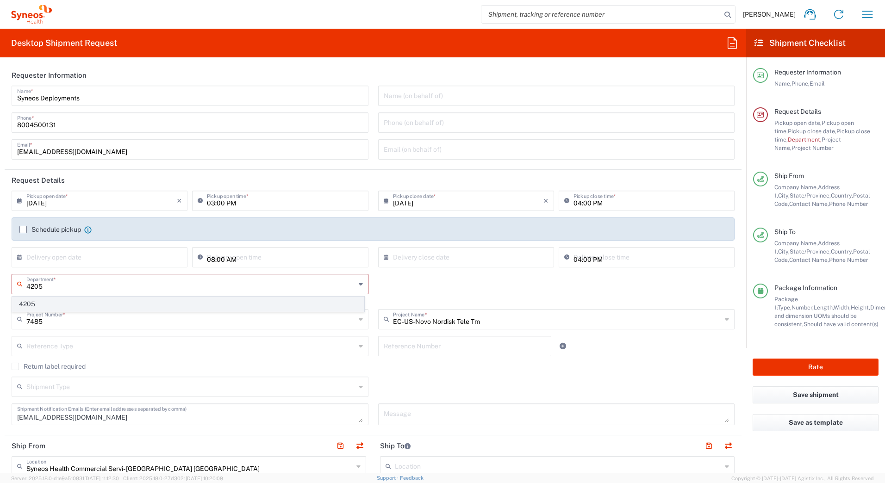
type input "4205"
click at [42, 303] on span "4205" at bounding box center [187, 304] width 351 height 14
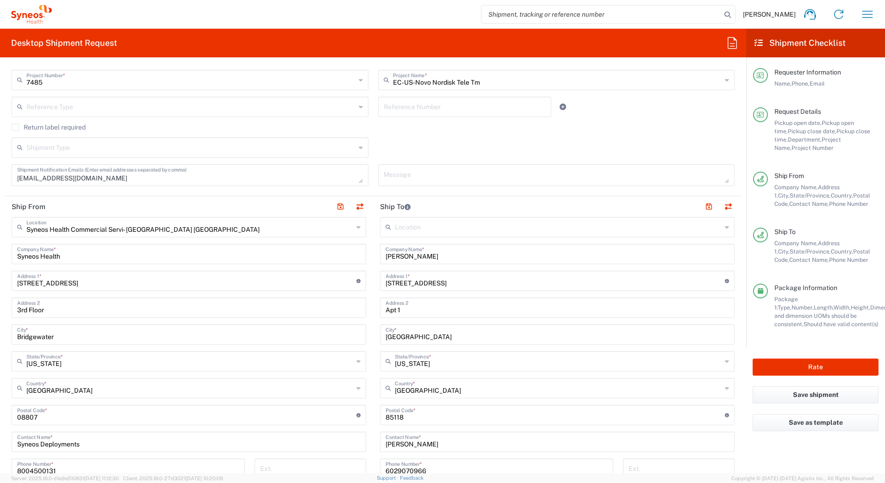
scroll to position [231, 0]
drag, startPoint x: 435, startPoint y: 254, endPoint x: 373, endPoint y: 254, distance: 62.0
click at [373, 254] on main "Location [PERSON_NAME] LLC-[GEOGRAPHIC_DATA] [GEOGRAPHIC_DATA] [GEOGRAPHIC_DATA…" at bounding box center [557, 411] width 368 height 389
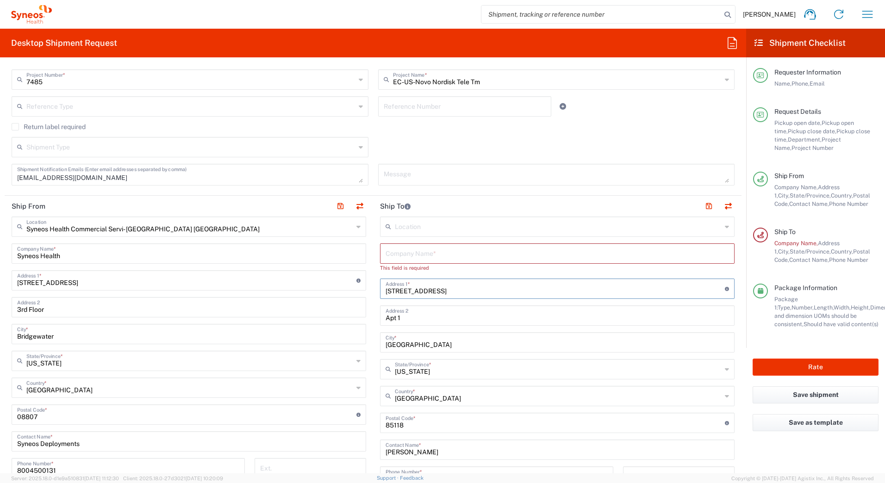
drag, startPoint x: 459, startPoint y: 280, endPoint x: 361, endPoint y: 293, distance: 98.5
click at [361, 293] on div "Ship From Syneos Health Commercial Servi- [GEOGRAPHIC_DATA] [GEOGRAPHIC_DATA] L…" at bounding box center [373, 407] width 737 height 422
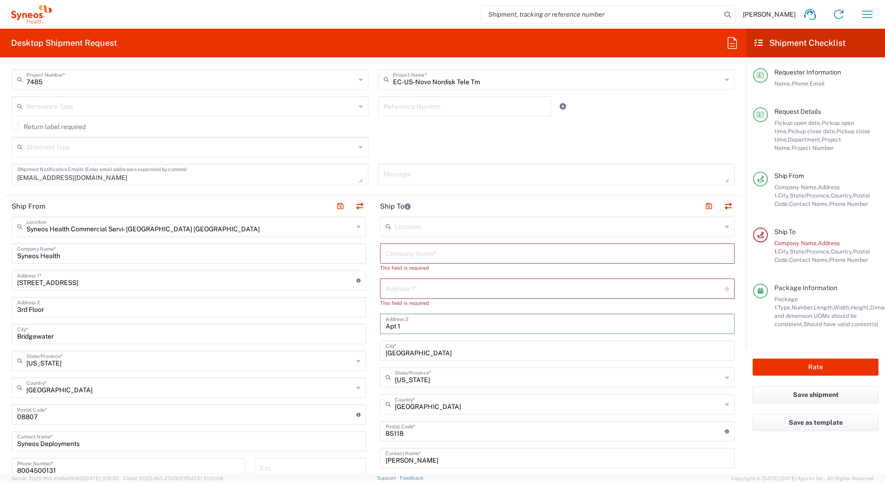
drag, startPoint x: 403, startPoint y: 315, endPoint x: 363, endPoint y: 336, distance: 44.9
click at [353, 320] on div "Ship From Syneos Health Commercial Servi- [GEOGRAPHIC_DATA] [GEOGRAPHIC_DATA] L…" at bounding box center [373, 411] width 737 height 430
drag, startPoint x: 431, startPoint y: 361, endPoint x: 397, endPoint y: 359, distance: 34.3
click at [397, 359] on div "[GEOGRAPHIC_DATA] *" at bounding box center [557, 351] width 355 height 20
drag, startPoint x: 448, startPoint y: 352, endPoint x: 313, endPoint y: 359, distance: 135.4
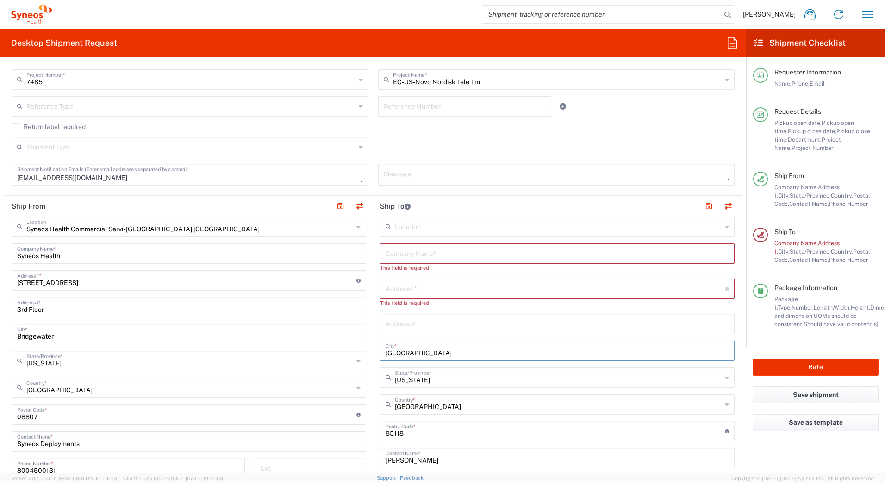
click at [316, 354] on div "Ship From Syneos Health Commercial Servi- [GEOGRAPHIC_DATA] [GEOGRAPHIC_DATA] L…" at bounding box center [373, 411] width 737 height 430
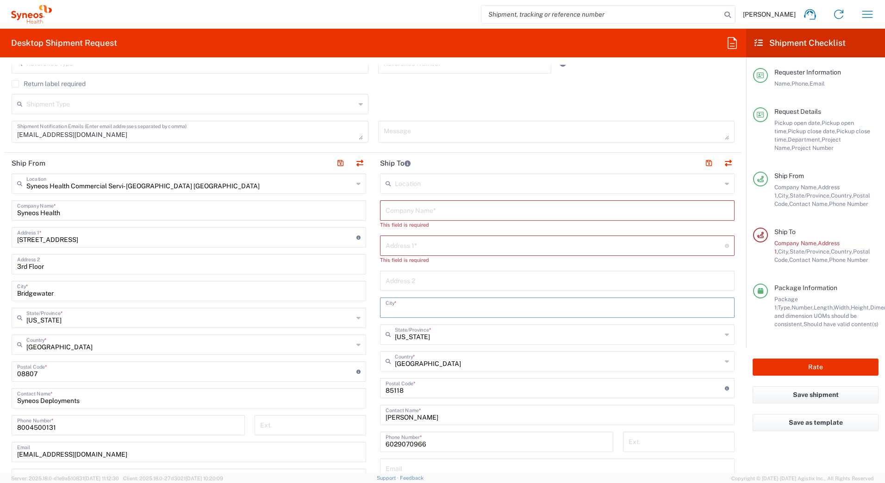
scroll to position [324, 0]
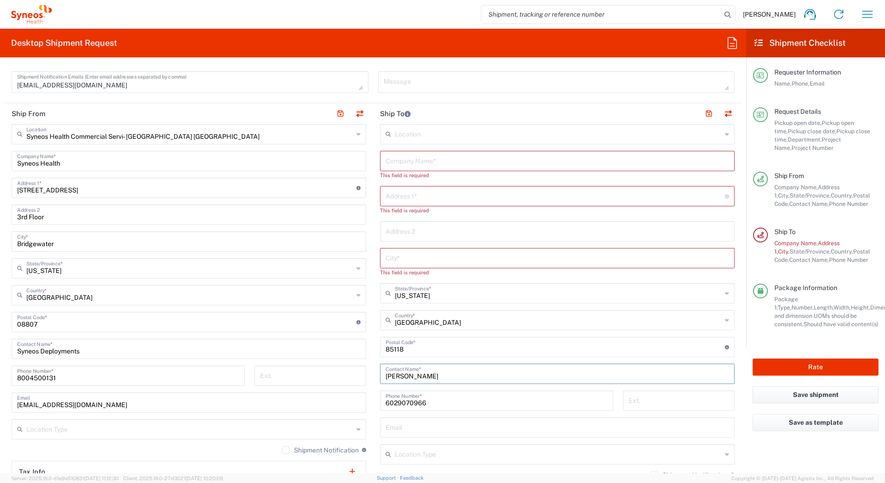
drag, startPoint x: 369, startPoint y: 370, endPoint x: 324, endPoint y: 382, distance: 46.6
click at [329, 371] on div "Ship From Syneos Health Commercial Servi- [GEOGRAPHIC_DATA] [GEOGRAPHIC_DATA] L…" at bounding box center [373, 322] width 737 height 438
drag, startPoint x: 433, startPoint y: 401, endPoint x: 302, endPoint y: 401, distance: 131.0
click at [303, 404] on div "Ship From Syneos Health Commercial Servi- [GEOGRAPHIC_DATA] [GEOGRAPHIC_DATA] L…" at bounding box center [373, 326] width 737 height 447
drag, startPoint x: 413, startPoint y: 347, endPoint x: 326, endPoint y: 351, distance: 87.6
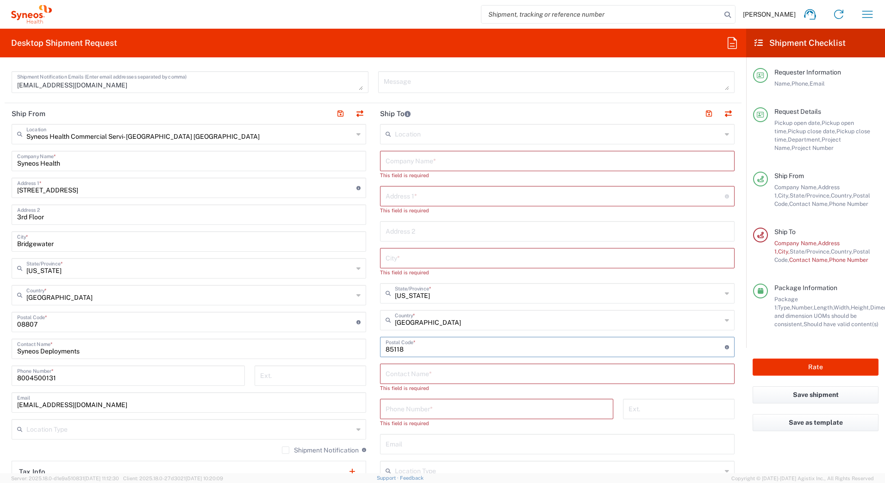
click at [334, 352] on div "Ship From Syneos Health Commercial Servi- [GEOGRAPHIC_DATA] [GEOGRAPHIC_DATA] L…" at bounding box center [373, 330] width 737 height 455
click at [424, 165] on input "text" at bounding box center [557, 160] width 343 height 16
click at [423, 164] on input "text" at bounding box center [557, 160] width 343 height 16
paste input "[PERSON_NAME]"
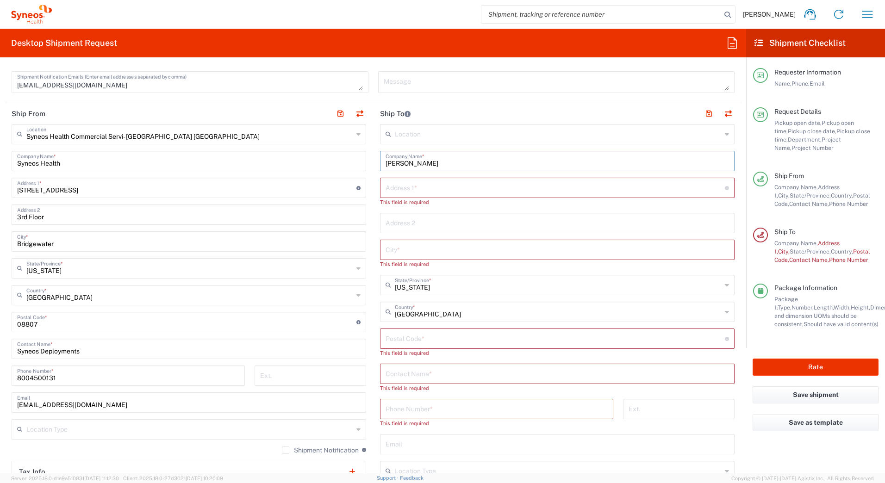
type input "[PERSON_NAME]"
click at [419, 338] on input "undefined" at bounding box center [555, 338] width 339 height 16
click at [396, 377] on input "text" at bounding box center [557, 373] width 343 height 16
paste input "[PERSON_NAME]"
type input "[PERSON_NAME]"
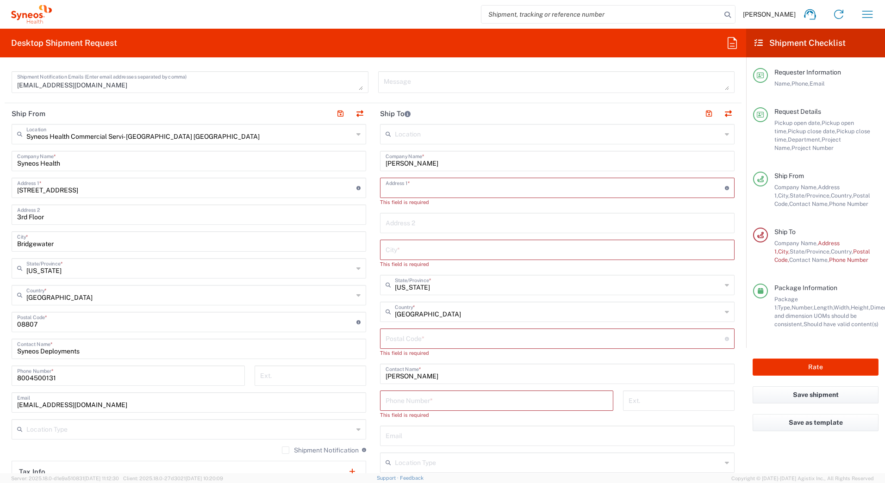
click at [416, 186] on input "text" at bounding box center [555, 187] width 339 height 16
paste input "[STREET_ADDRESS][PERSON_NAME][PERSON_NAME]"
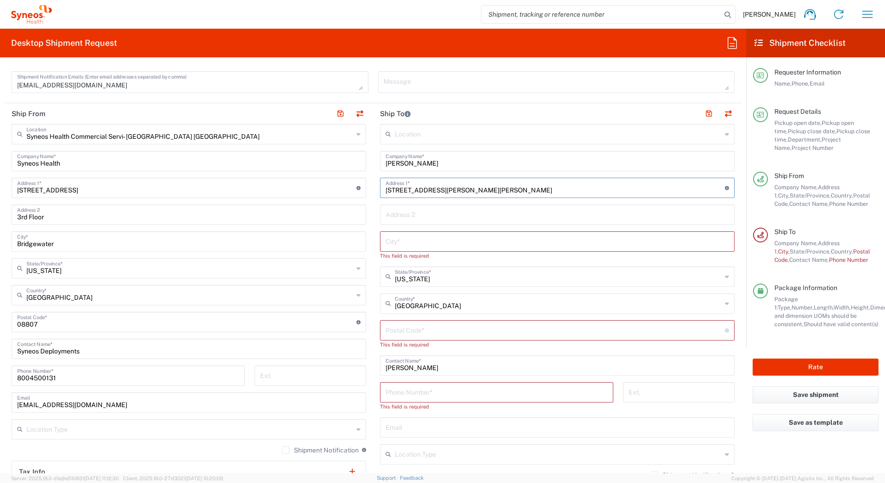
type input "[STREET_ADDRESS][PERSON_NAME][PERSON_NAME]"
click at [391, 241] on input "text" at bounding box center [557, 241] width 343 height 16
click at [394, 212] on input "text" at bounding box center [557, 214] width 343 height 16
paste input "APT 2010"
type input "APT 2010"
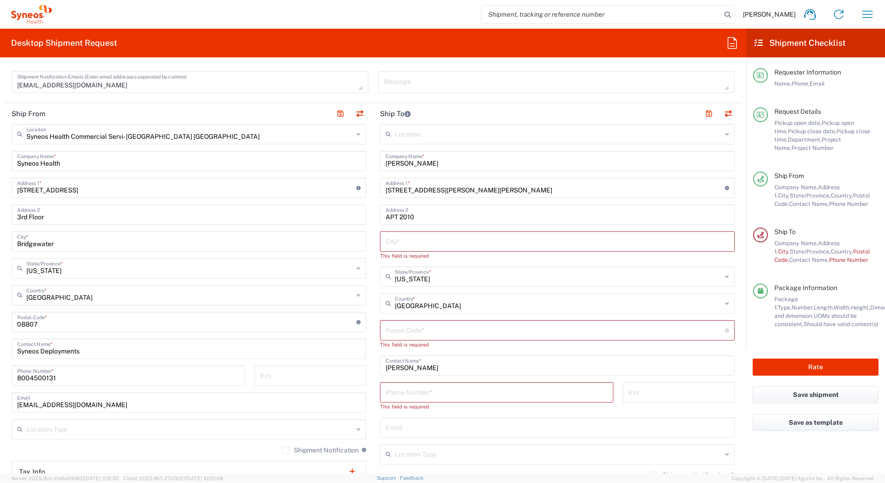
click at [401, 240] on input "text" at bounding box center [557, 241] width 343 height 16
paste input "[GEOGRAPHIC_DATA]"
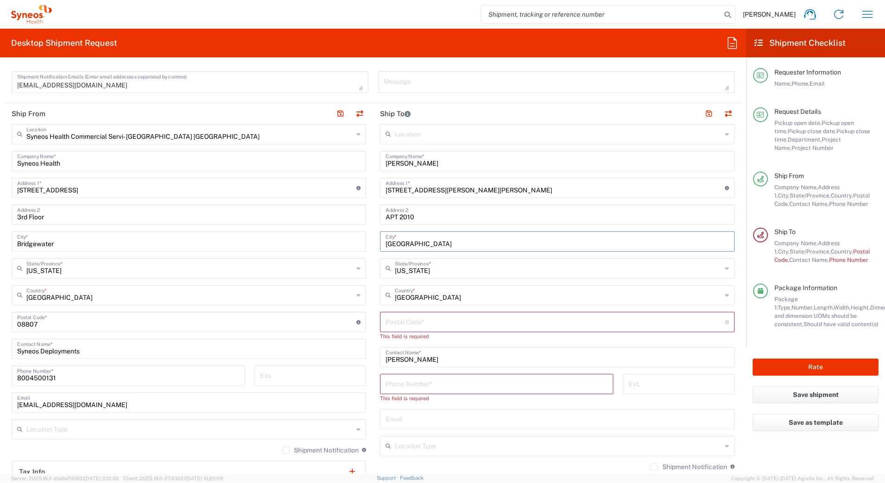
type input "[GEOGRAPHIC_DATA]"
click at [428, 276] on div "[US_STATE] State/Province *" at bounding box center [557, 268] width 355 height 20
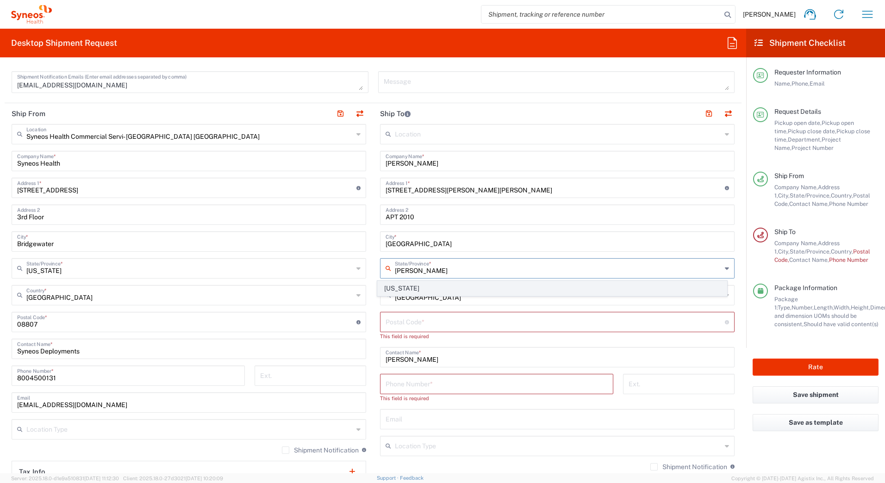
click at [387, 286] on span "[US_STATE]" at bounding box center [552, 288] width 349 height 14
type input "[US_STATE]"
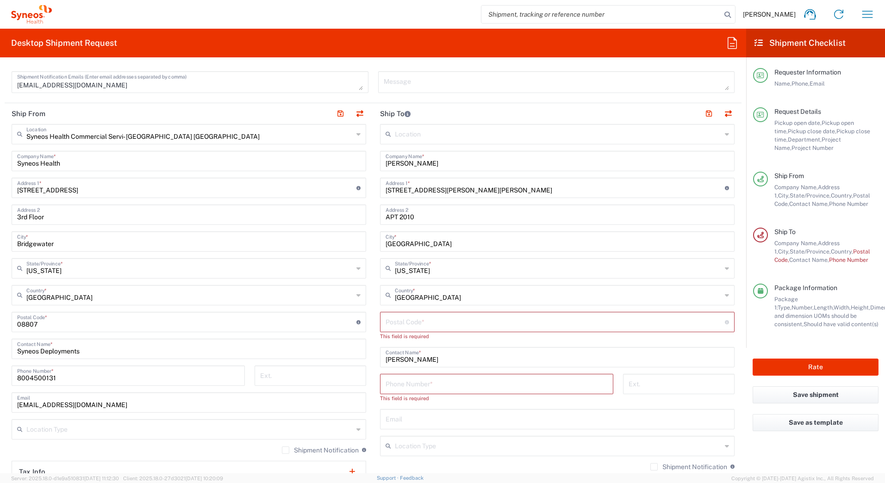
click at [511, 324] on input "undefined" at bounding box center [555, 321] width 339 height 16
paste input "33607"
type input "33607"
click at [447, 376] on input "tel" at bounding box center [497, 375] width 222 height 16
paste input "[PHONE_NUMBER]"
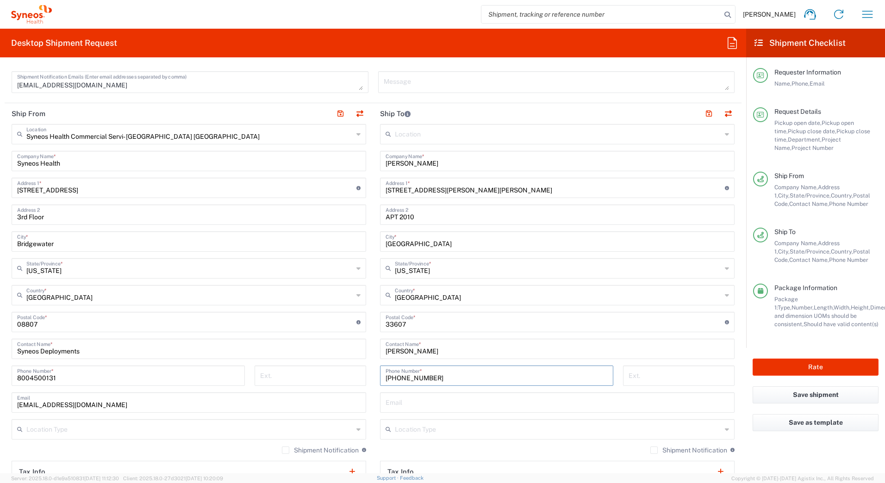
type input "[PHONE_NUMBER]"
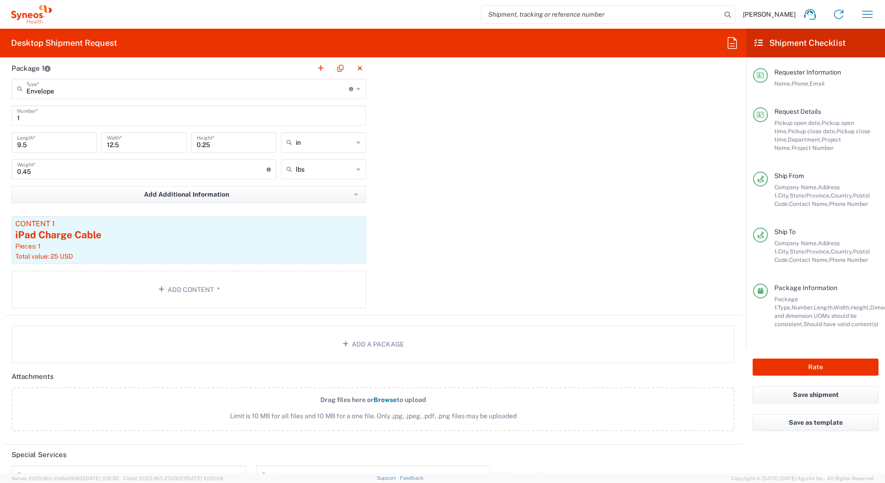
scroll to position [833, 0]
click at [788, 363] on button "Rate" at bounding box center [816, 367] width 126 height 17
type input "7485"
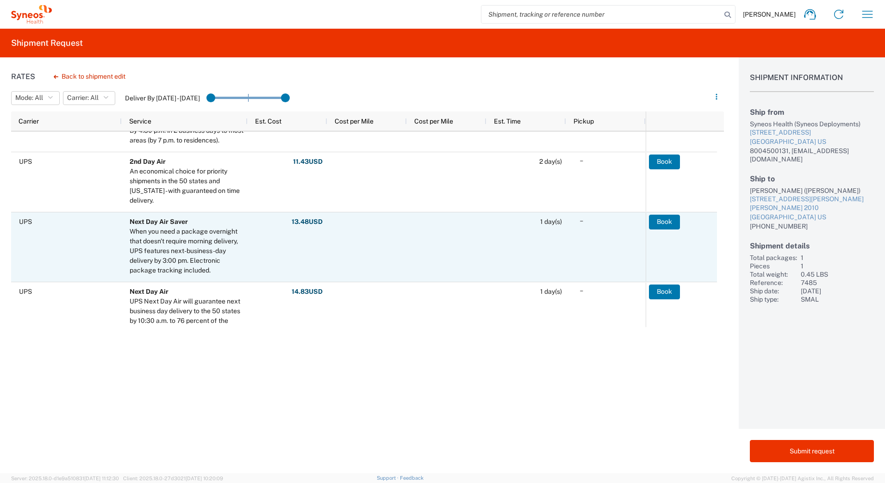
scroll to position [231, 0]
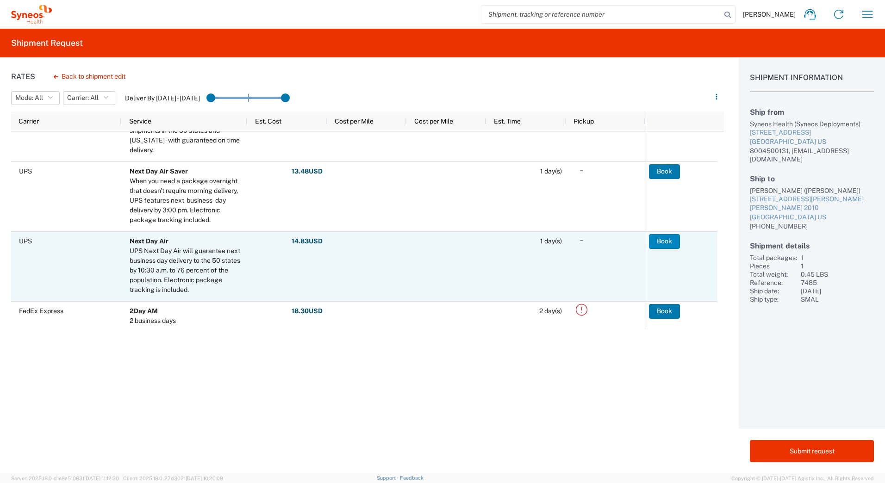
click at [662, 243] on button "Book" at bounding box center [664, 241] width 31 height 15
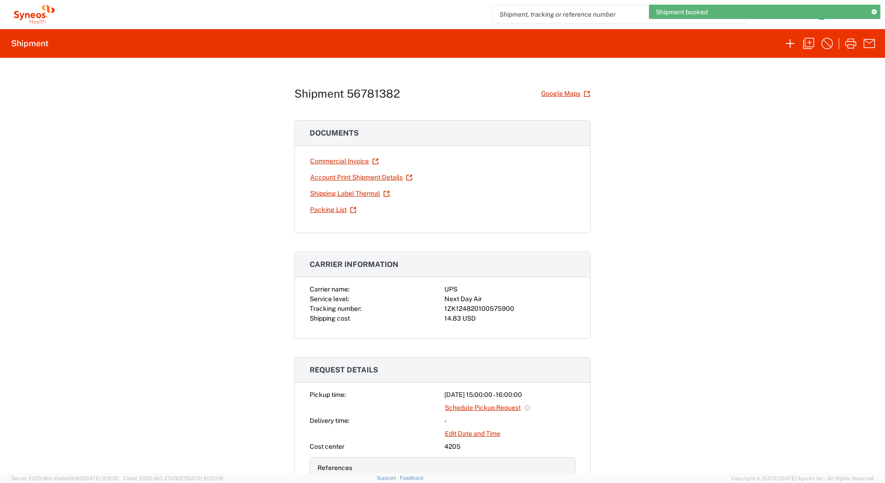
click at [501, 309] on div "1ZK124820100575900" at bounding box center [509, 309] width 131 height 10
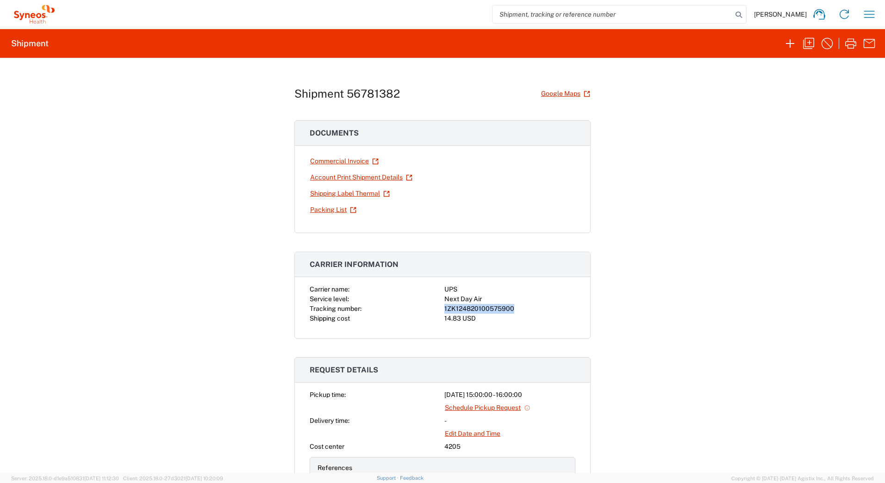
copy div "1ZK124820100575900"
click at [352, 193] on link "Shipping Label Thermal" at bounding box center [350, 194] width 81 height 16
click at [808, 41] on icon "button" at bounding box center [808, 43] width 15 height 15
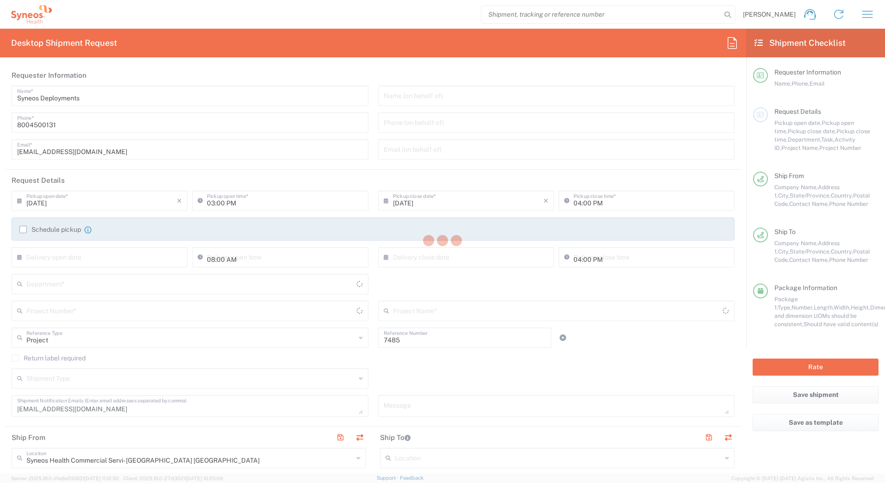
type input "[US_STATE]"
type input "Envelope"
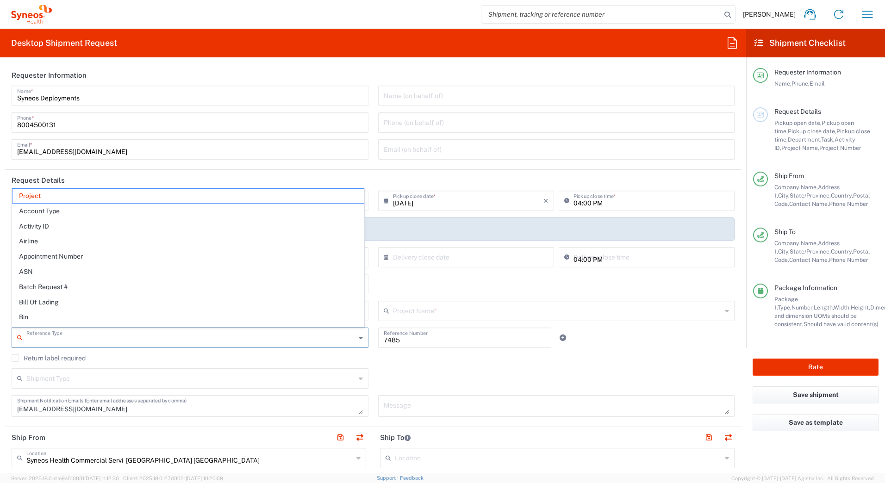
click at [51, 340] on input "text" at bounding box center [190, 337] width 329 height 16
click at [32, 194] on span "Project" at bounding box center [187, 196] width 351 height 14
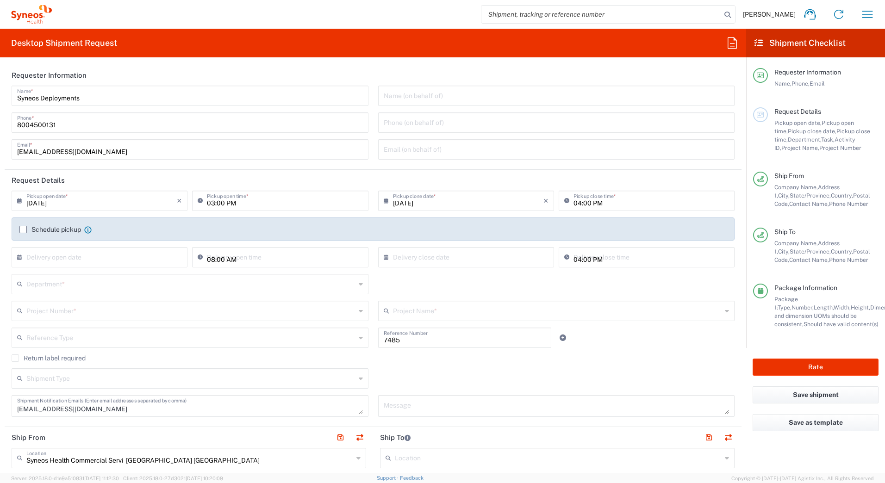
click at [411, 334] on input "7485" at bounding box center [465, 337] width 162 height 16
drag, startPoint x: 409, startPoint y: 337, endPoint x: 366, endPoint y: 342, distance: 43.2
click at [366, 342] on div "Reference Type Project Account Type Activity ID Airline Appointment Number ASN …" at bounding box center [373, 341] width 733 height 27
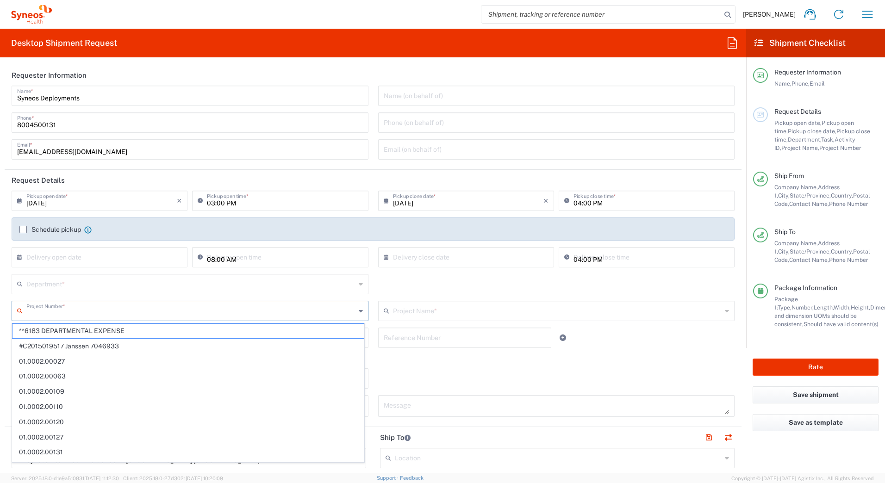
click at [50, 315] on input "text" at bounding box center [190, 310] width 329 height 16
paste input "7485"
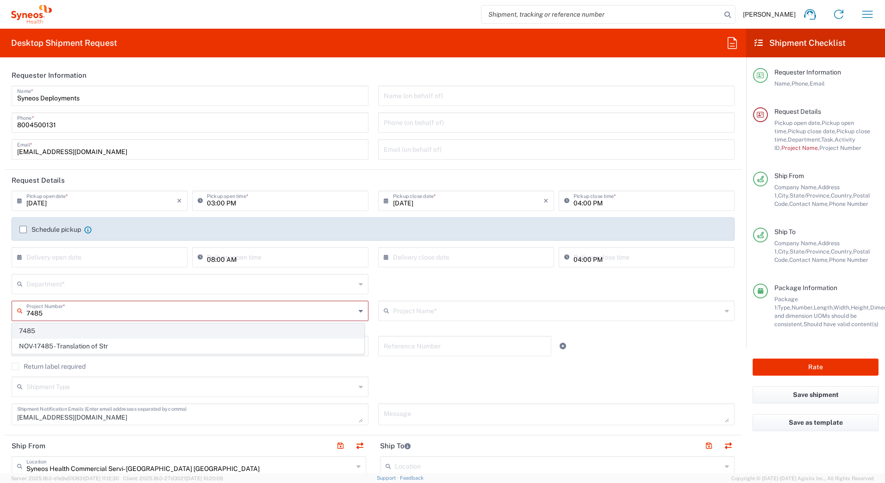
type input "7485"
click at [39, 333] on span "7485" at bounding box center [187, 331] width 351 height 14
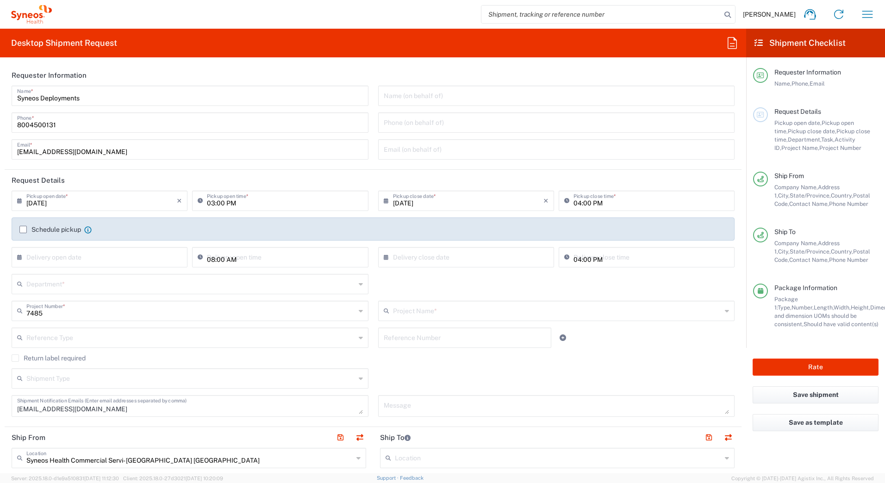
type input "EC-US-Novo Nordisk Tele Tm"
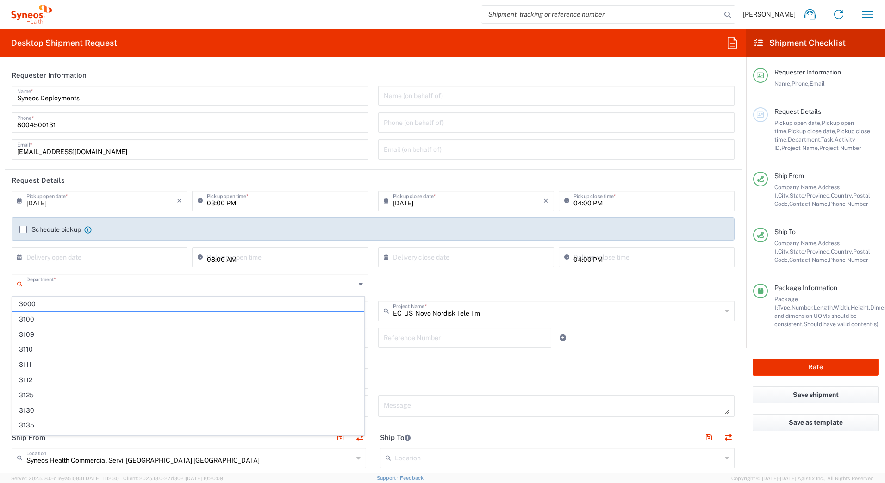
click at [45, 281] on input "text" at bounding box center [190, 283] width 329 height 16
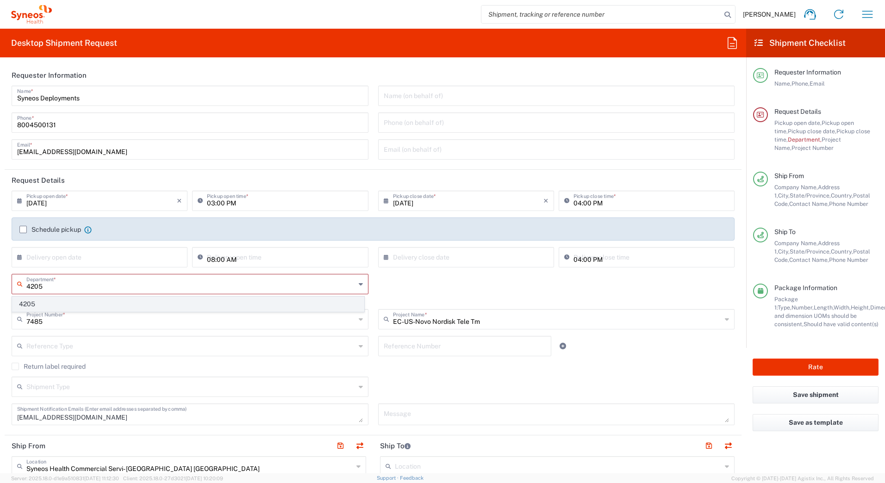
type input "4205"
click at [30, 307] on span "4205" at bounding box center [187, 304] width 351 height 14
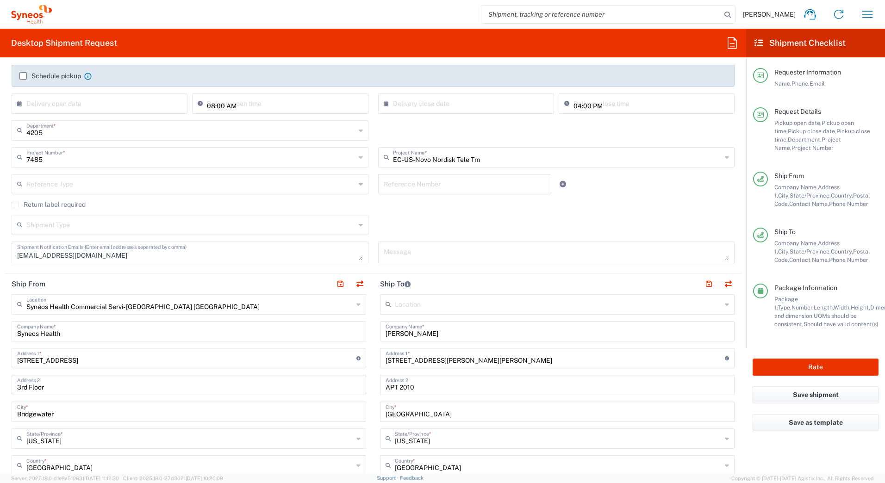
scroll to position [185, 0]
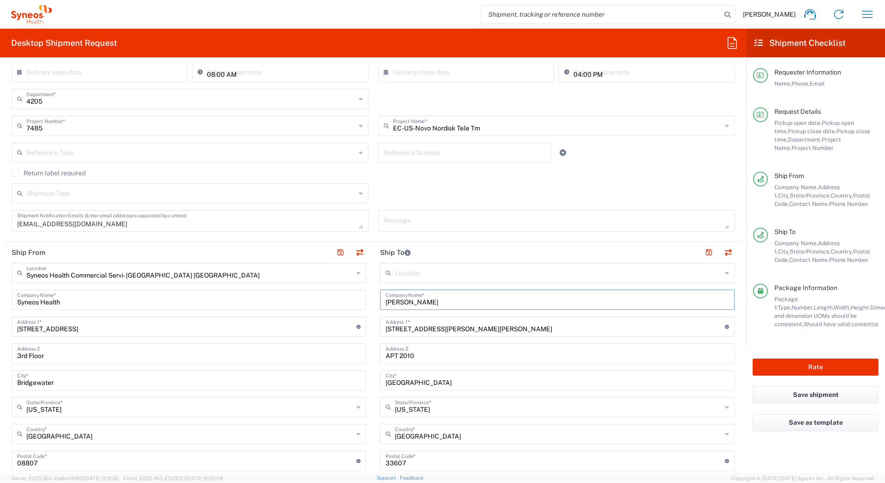
drag, startPoint x: 430, startPoint y: 304, endPoint x: 371, endPoint y: 305, distance: 58.3
click at [373, 305] on main "Location [PERSON_NAME] LLC-[GEOGRAPHIC_DATA] [GEOGRAPHIC_DATA] [GEOGRAPHIC_DATA…" at bounding box center [557, 457] width 368 height 389
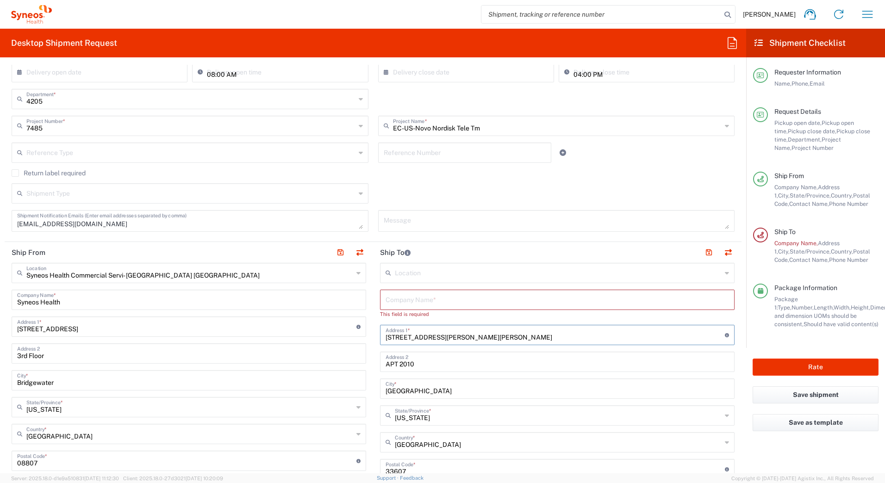
drag, startPoint x: 470, startPoint y: 329, endPoint x: 352, endPoint y: 344, distance: 119.1
click at [354, 345] on div "Ship From Syneos Health Commercial Servi- [GEOGRAPHIC_DATA] [GEOGRAPHIC_DATA] L…" at bounding box center [373, 453] width 737 height 422
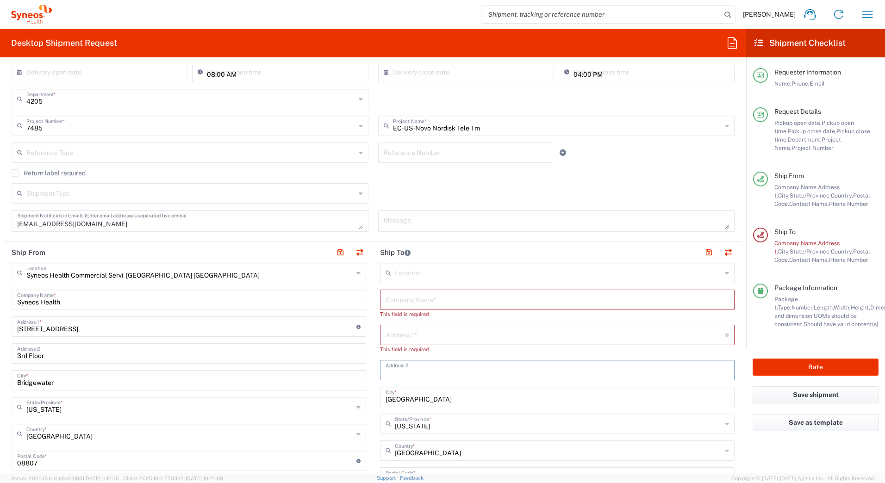
drag, startPoint x: 430, startPoint y: 359, endPoint x: 340, endPoint y: 371, distance: 90.6
click at [342, 369] on div "Ship From Syneos Health Commercial Servi- [GEOGRAPHIC_DATA] [GEOGRAPHIC_DATA] L…" at bounding box center [373, 457] width 737 height 430
drag, startPoint x: 407, startPoint y: 395, endPoint x: 335, endPoint y: 399, distance: 72.8
click at [338, 400] on div "Ship From Syneos Health Commercial Servi- [GEOGRAPHIC_DATA] [GEOGRAPHIC_DATA] L…" at bounding box center [373, 457] width 737 height 430
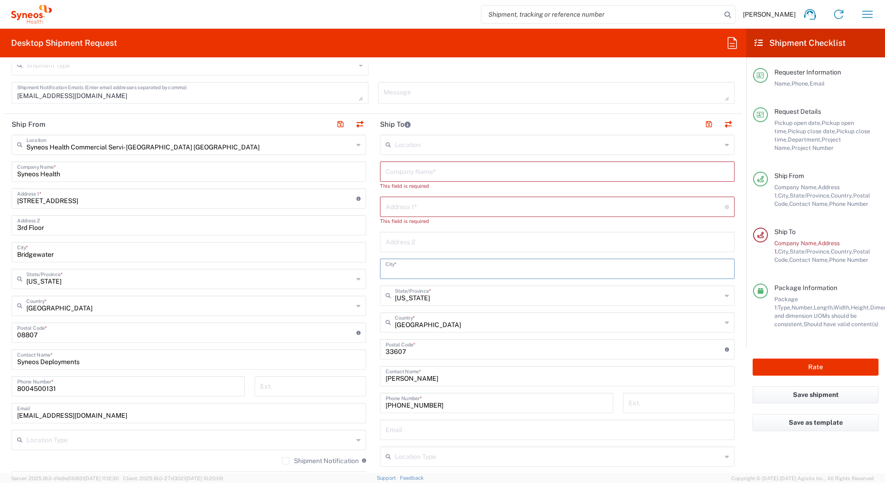
scroll to position [324, 0]
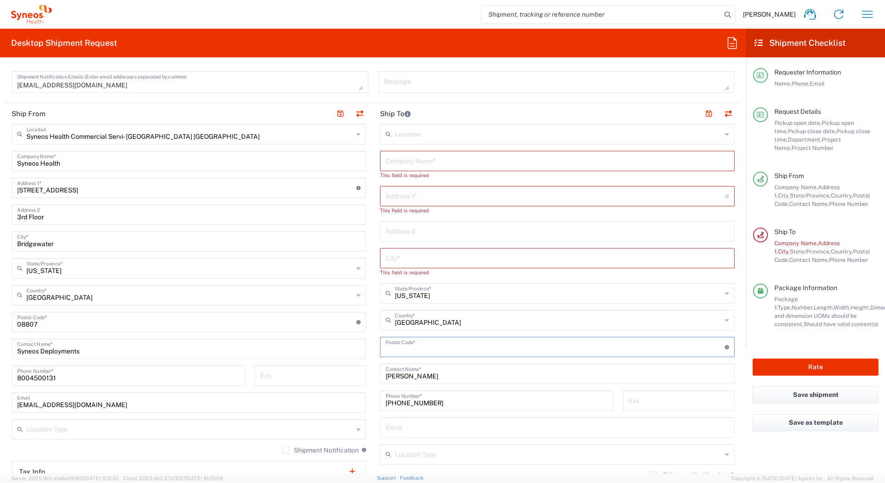
drag, startPoint x: 402, startPoint y: 342, endPoint x: 343, endPoint y: 347, distance: 59.5
click at [346, 345] on div "Ship From Syneos Health Commercial Servi- [GEOGRAPHIC_DATA] [GEOGRAPHIC_DATA] L…" at bounding box center [373, 322] width 737 height 438
drag, startPoint x: 432, startPoint y: 386, endPoint x: 288, endPoint y: 396, distance: 143.8
click at [298, 394] on div "Ship From Syneos Health Commercial Servi- [GEOGRAPHIC_DATA] [GEOGRAPHIC_DATA] L…" at bounding box center [373, 326] width 737 height 447
drag, startPoint x: 443, startPoint y: 410, endPoint x: 280, endPoint y: 418, distance: 163.6
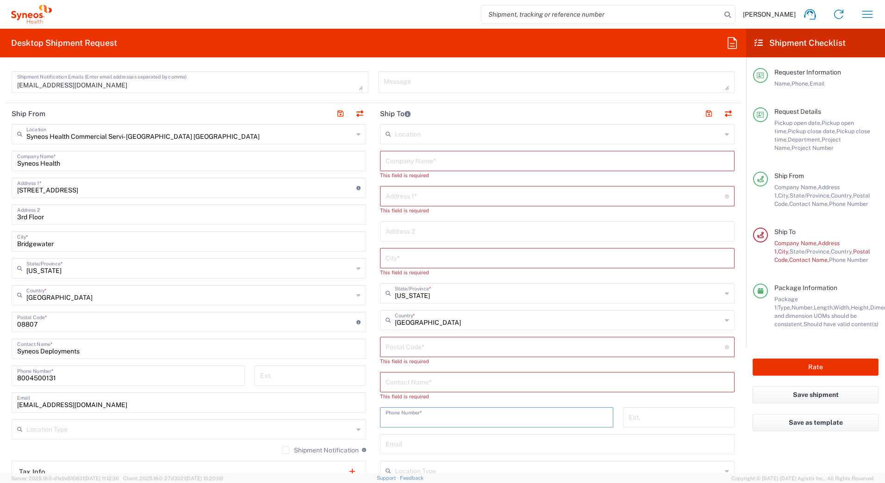
click at [292, 433] on div "Ship From Syneos Health Commercial Servi- [GEOGRAPHIC_DATA] [GEOGRAPHIC_DATA] L…" at bounding box center [373, 330] width 737 height 455
click at [395, 162] on input "text" at bounding box center [557, 160] width 343 height 16
paste input "[PERSON_NAME]"
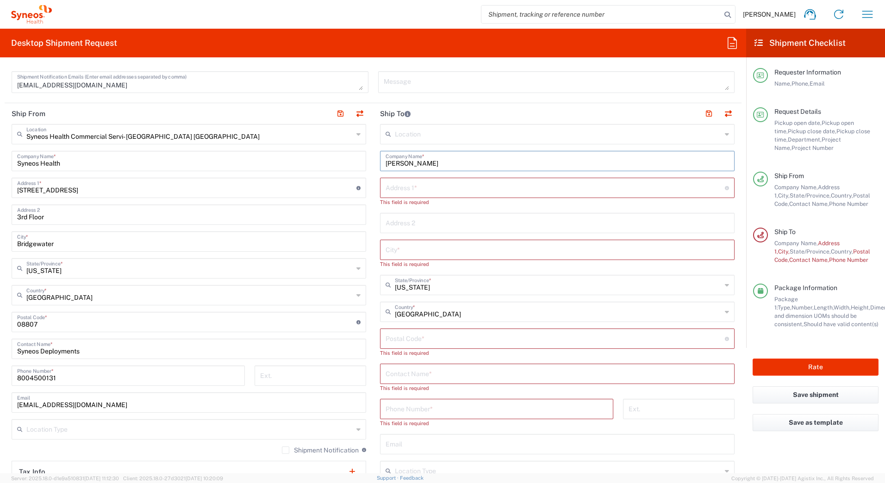
type input "[PERSON_NAME]"
click at [400, 374] on input "text" at bounding box center [557, 373] width 343 height 16
paste input "[PERSON_NAME]"
type input "[PERSON_NAME]"
click at [404, 189] on input "text" at bounding box center [555, 187] width 339 height 16
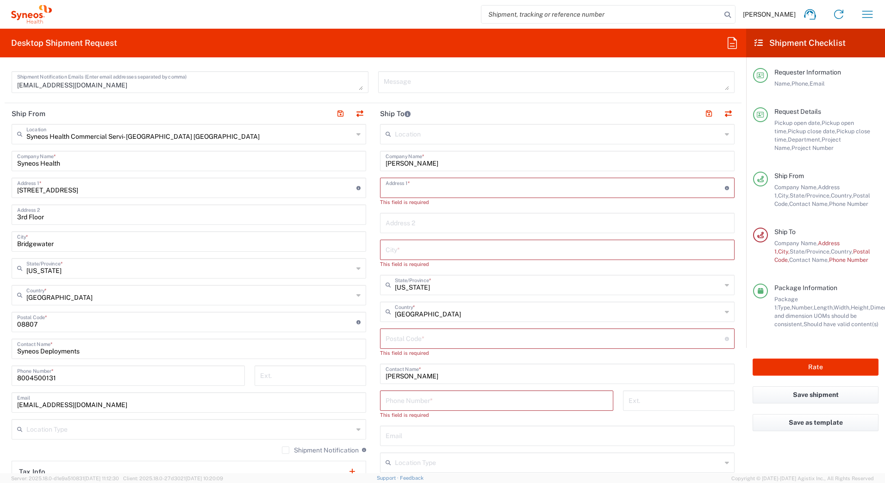
paste input "[STREET_ADDRESS]"
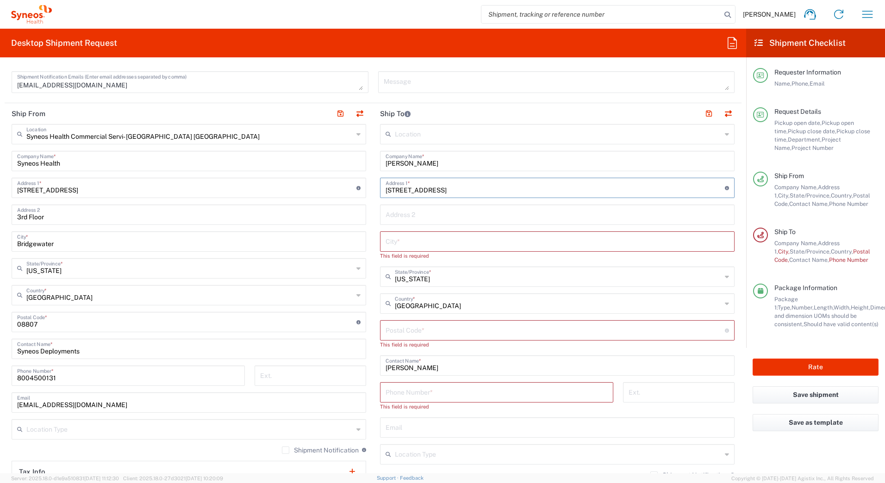
type input "[STREET_ADDRESS]"
click at [411, 214] on input "text" at bounding box center [557, 214] width 343 height 16
paste input "Apt 5312"
type input "Apt 5312"
click at [412, 244] on input "text" at bounding box center [557, 241] width 343 height 16
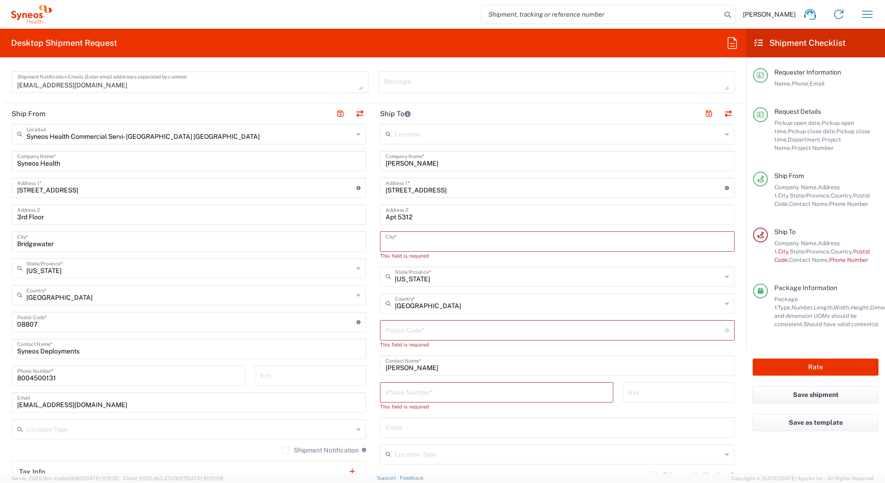
paste input "[GEOGRAPHIC_DATA] [US_STATE]"
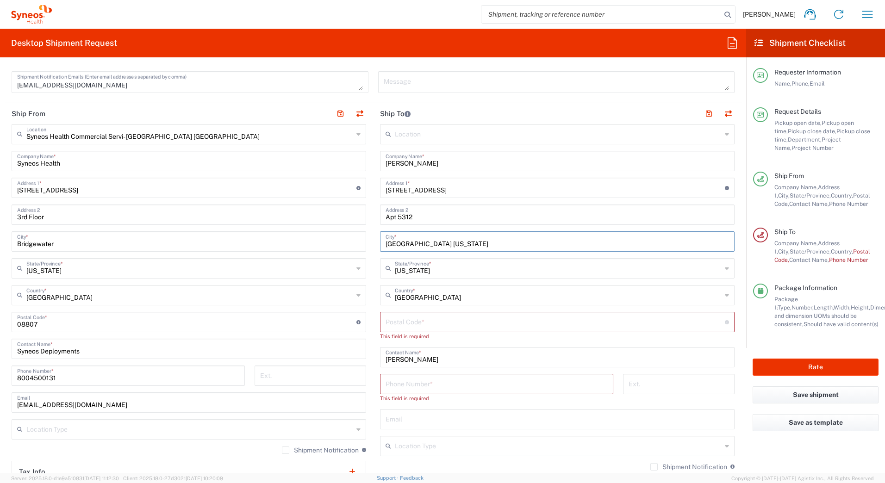
type input "[GEOGRAPHIC_DATA] [US_STATE]"
click at [395, 324] on input "undefined" at bounding box center [555, 321] width 339 height 16
paste input "76180"
type input "76180"
click at [433, 376] on input "tel" at bounding box center [497, 375] width 222 height 16
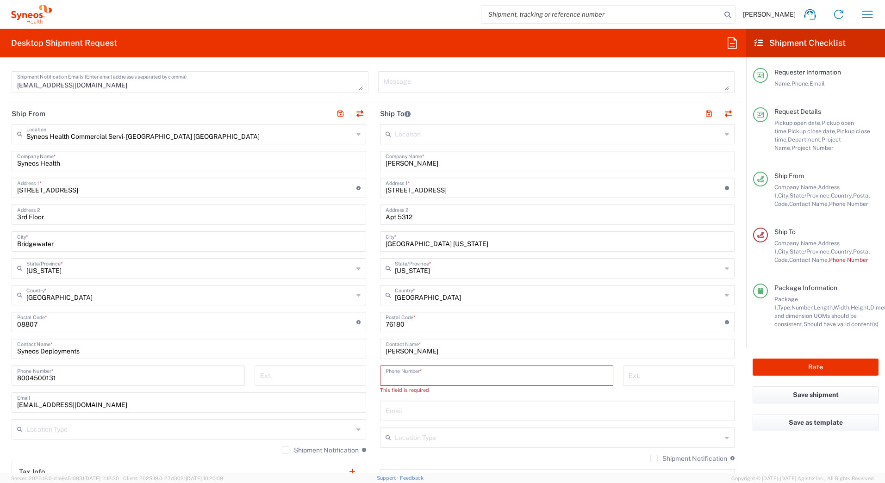
paste input "[PHONE_NUMBER]"
type input "[PHONE_NUMBER]"
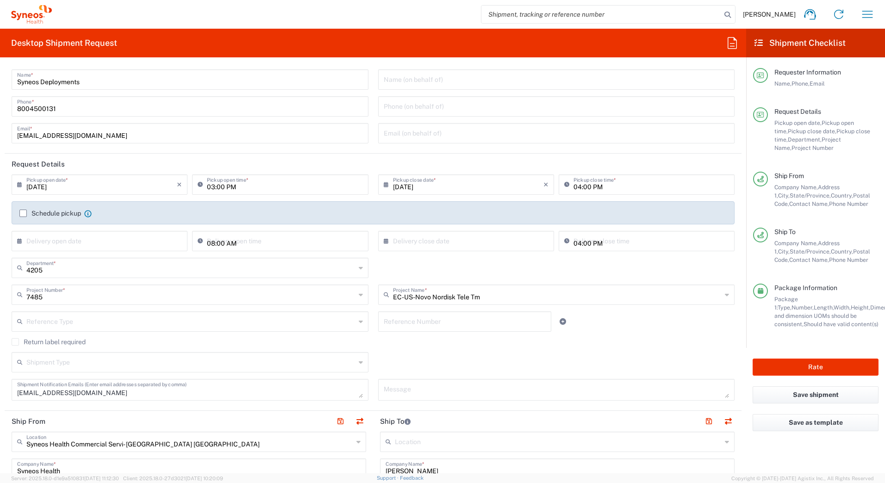
scroll to position [0, 0]
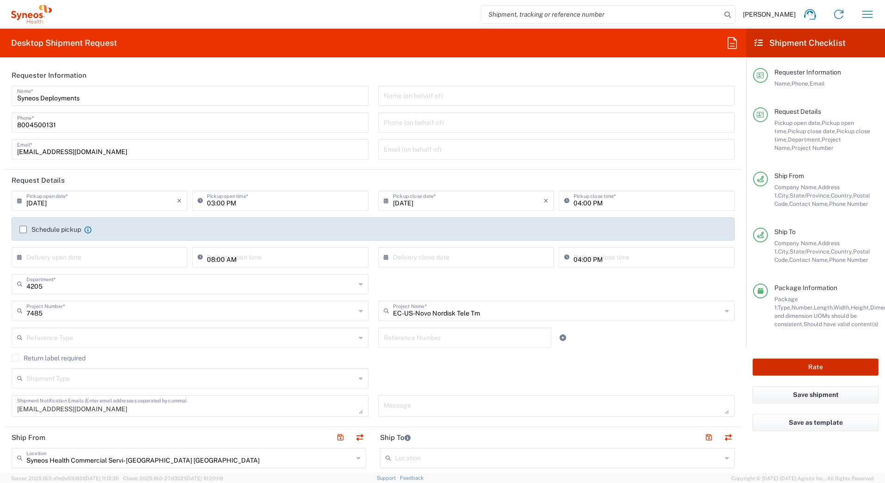
click at [811, 368] on button "Rate" at bounding box center [816, 367] width 126 height 17
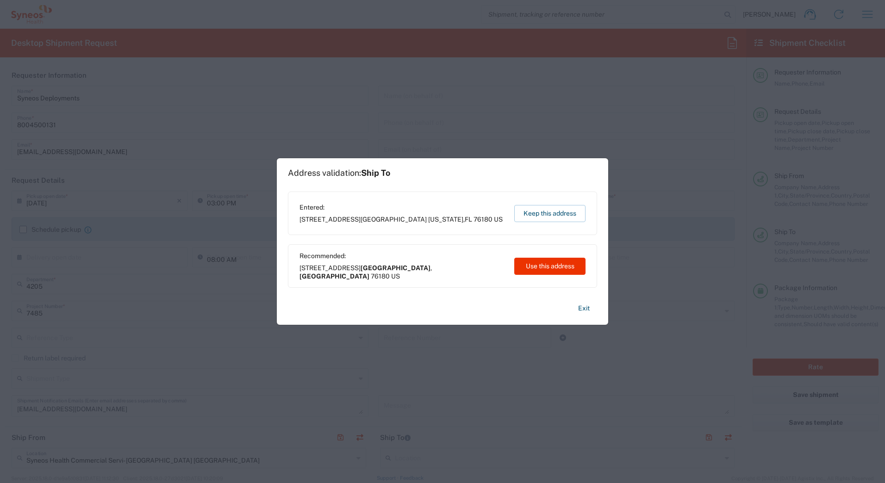
type input "7485"
click at [539, 266] on button "Use this address" at bounding box center [549, 266] width 71 height 17
type input "[GEOGRAPHIC_DATA]"
type input "[US_STATE]"
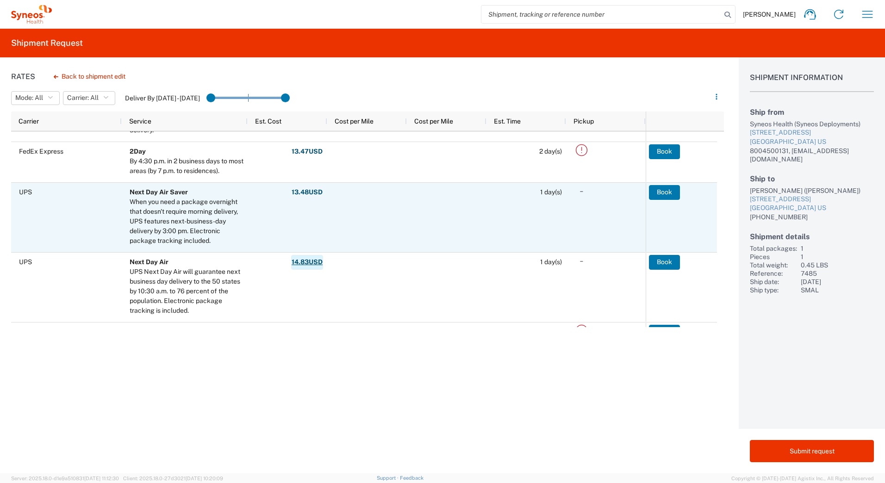
scroll to position [231, 0]
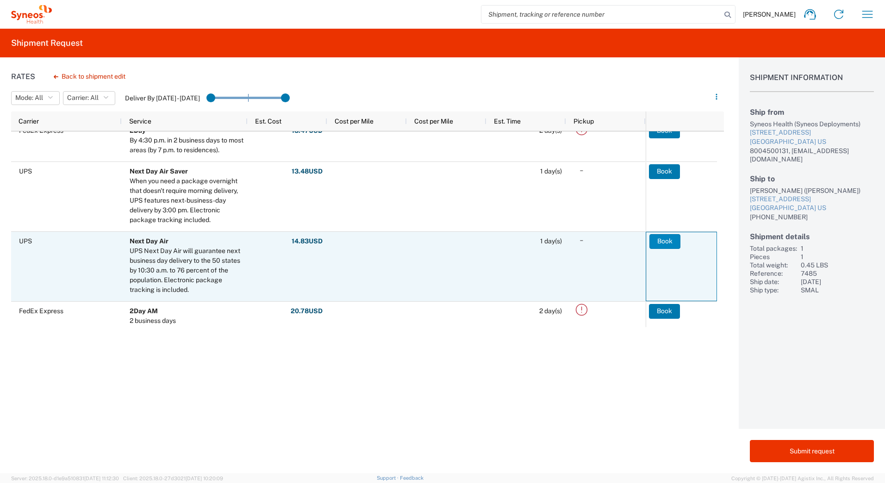
click at [674, 242] on button "Book" at bounding box center [664, 241] width 31 height 15
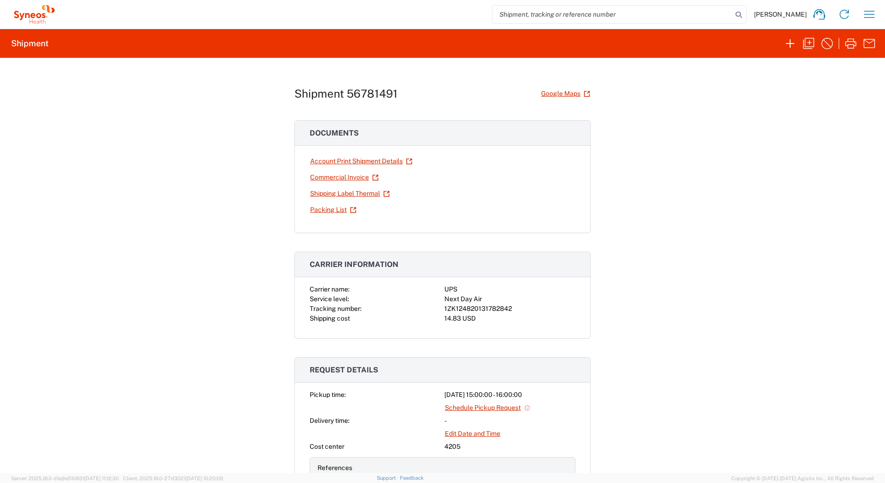
click at [477, 311] on div "1ZK124820131782842" at bounding box center [509, 309] width 131 height 10
copy div "1ZK124820131782842"
click at [335, 189] on link "Shipping Label Thermal" at bounding box center [350, 194] width 81 height 16
click at [868, 16] on icon "button" at bounding box center [869, 14] width 15 height 15
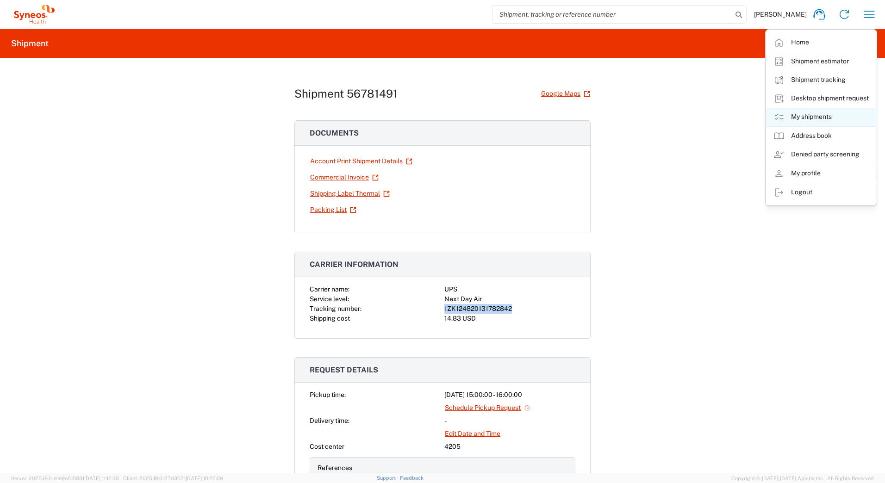
click at [809, 117] on link "My shipments" at bounding box center [821, 117] width 110 height 19
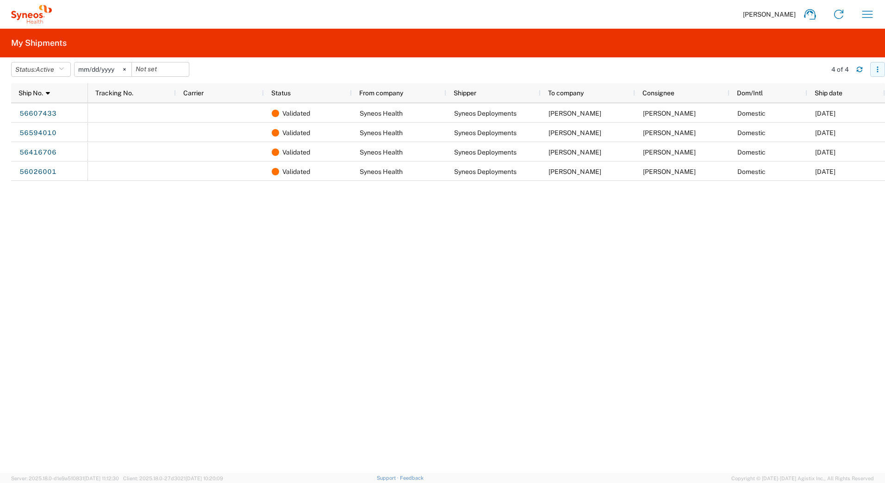
click at [874, 69] on icon "button" at bounding box center [877, 69] width 6 height 6
click at [776, 69] on agx-table-filter-chips "Status: Active Active All Approved Booked Canceled Delivered Denied New On Hold…" at bounding box center [416, 72] width 810 height 21
click at [875, 69] on icon "button" at bounding box center [877, 69] width 6 height 6
click at [720, 73] on agx-table-filter-chips "Status: Active Active All Approved Booked Canceled Delivered Denied New On Hold…" at bounding box center [416, 72] width 810 height 21
click at [126, 69] on icon at bounding box center [124, 69] width 3 height 3
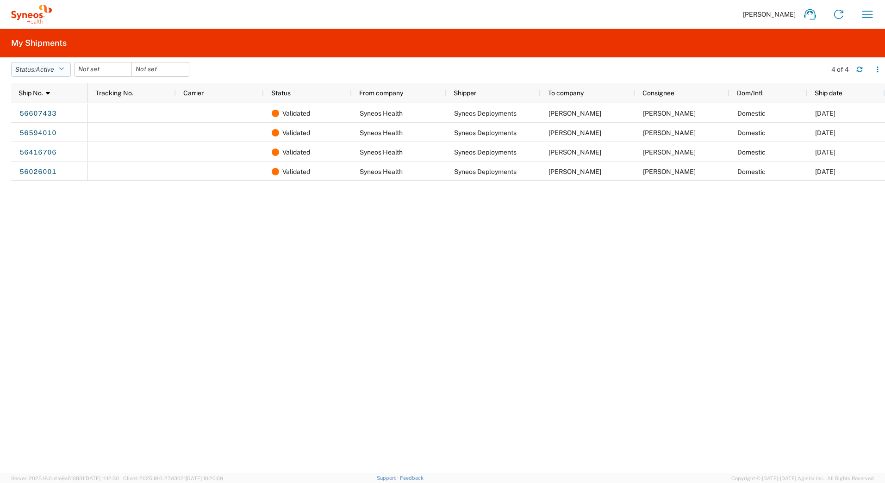
click at [63, 67] on icon "button" at bounding box center [61, 69] width 5 height 6
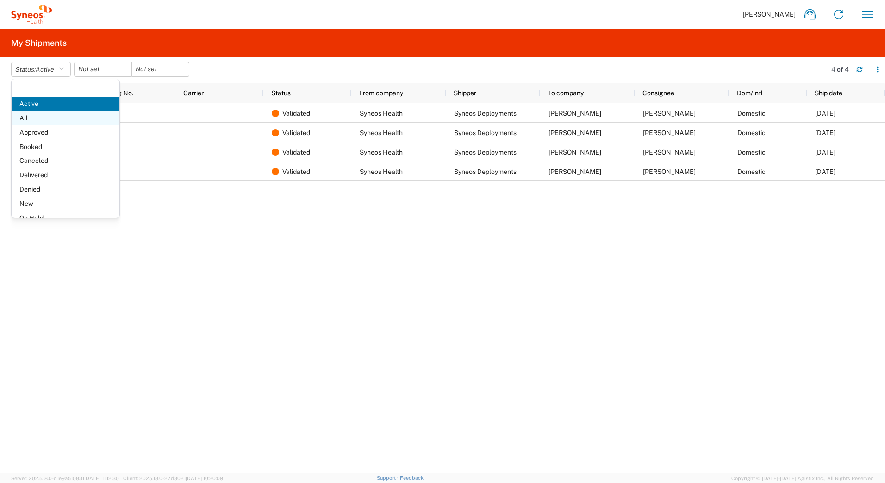
click at [29, 115] on span "All" at bounding box center [66, 118] width 108 height 14
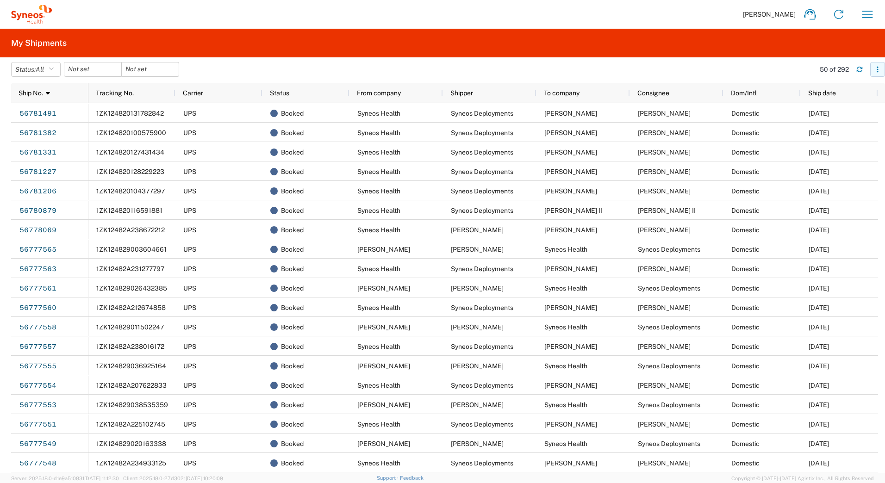
click at [879, 71] on icon "button" at bounding box center [877, 69] width 6 height 6
click at [830, 133] on agx-table-column-manager-action "Manage columns" at bounding box center [829, 131] width 51 height 19
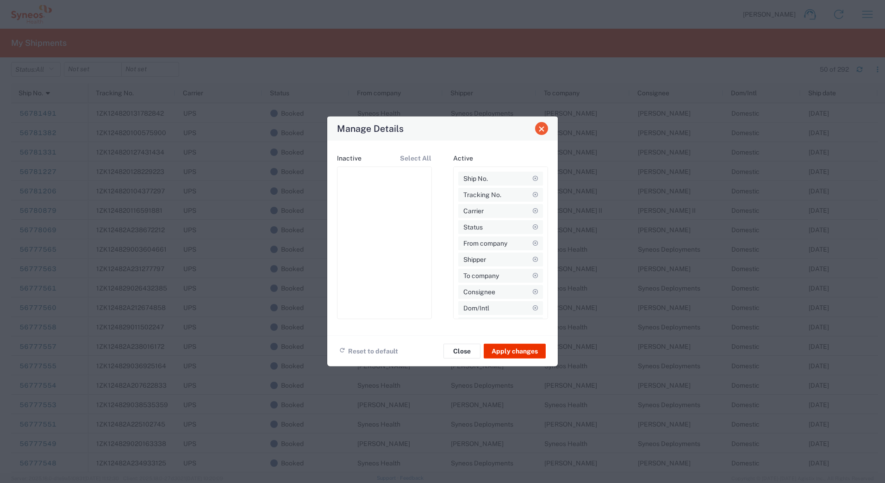
click at [538, 129] on span "Close" at bounding box center [541, 128] width 6 height 6
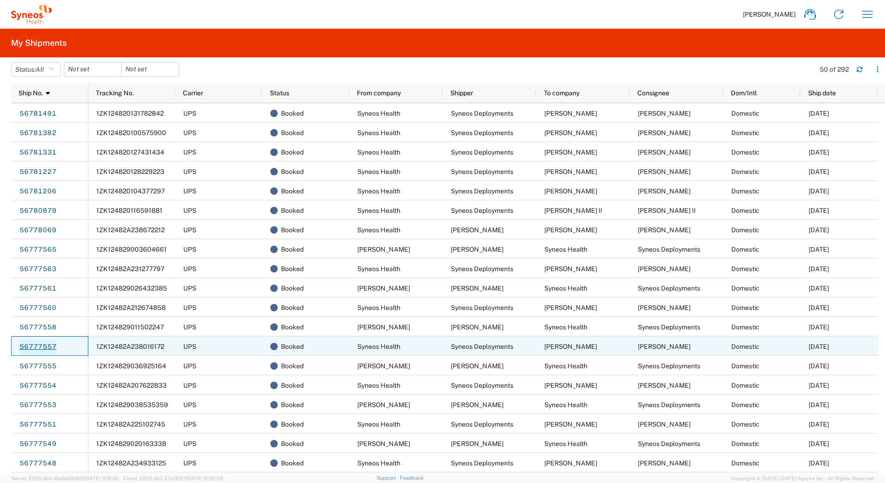
click at [40, 346] on link "56777557" at bounding box center [38, 347] width 38 height 15
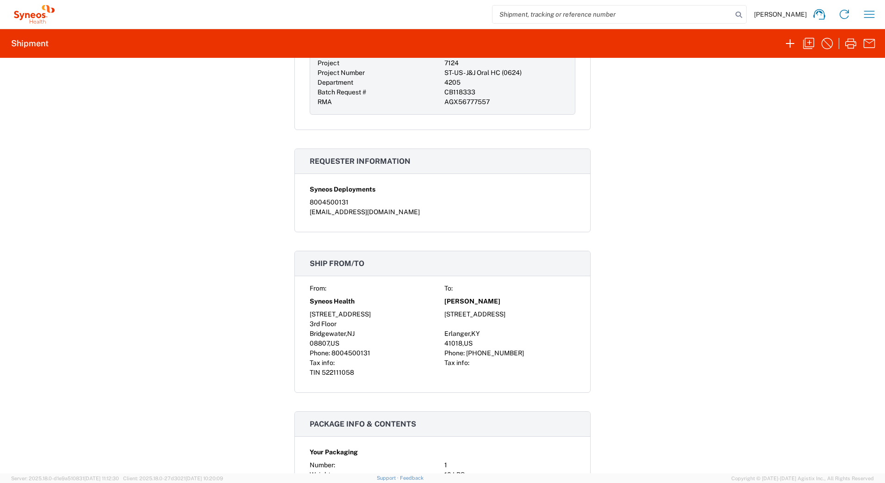
scroll to position [417, 0]
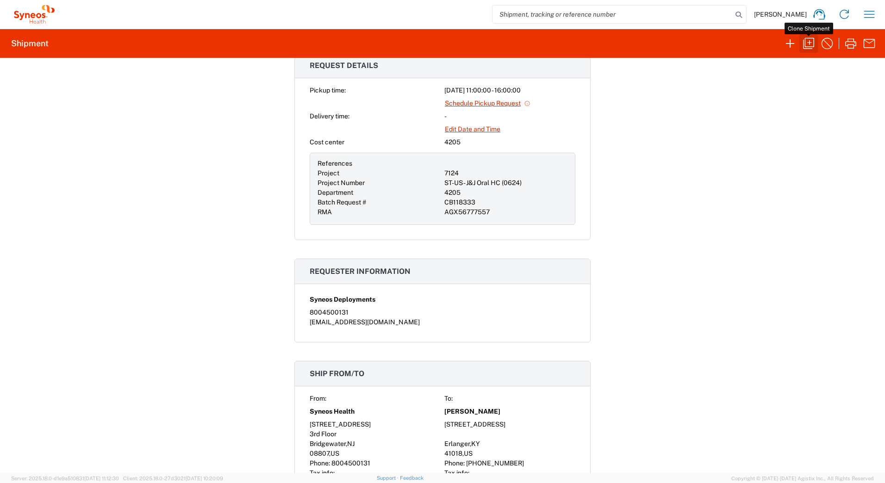
click at [807, 43] on icon "button" at bounding box center [808, 43] width 15 height 15
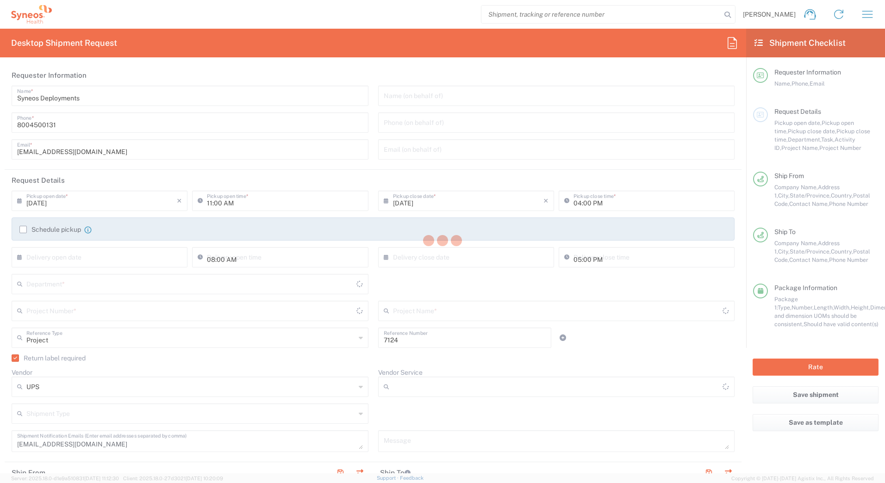
type input "Ground"
type input "[US_STATE]"
type input "Your Packaging"
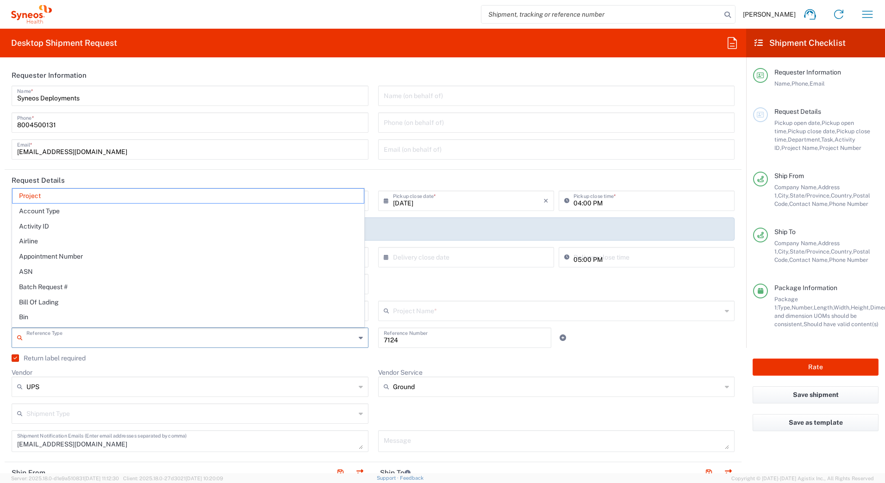
click at [50, 341] on input "text" at bounding box center [190, 337] width 329 height 16
click at [49, 196] on span "Project" at bounding box center [187, 196] width 351 height 14
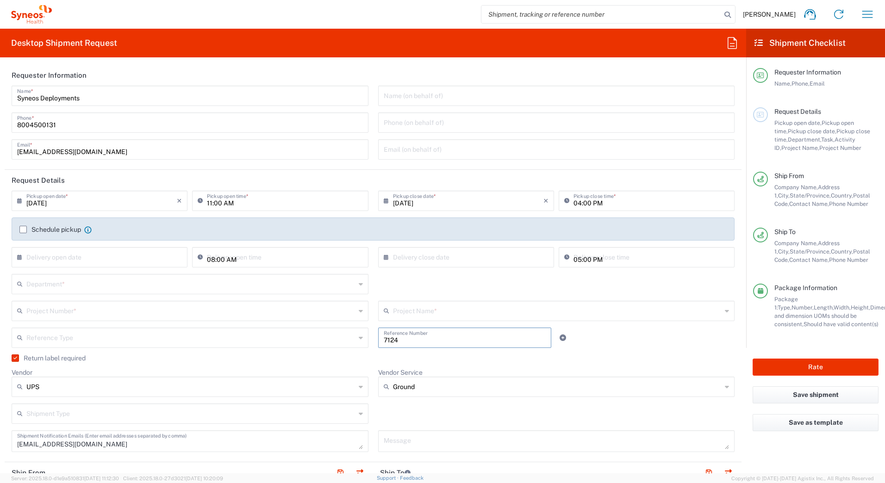
drag, startPoint x: 402, startPoint y: 343, endPoint x: 368, endPoint y: 341, distance: 33.9
click at [368, 343] on div "Reference Type Project Account Type Activity ID Airline Appointment Number ASN …" at bounding box center [373, 341] width 733 height 27
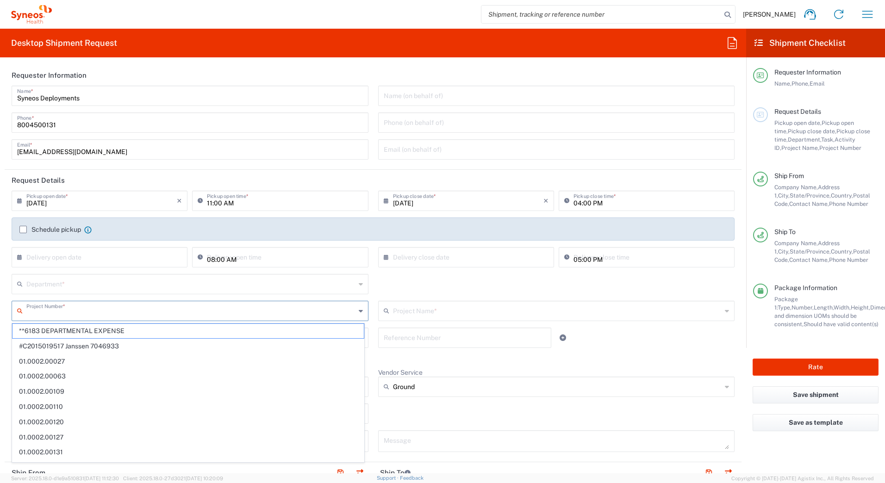
click at [42, 315] on input "text" at bounding box center [190, 310] width 329 height 16
paste input "7124"
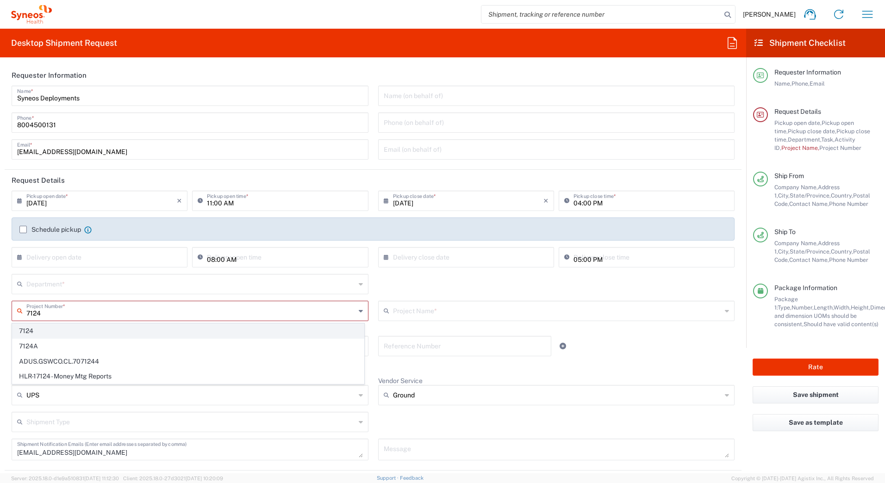
type input "7124"
click at [41, 330] on span "7124" at bounding box center [187, 331] width 351 height 14
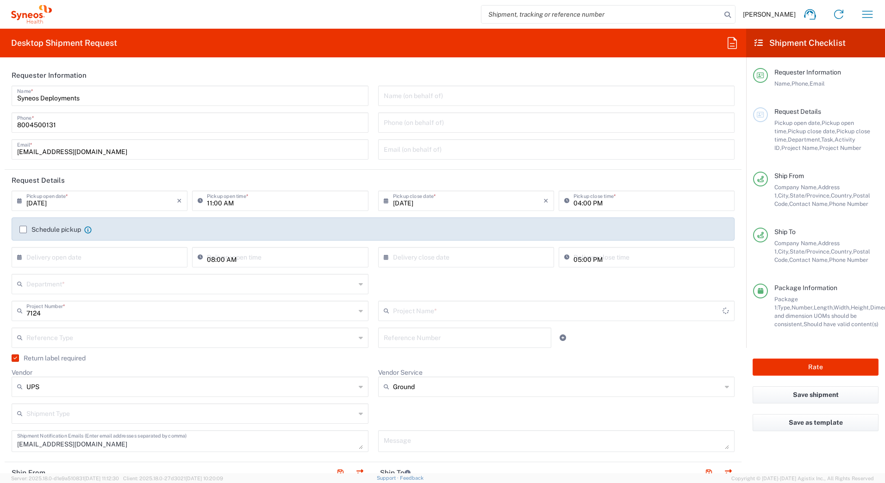
type input "ST-US - J&J Oral HC (0624)"
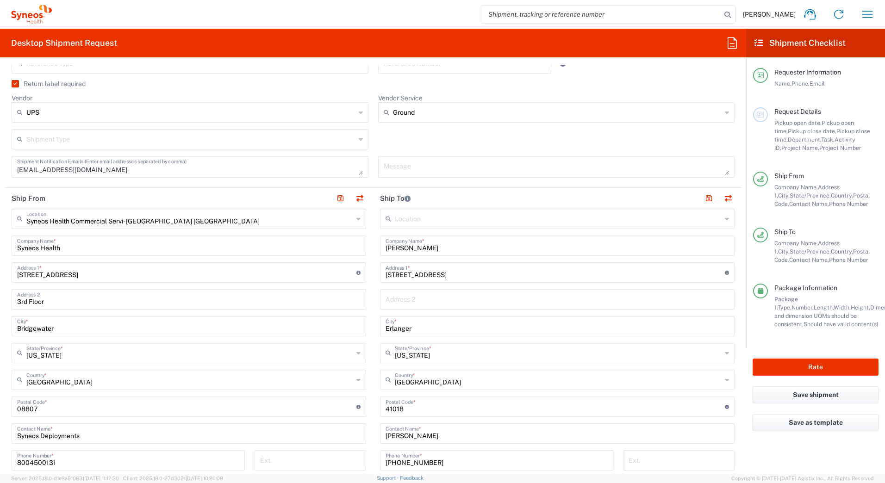
scroll to position [278, 0]
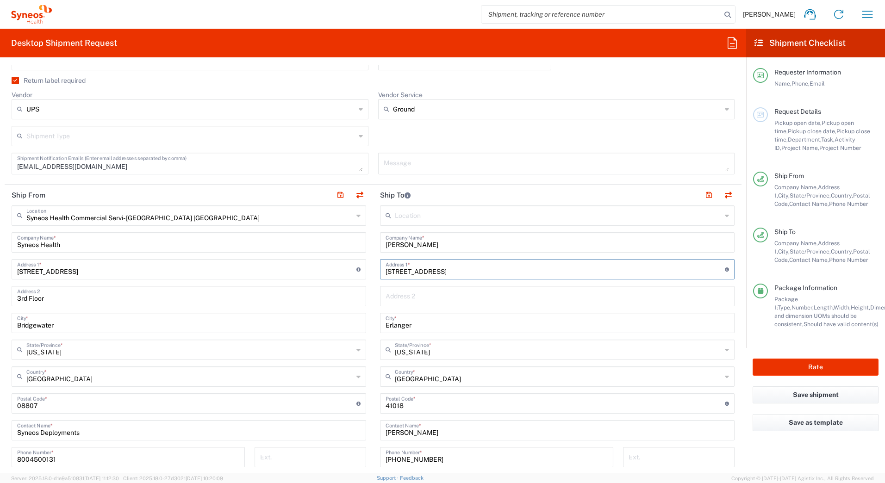
drag, startPoint x: 442, startPoint y: 273, endPoint x: 371, endPoint y: 275, distance: 70.9
click at [373, 275] on main "Location [PERSON_NAME] LLC-[GEOGRAPHIC_DATA] [GEOGRAPHIC_DATA] [GEOGRAPHIC_DATA…" at bounding box center [557, 400] width 368 height 389
type input "t"
drag, startPoint x: 411, startPoint y: 324, endPoint x: 367, endPoint y: 327, distance: 44.1
click at [367, 327] on div "Ship From Syneos Health Commercial Servi- [GEOGRAPHIC_DATA] [GEOGRAPHIC_DATA] L…" at bounding box center [373, 391] width 737 height 413
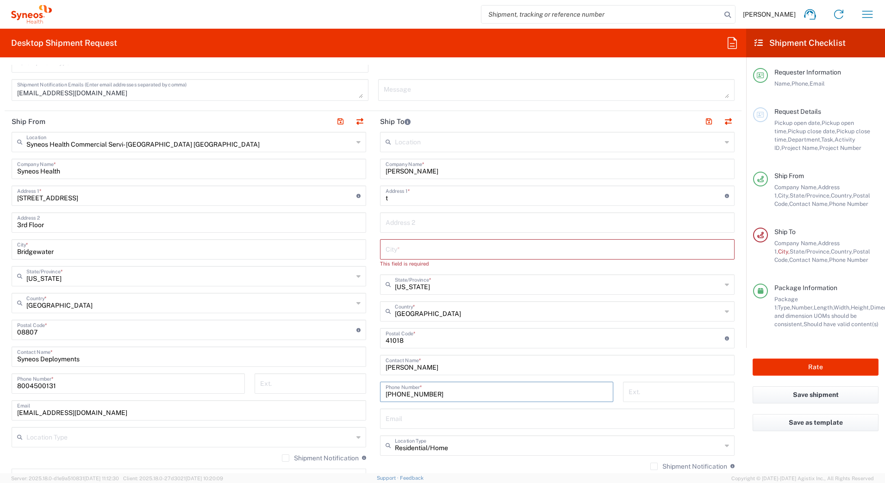
scroll to position [362, 0]
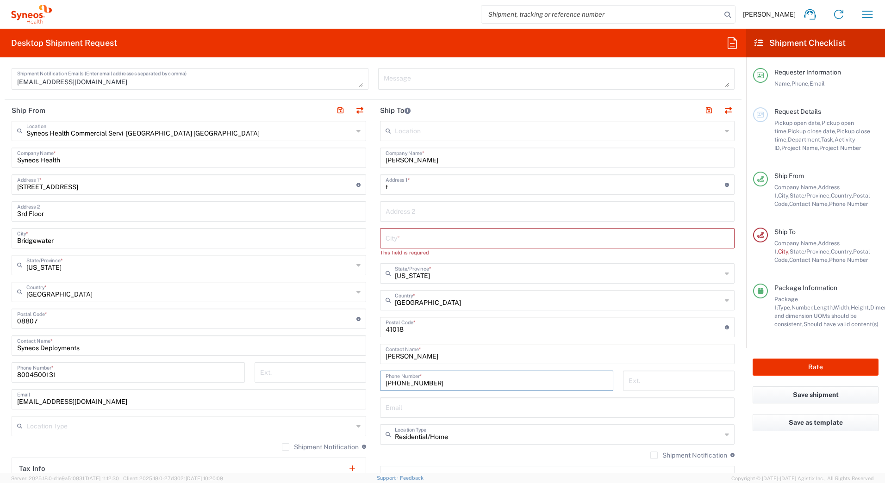
drag, startPoint x: 433, startPoint y: 460, endPoint x: 373, endPoint y: 382, distance: 98.0
click at [375, 382] on div "[PHONE_NUMBER] Phone Number *" at bounding box center [496, 384] width 243 height 27
paste input "(859) 462922"
type input "[PHONE_NUMBER]"
drag, startPoint x: 400, startPoint y: 187, endPoint x: 367, endPoint y: 190, distance: 33.4
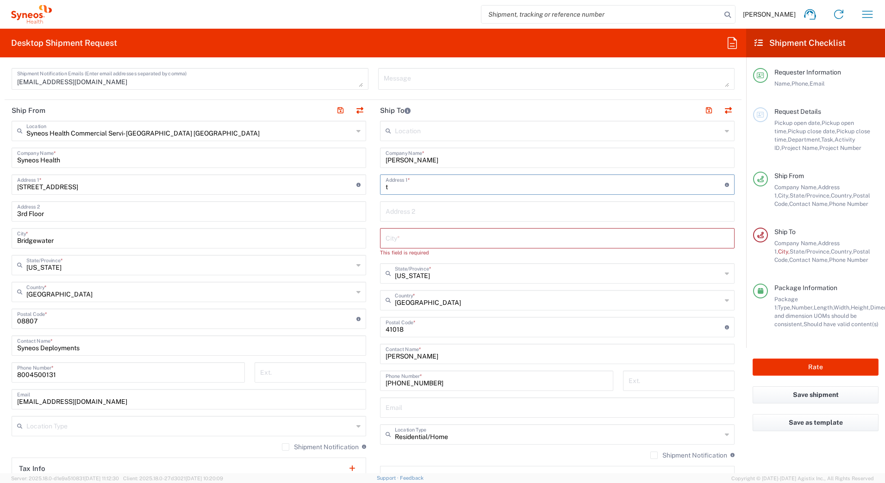
click at [367, 190] on div "Ship From Syneos Health Commercial Servi- [GEOGRAPHIC_DATA] [GEOGRAPHIC_DATA] L…" at bounding box center [373, 311] width 737 height 422
paste input "[STREET_ADDRESS]"
type input "[STREET_ADDRESS]"
click at [414, 232] on input "text" at bounding box center [557, 238] width 343 height 16
paste input "[PERSON_NAME]"
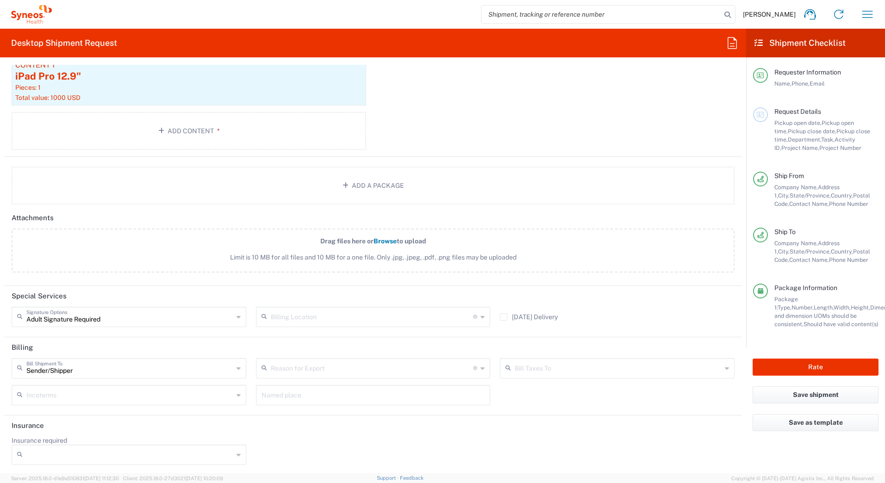
scroll to position [1028, 0]
type input "[PERSON_NAME]"
click at [788, 367] on button "Rate" at bounding box center [816, 367] width 126 height 17
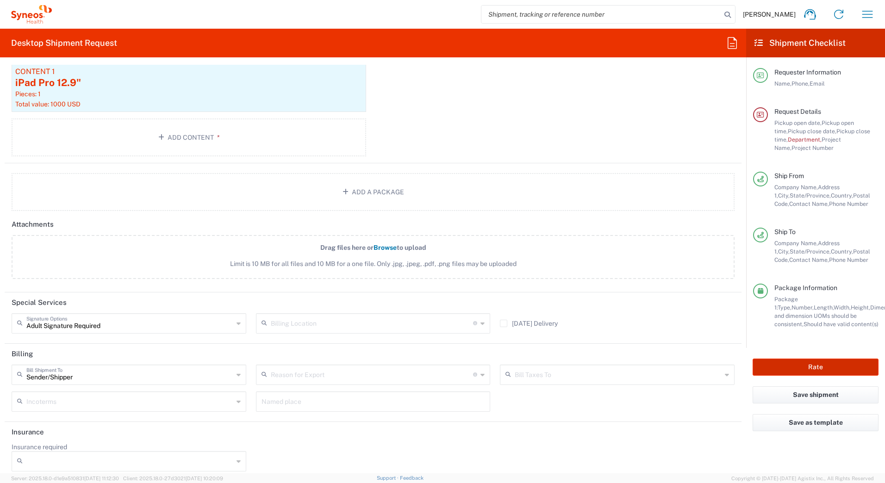
scroll to position [1036, 0]
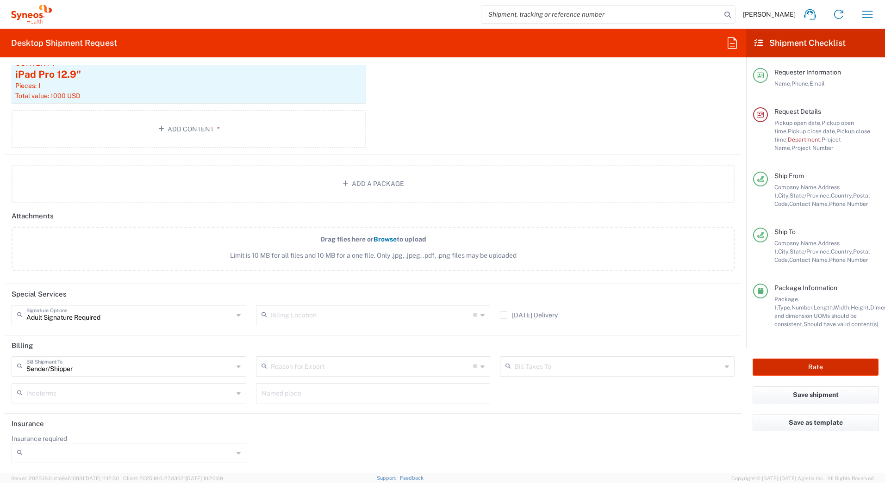
type input "7124"
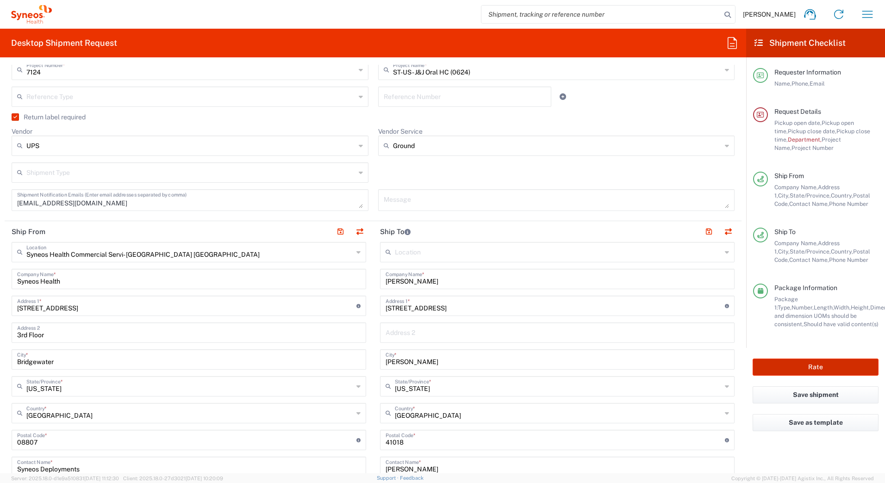
scroll to position [18, 0]
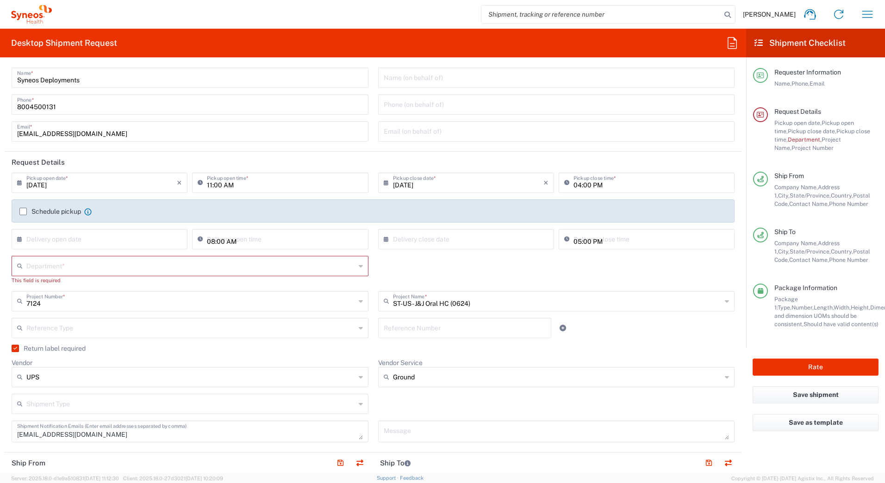
click at [53, 264] on input "text" at bounding box center [190, 265] width 329 height 16
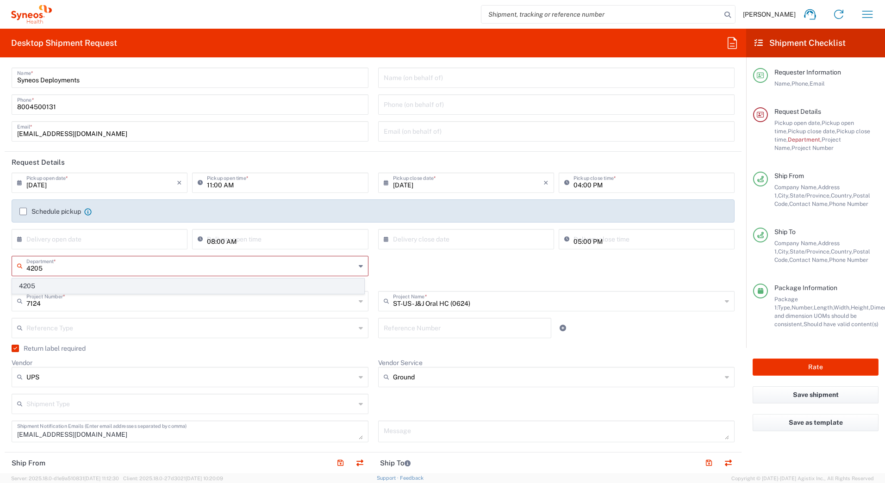
type input "4205"
click at [24, 283] on span "4205" at bounding box center [187, 286] width 351 height 14
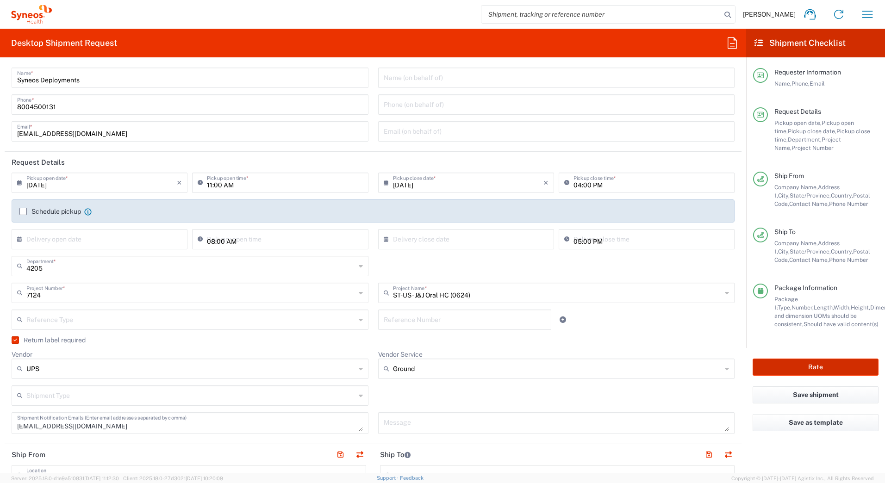
click at [798, 363] on button "Rate" at bounding box center [816, 367] width 126 height 17
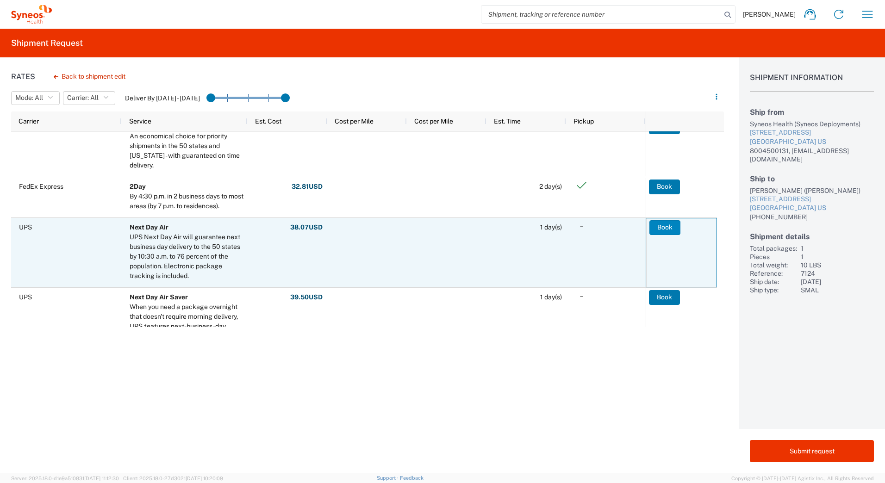
click at [654, 227] on button "Book" at bounding box center [664, 227] width 31 height 15
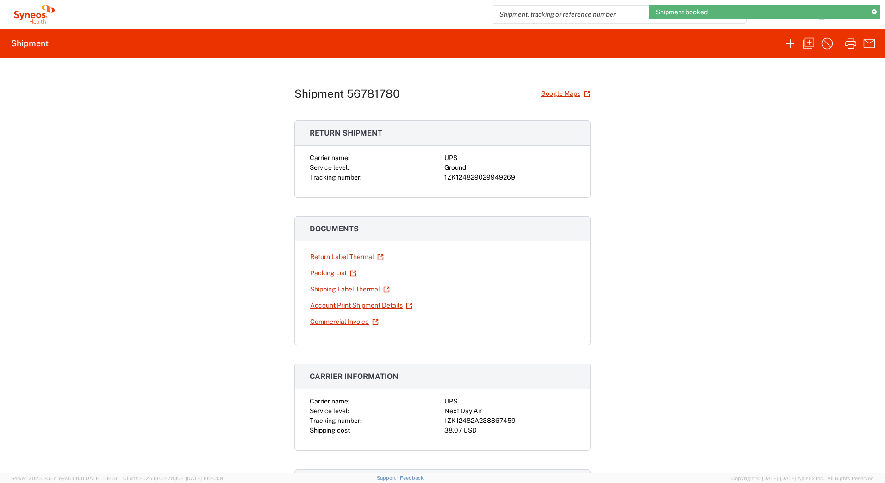
click at [480, 179] on div "1ZK124829029949269" at bounding box center [509, 178] width 131 height 10
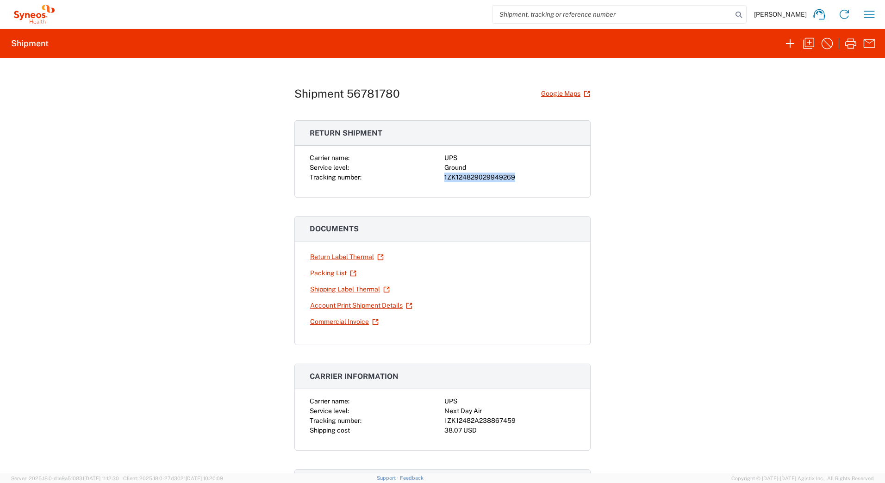
click at [480, 179] on div "1ZK124829029949269" at bounding box center [509, 178] width 131 height 10
copy div "1ZK124829029949269"
click at [473, 423] on div "1ZK12482A238867459" at bounding box center [509, 421] width 131 height 10
copy div "1ZK12482A238867459"
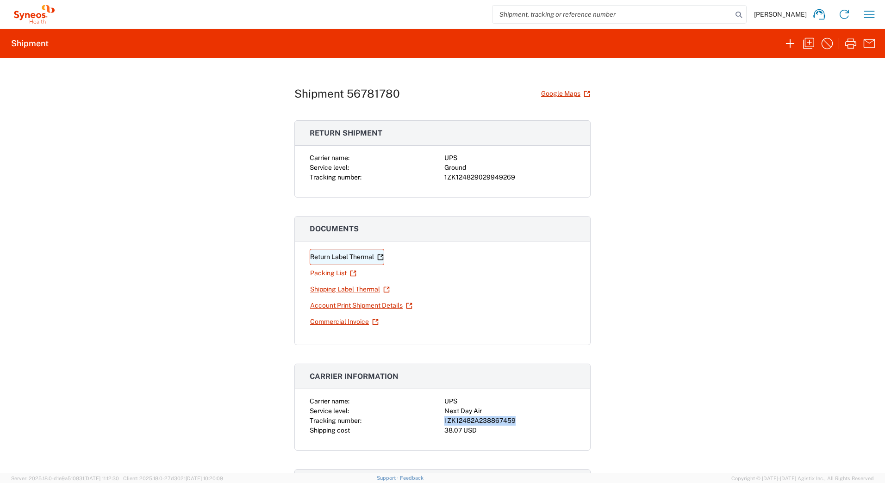
click at [333, 255] on link "Return Label Thermal" at bounding box center [347, 257] width 75 height 16
click at [324, 286] on link "Shipping Label Thermal" at bounding box center [350, 289] width 81 height 16
click at [790, 43] on icon "button" at bounding box center [790, 43] width 15 height 15
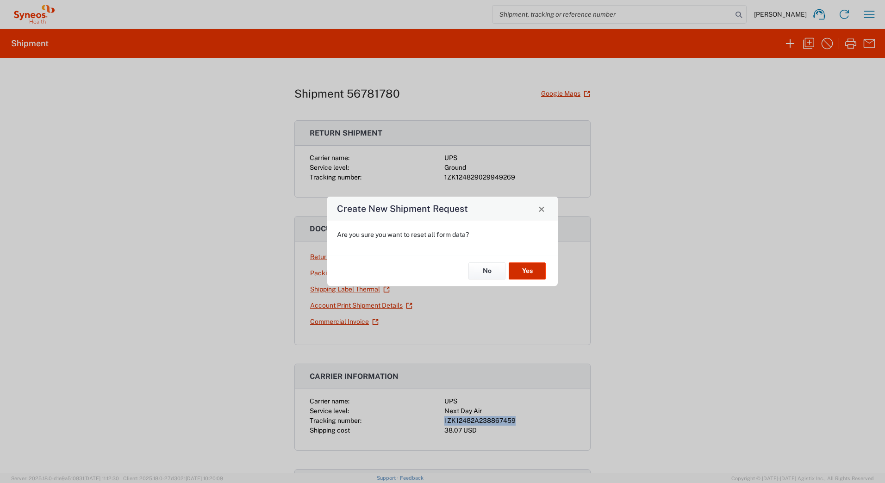
click at [526, 273] on button "Yes" at bounding box center [527, 270] width 37 height 17
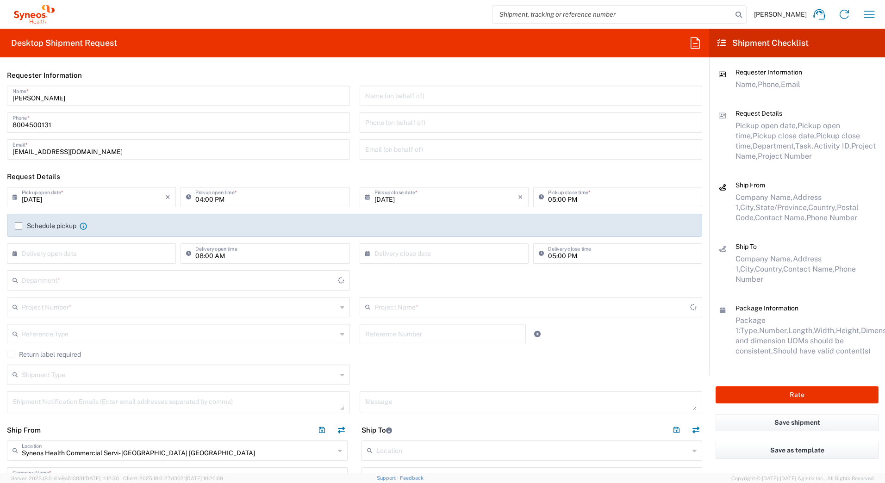
type input "[US_STATE]"
type input "[GEOGRAPHIC_DATA]"
type input "4205"
drag, startPoint x: 60, startPoint y: 96, endPoint x: -2, endPoint y: 100, distance: 62.1
click at [0, 100] on html "[PERSON_NAME] Home Shipment estimator Shipment tracking Desktop shipment reques…" at bounding box center [442, 241] width 885 height 483
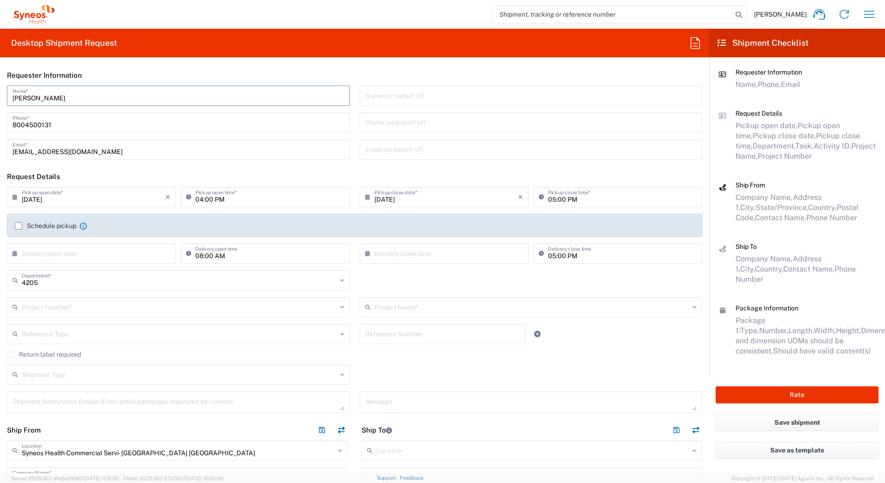
paste input "Syneos Deployments"
type input "Syneos Deployments"
click at [244, 70] on header "Requester Information" at bounding box center [354, 75] width 709 height 21
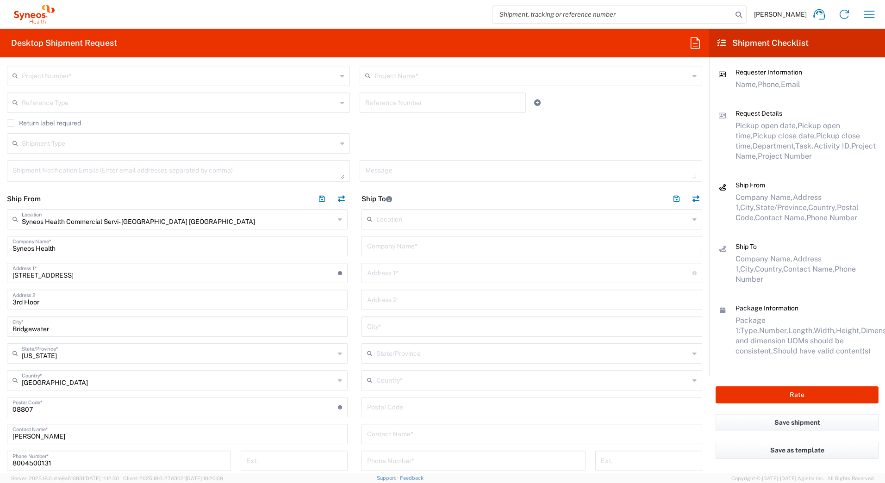
scroll to position [417, 0]
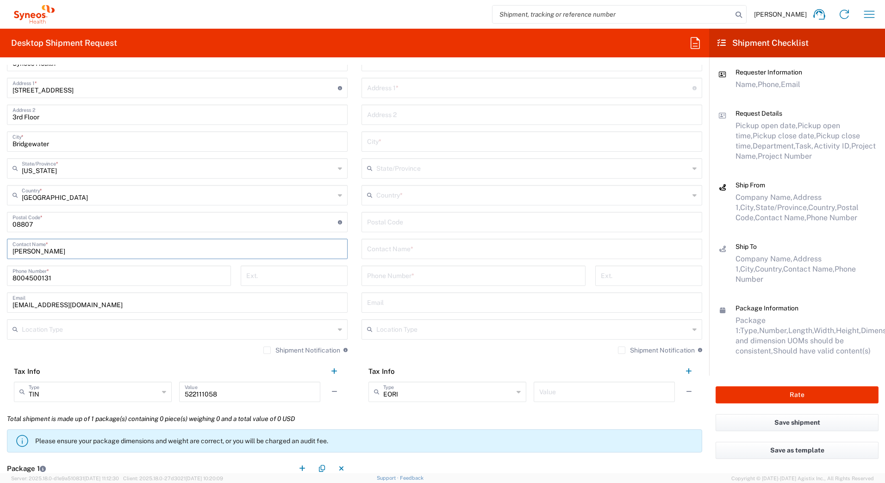
drag, startPoint x: 48, startPoint y: 252, endPoint x: -2, endPoint y: 248, distance: 50.1
click at [0, 248] on html "[PERSON_NAME] Home Shipment estimator Shipment tracking Desktop shipment reques…" at bounding box center [442, 241] width 885 height 483
paste input "Syneos Deployments"
type input "Syneos Deployments"
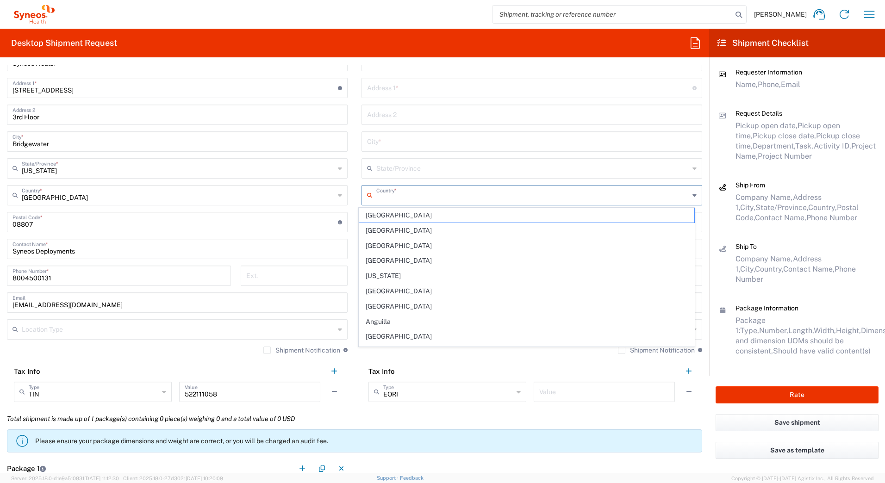
click at [376, 194] on input "text" at bounding box center [532, 195] width 313 height 16
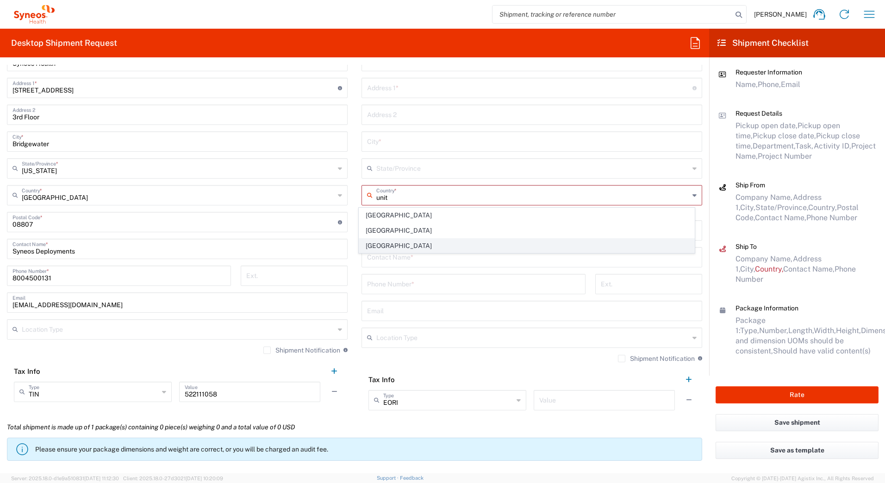
click at [372, 244] on span "[GEOGRAPHIC_DATA]" at bounding box center [527, 246] width 336 height 14
type input "[GEOGRAPHIC_DATA]"
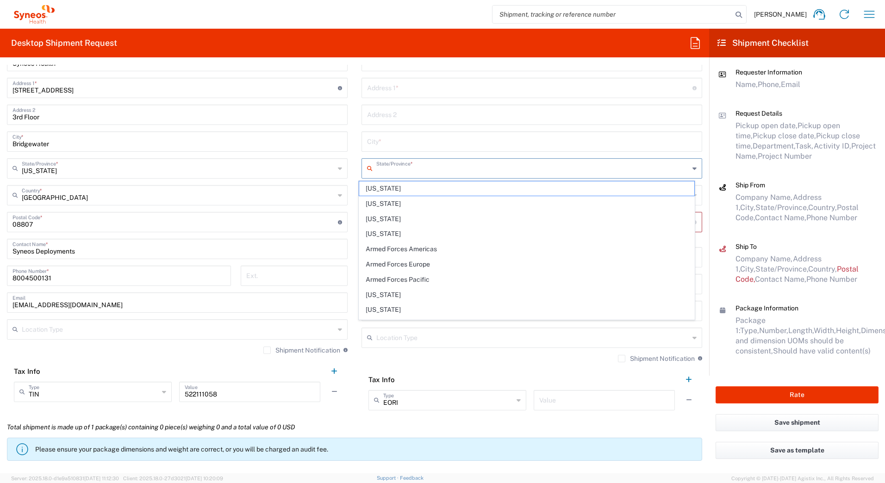
click at [383, 170] on input "text" at bounding box center [532, 168] width 313 height 16
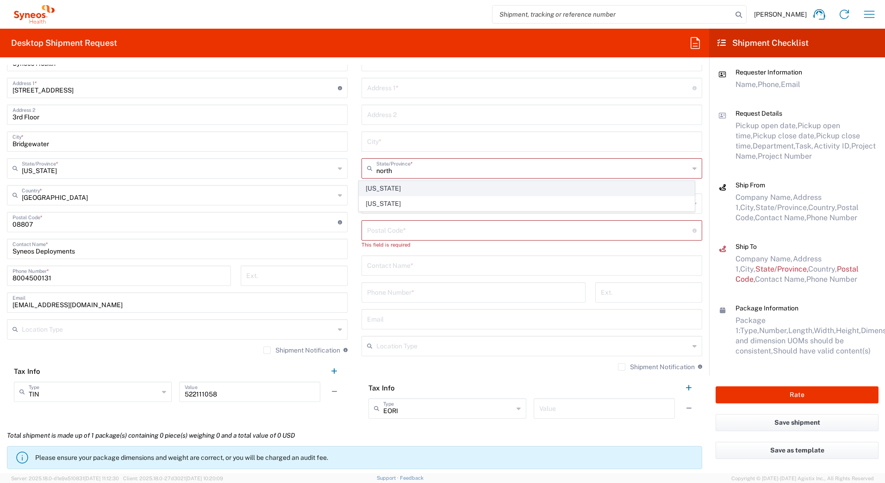
click at [374, 192] on span "[US_STATE]" at bounding box center [527, 188] width 336 height 14
type input "[US_STATE]"
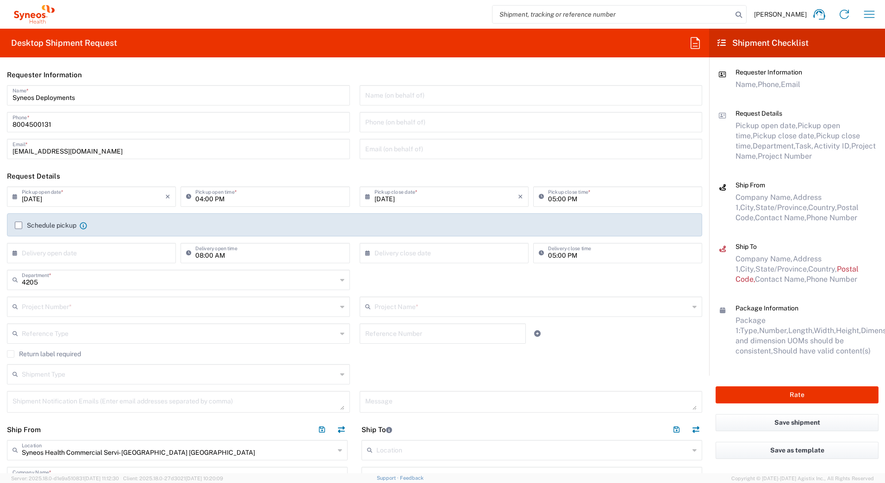
scroll to position [0, 0]
click at [50, 310] on input "text" at bounding box center [179, 307] width 315 height 16
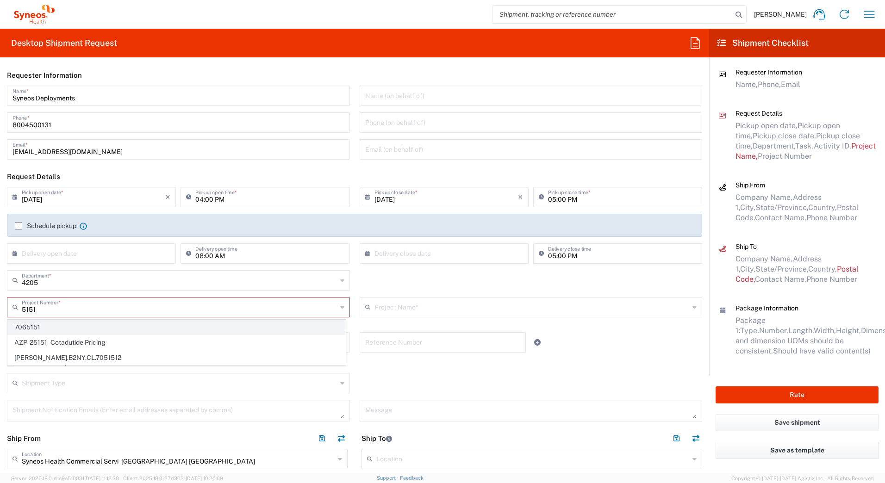
click at [46, 324] on span "7065151" at bounding box center [176, 327] width 337 height 14
type input "7065151"
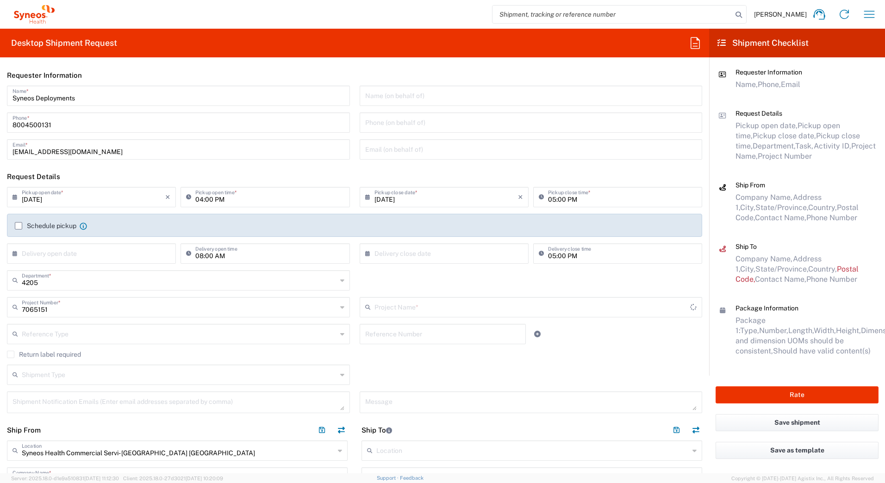
type input "ICON 7065151"
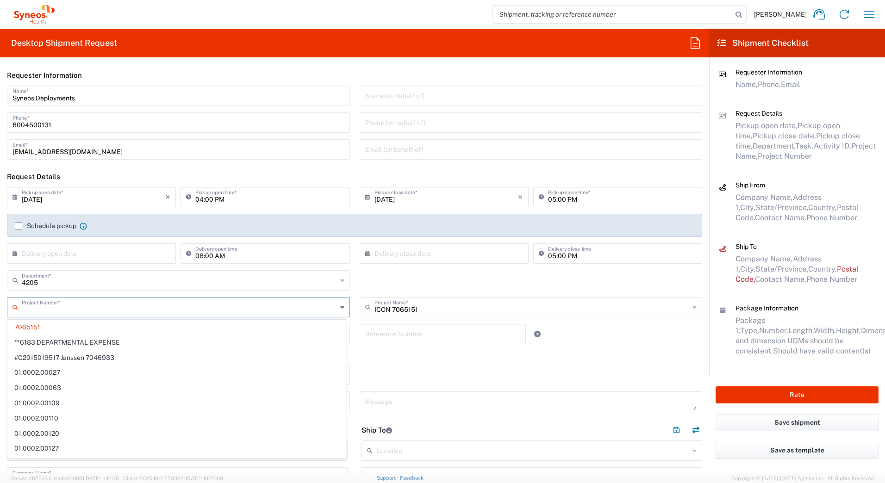
click at [86, 306] on input "text" at bounding box center [179, 307] width 315 height 16
click at [45, 311] on input "text" at bounding box center [179, 307] width 315 height 16
type input "5151"
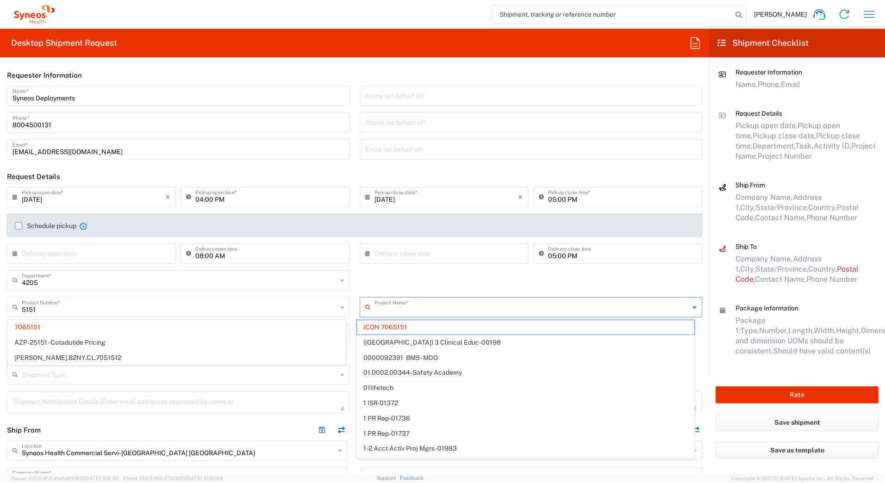
drag, startPoint x: 426, startPoint y: 307, endPoint x: 113, endPoint y: 309, distance: 312.9
click at [374, 314] on input "text" at bounding box center [531, 307] width 315 height 16
type input "7065151"
click at [53, 308] on input "text" at bounding box center [180, 307] width 316 height 16
type input "ICON 7065151"
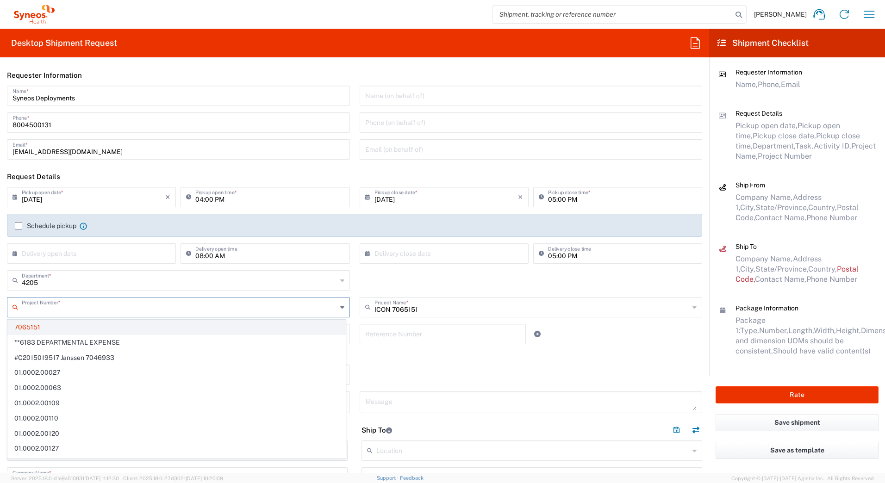
click at [37, 324] on span "7065151" at bounding box center [176, 327] width 337 height 14
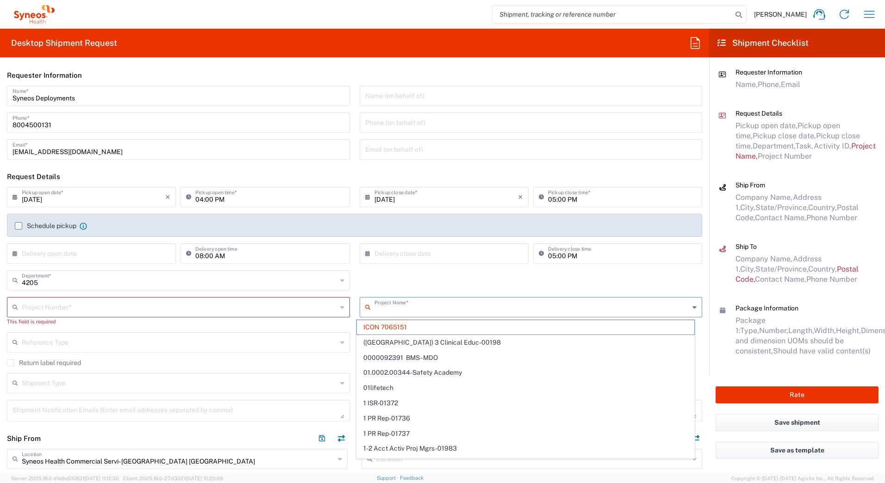
drag, startPoint x: 431, startPoint y: 310, endPoint x: 373, endPoint y: 310, distance: 58.8
click at [374, 310] on input "text" at bounding box center [531, 307] width 315 height 16
type input "5"
type input "7065151"
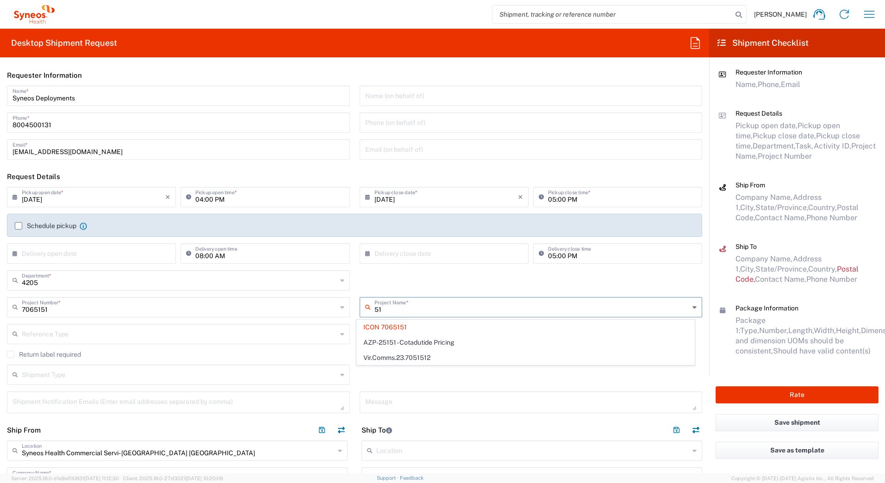
type input "5"
click at [89, 307] on input "text" at bounding box center [179, 307] width 315 height 16
type input "ICON 7065151"
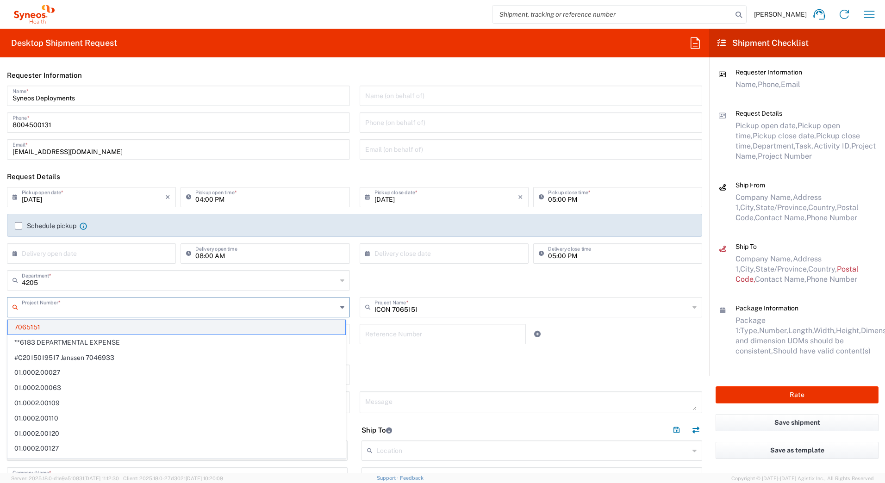
click at [66, 327] on span "7065151" at bounding box center [176, 327] width 337 height 14
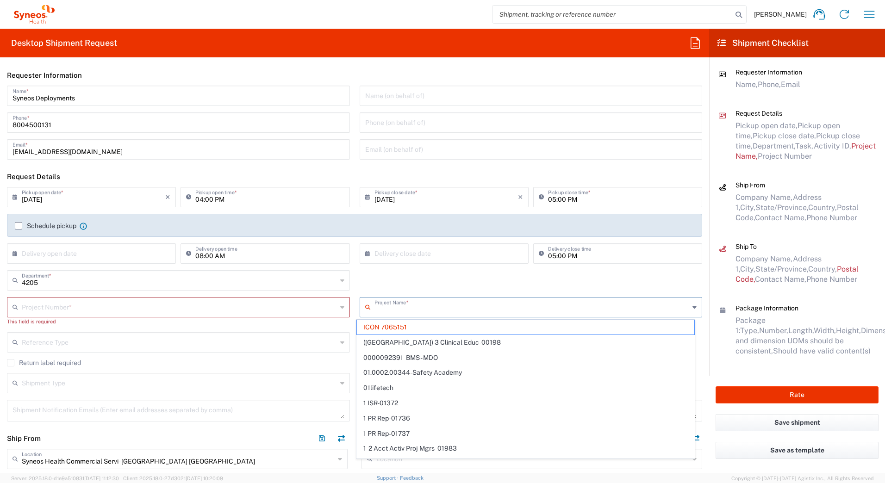
drag, startPoint x: 435, startPoint y: 309, endPoint x: 286, endPoint y: 324, distance: 148.9
click at [286, 324] on div "Project Number * 7065151 **6183 DEPARTMENTAL EXPENSE #C2015019517 [PERSON_NAME]…" at bounding box center [354, 314] width 705 height 35
type input "ICON 7065151"
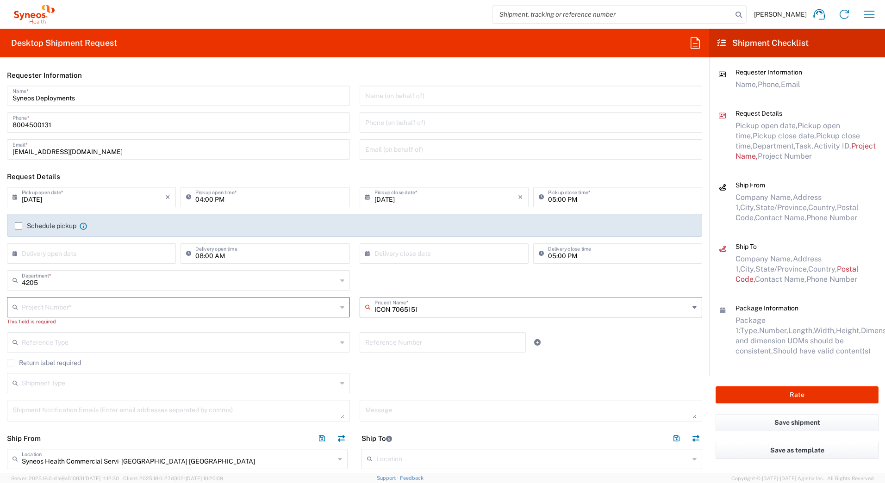
click at [422, 308] on input "ICON 7065151" at bounding box center [531, 307] width 315 height 16
click at [416, 313] on input "ICON 7065151" at bounding box center [531, 307] width 315 height 16
click at [416, 311] on input "ICON 7065151" at bounding box center [531, 307] width 315 height 16
click at [405, 311] on input "ICON 7065151" at bounding box center [531, 307] width 315 height 16
drag, startPoint x: 433, startPoint y: 307, endPoint x: 357, endPoint y: 312, distance: 75.6
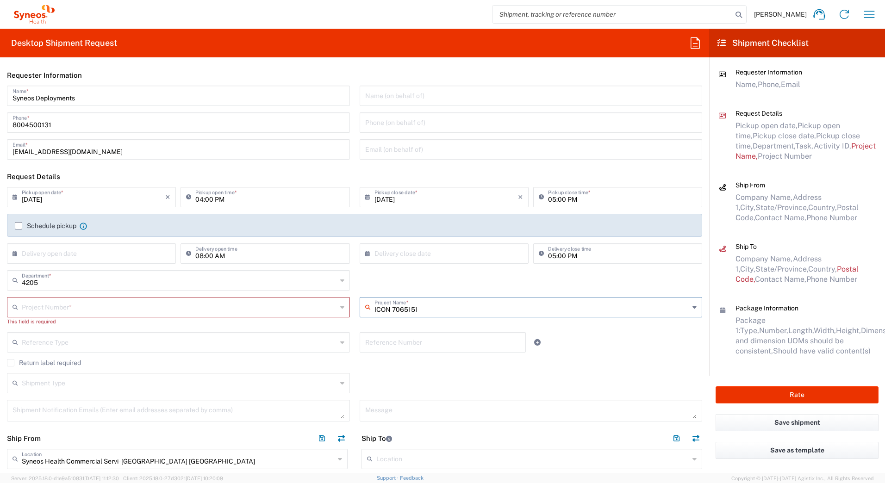
click at [360, 312] on div "ICON 7065151 Project Name *" at bounding box center [531, 307] width 343 height 20
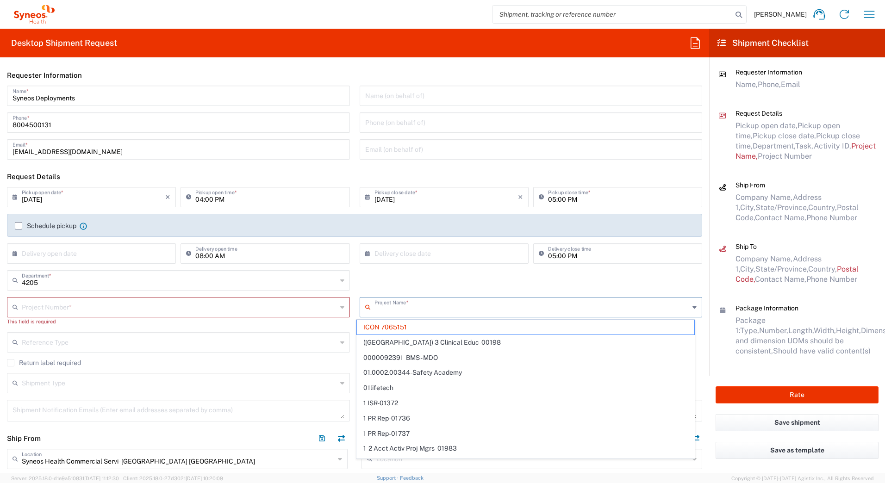
type input "7065151"
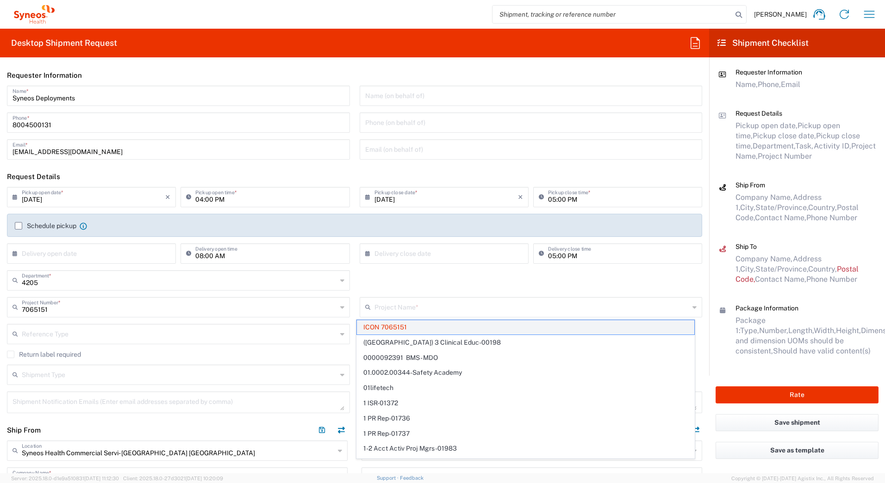
click at [381, 326] on span "ICON 7065151" at bounding box center [525, 327] width 337 height 14
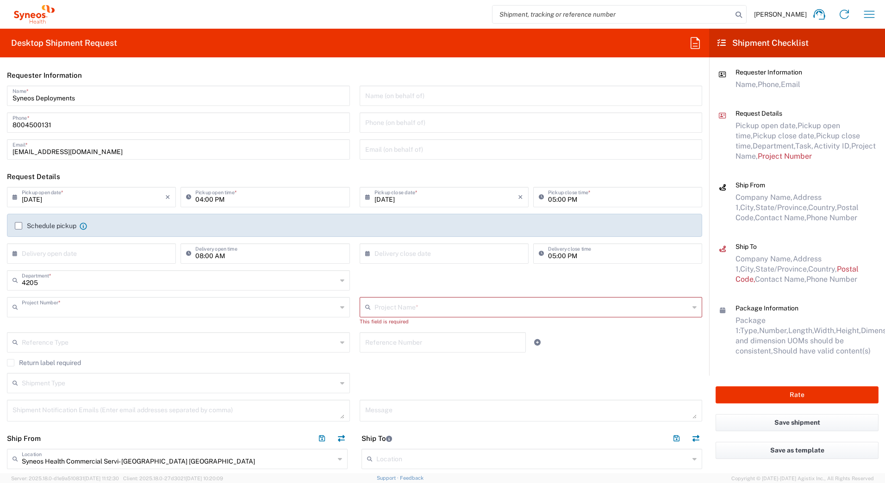
click at [67, 310] on input "text" at bounding box center [179, 307] width 315 height 16
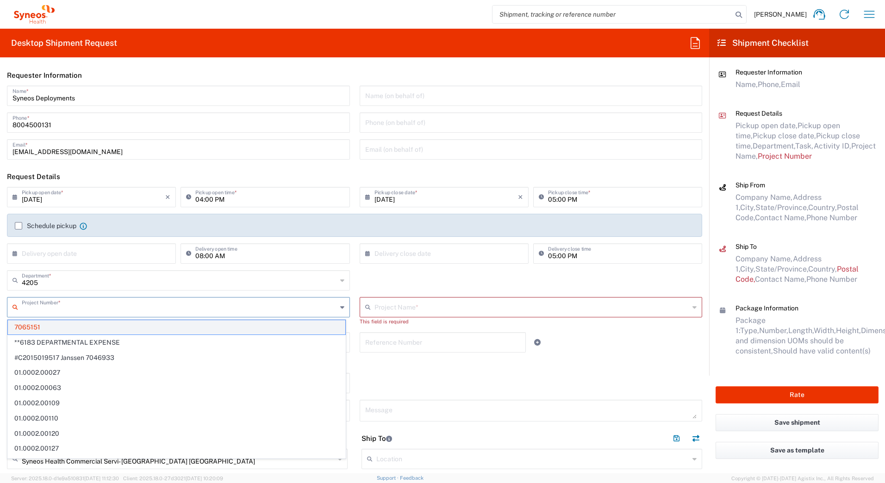
click at [52, 329] on span "7065151" at bounding box center [176, 327] width 337 height 14
click at [72, 307] on input "text" at bounding box center [180, 307] width 316 height 16
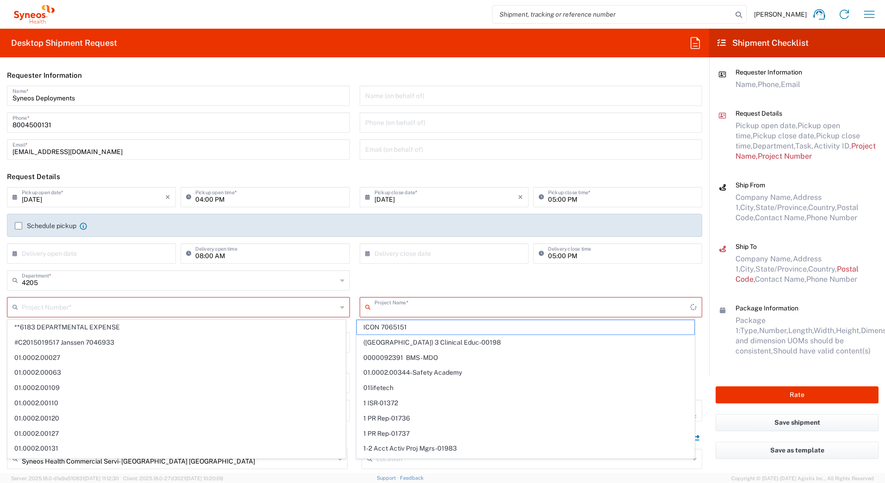
click at [391, 305] on input "text" at bounding box center [532, 307] width 316 height 16
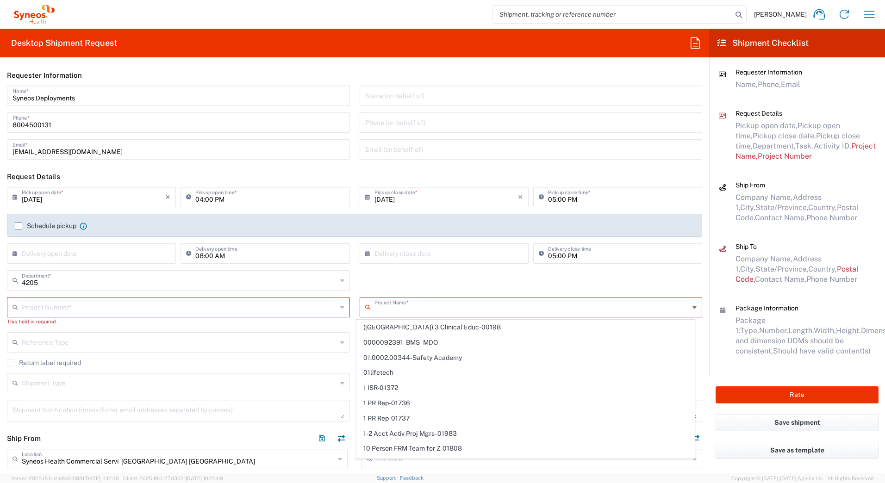
paste input "5151"
click at [49, 305] on input "text" at bounding box center [179, 307] width 315 height 16
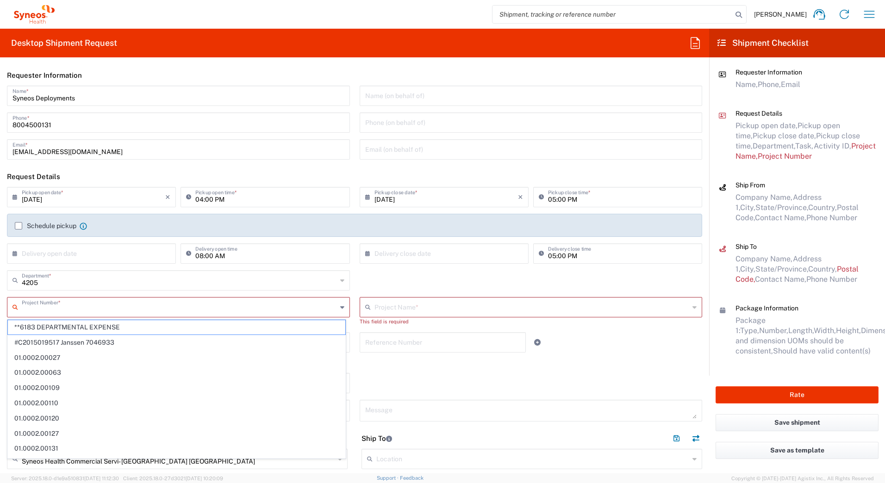
paste input "Braeburn [PERSON_NAME]"
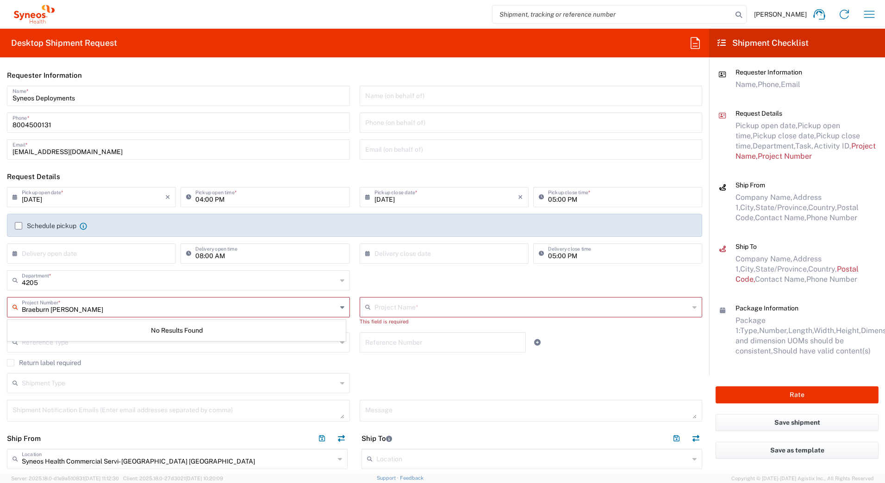
click at [368, 308] on icon at bounding box center [369, 307] width 9 height 15
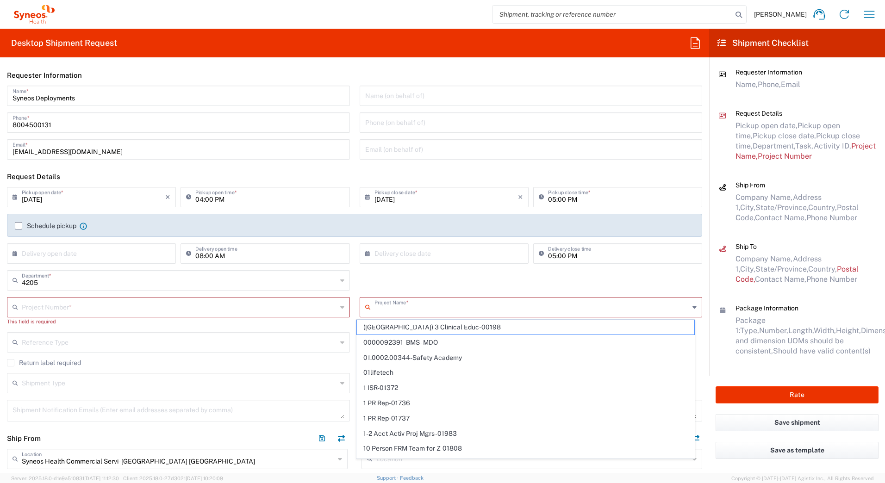
paste input "Braeburn [PERSON_NAME]"
click at [89, 304] on input "text" at bounding box center [180, 307] width 316 height 16
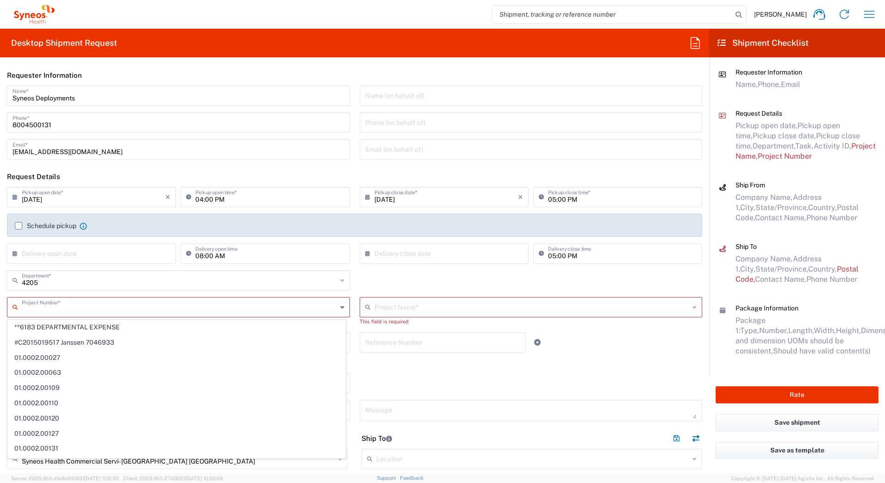
click at [76, 305] on input "text" at bounding box center [179, 307] width 315 height 16
paste input "5151 EC-US-Braeburn-REMS"
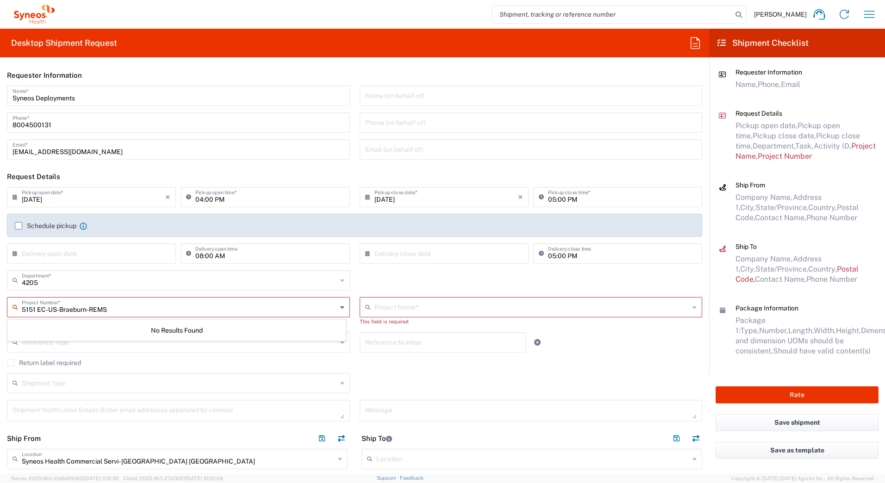
click at [374, 305] on input "text" at bounding box center [531, 307] width 315 height 16
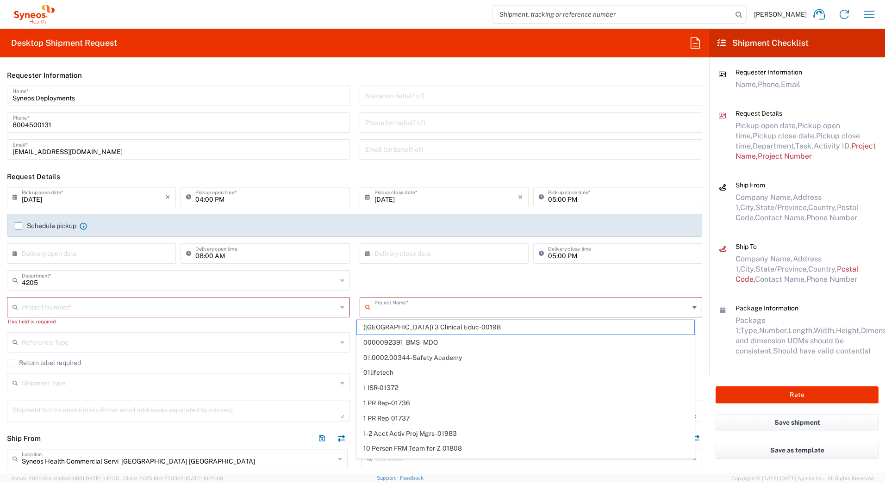
paste input "5151 EC-US-Braeburn-REMS"
click at [43, 303] on input "text" at bounding box center [180, 307] width 316 height 16
